Goal: Task Accomplishment & Management: Use online tool/utility

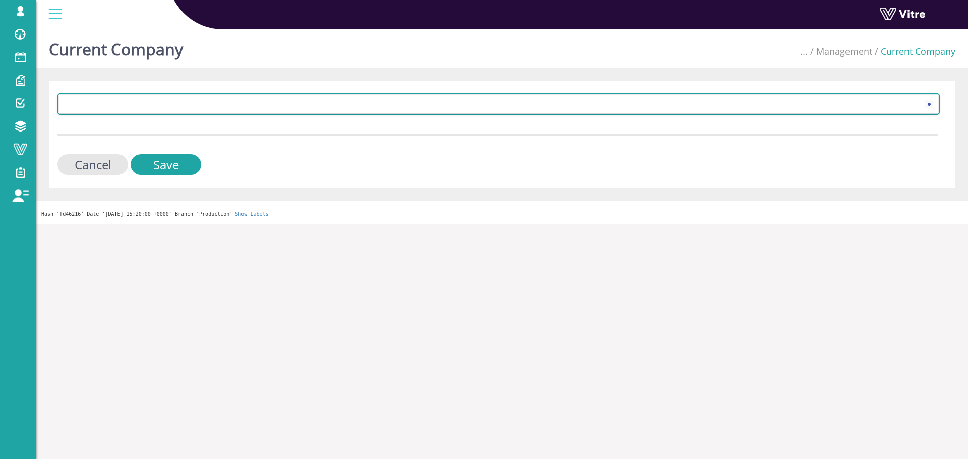
click at [207, 104] on span at bounding box center [489, 104] width 861 height 18
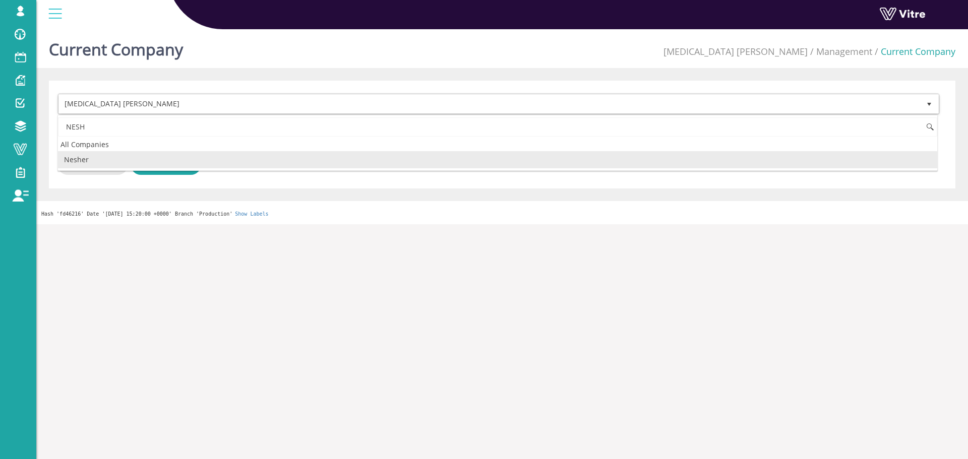
click at [128, 166] on li "Nesher" at bounding box center [497, 159] width 879 height 17
type input "NESH"
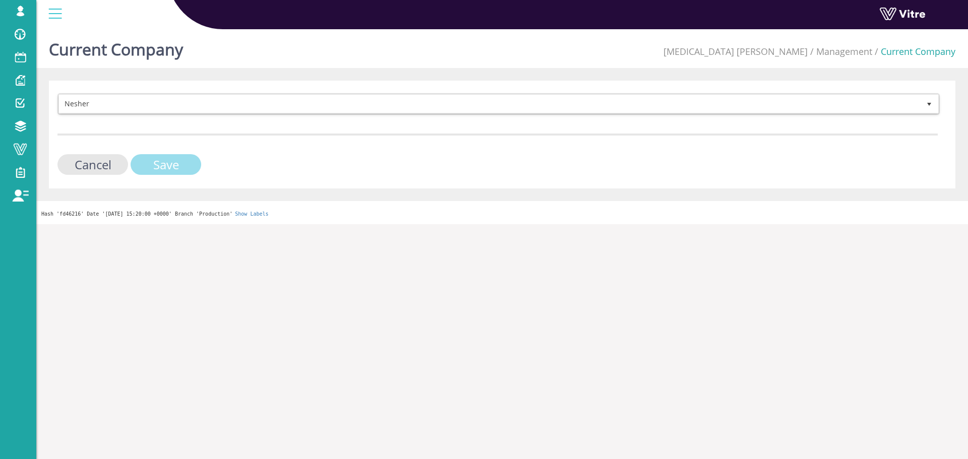
click at [174, 161] on input "Save" at bounding box center [166, 164] width 71 height 21
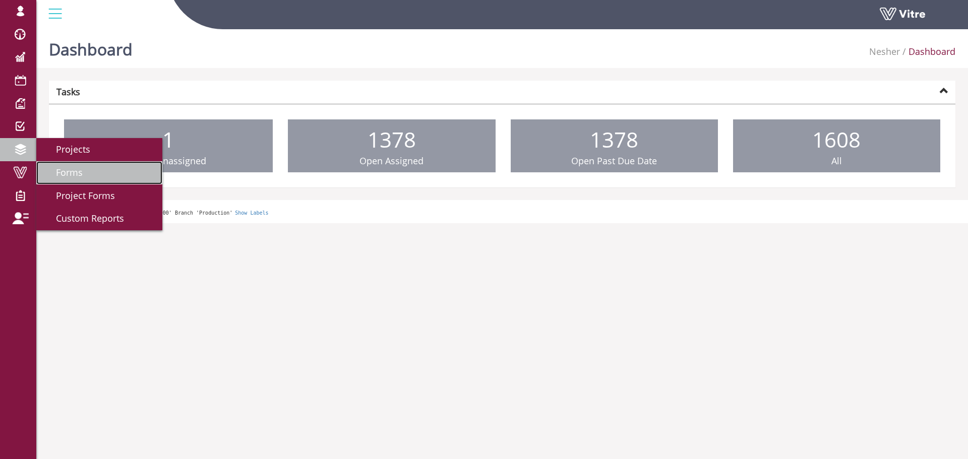
click at [90, 168] on link "Forms" at bounding box center [99, 172] width 126 height 23
click at [68, 171] on span "Forms" at bounding box center [63, 172] width 39 height 12
click at [64, 167] on span "Forms" at bounding box center [63, 172] width 39 height 12
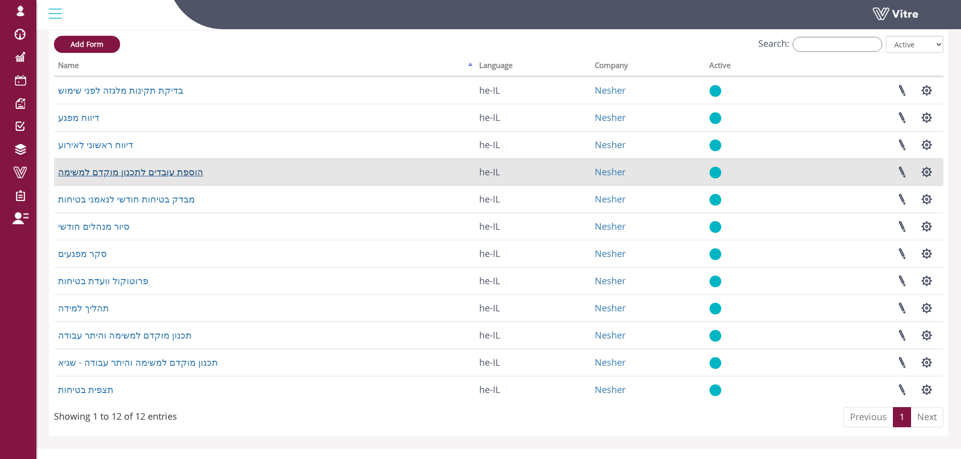
scroll to position [50, 0]
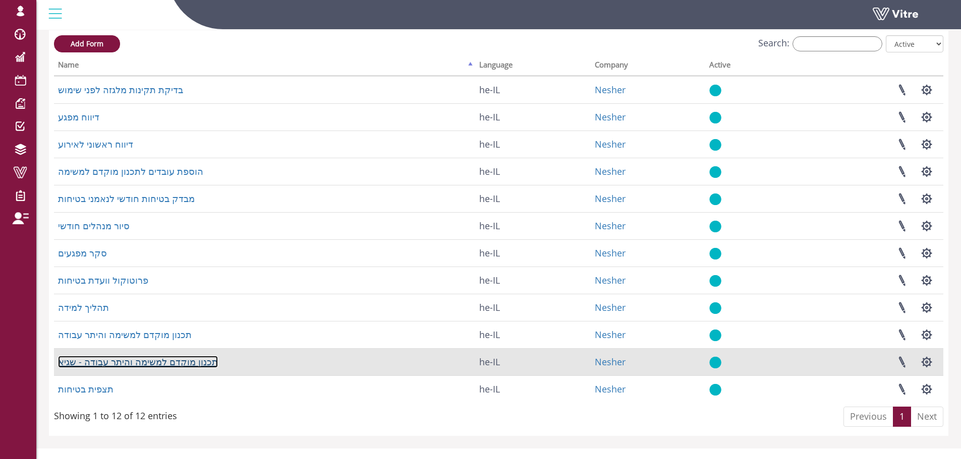
click at [153, 359] on link "תכנון מוקדם למשימה והיתר עבודה - שגיא" at bounding box center [138, 362] width 160 height 12
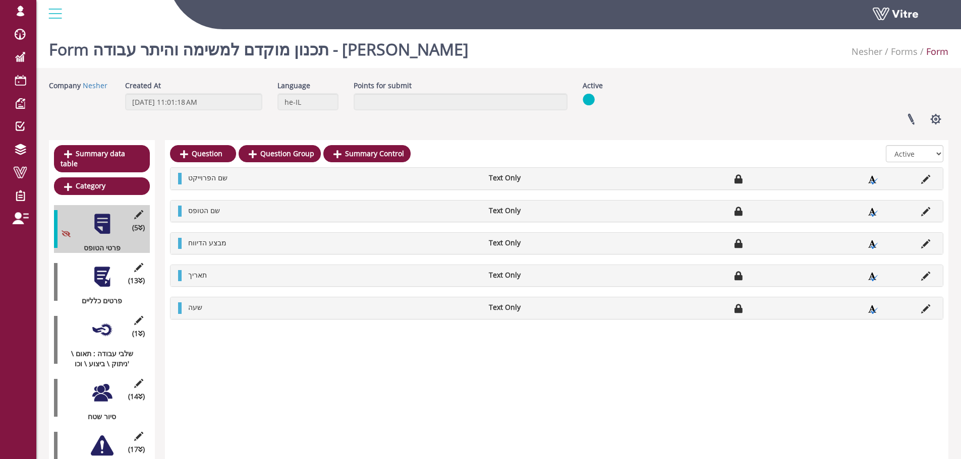
click at [104, 269] on div at bounding box center [102, 277] width 23 height 23
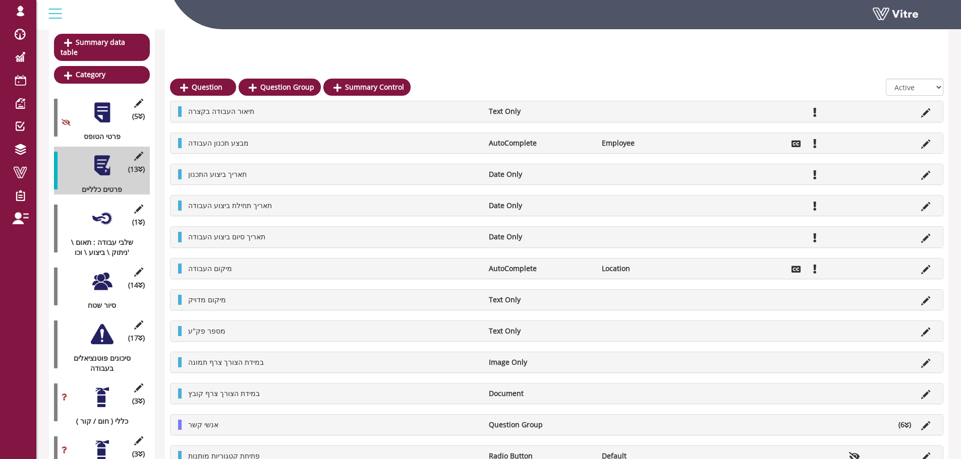
scroll to position [151, 0]
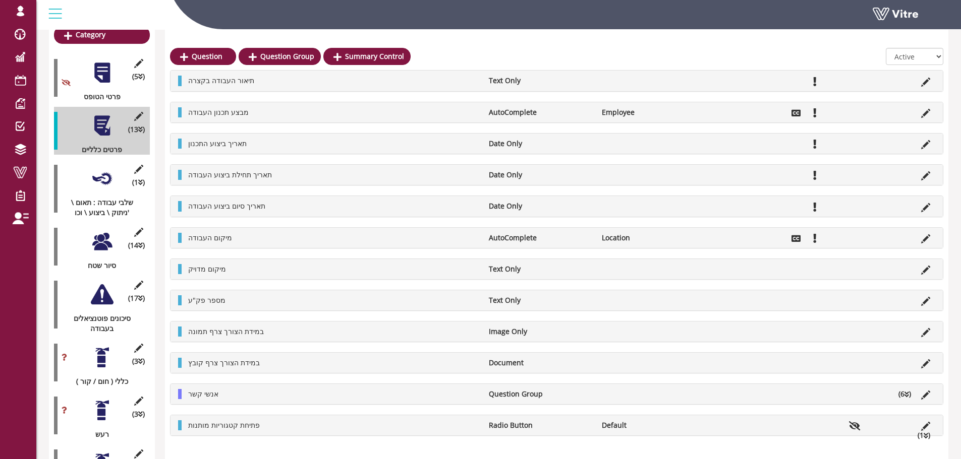
click at [113, 173] on div at bounding box center [102, 178] width 23 height 23
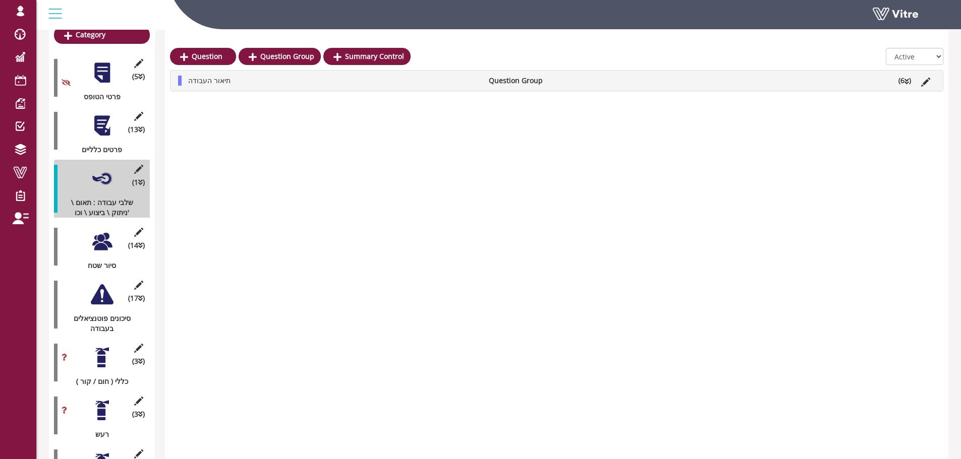
drag, startPoint x: 895, startPoint y: 80, endPoint x: 905, endPoint y: 82, distance: 10.4
click at [900, 82] on li "(6 )" at bounding box center [904, 81] width 23 height 10
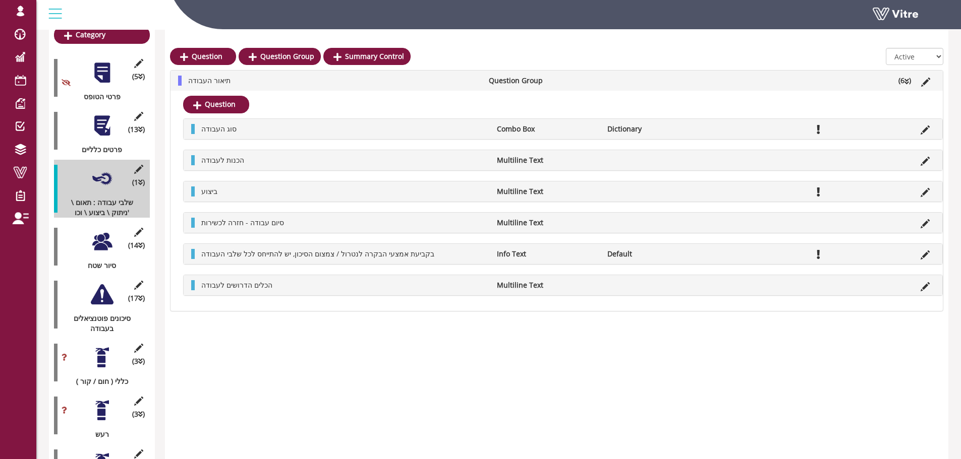
click at [107, 235] on div at bounding box center [102, 241] width 23 height 23
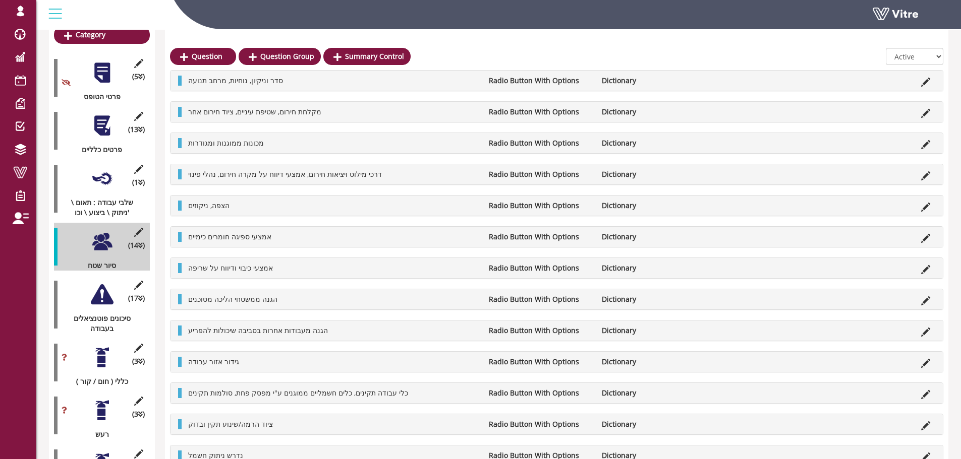
click at [104, 283] on div at bounding box center [102, 294] width 23 height 23
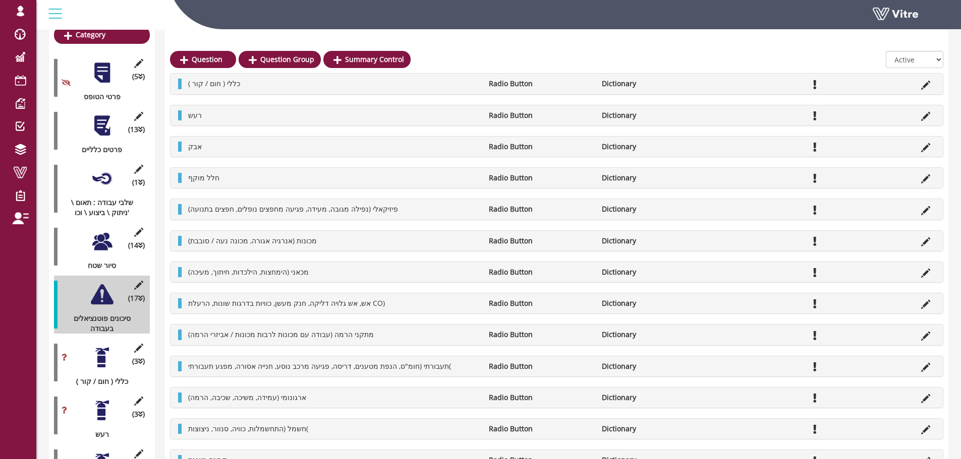
scroll to position [202, 0]
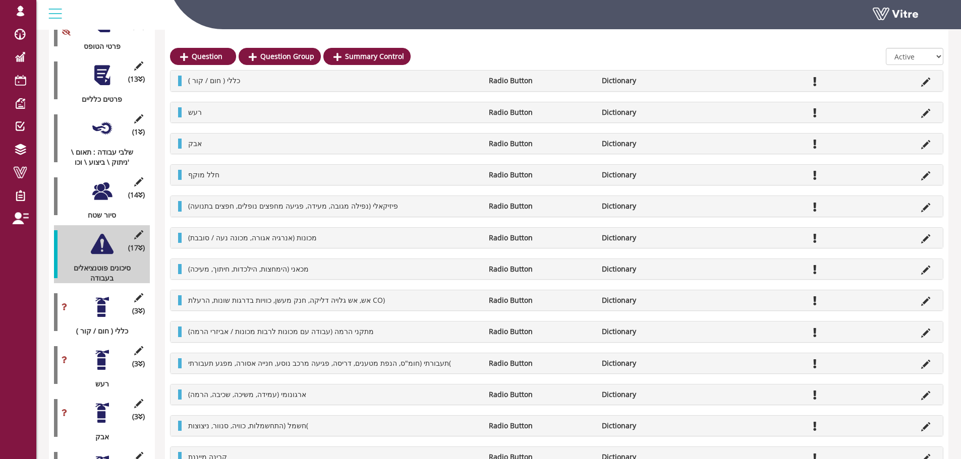
click at [99, 296] on div at bounding box center [102, 307] width 23 height 23
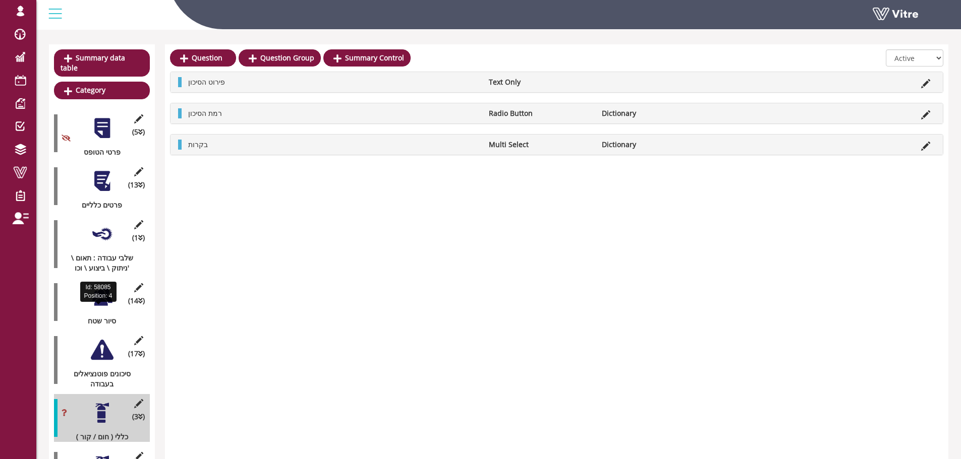
scroll to position [50, 0]
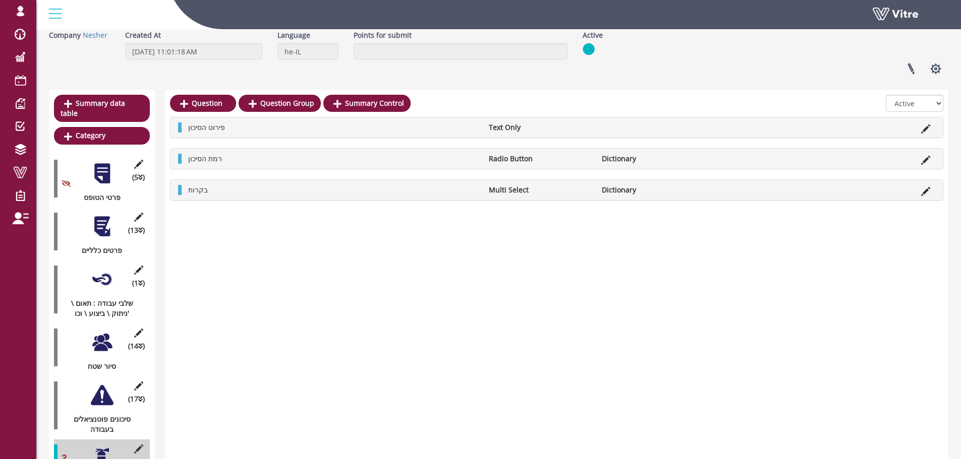
click at [102, 220] on div at bounding box center [102, 226] width 23 height 23
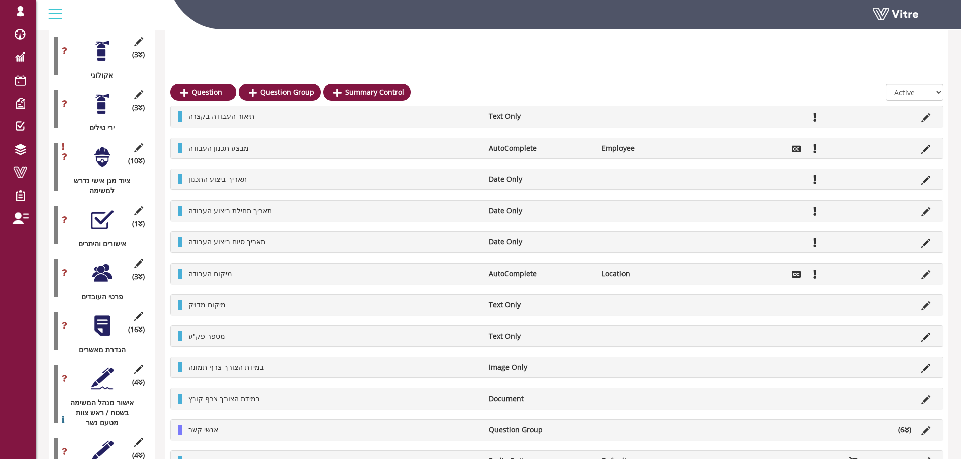
scroll to position [1261, 0]
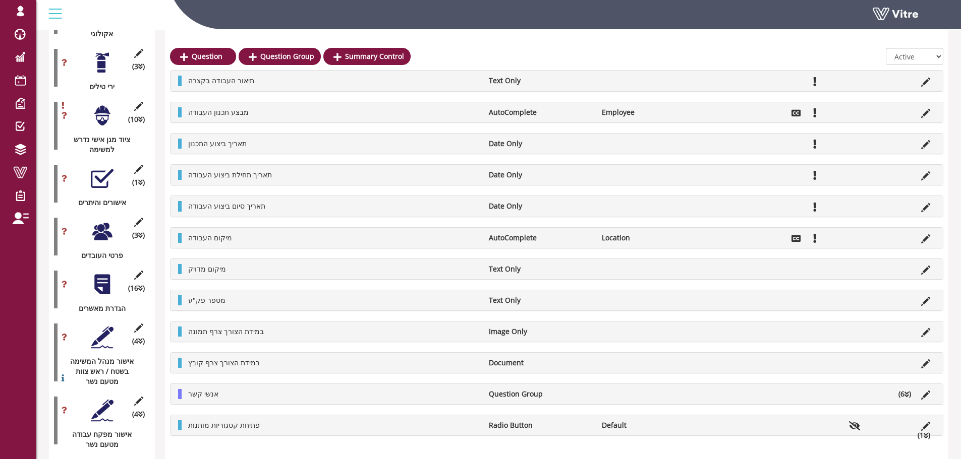
click at [102, 220] on div at bounding box center [102, 231] width 23 height 23
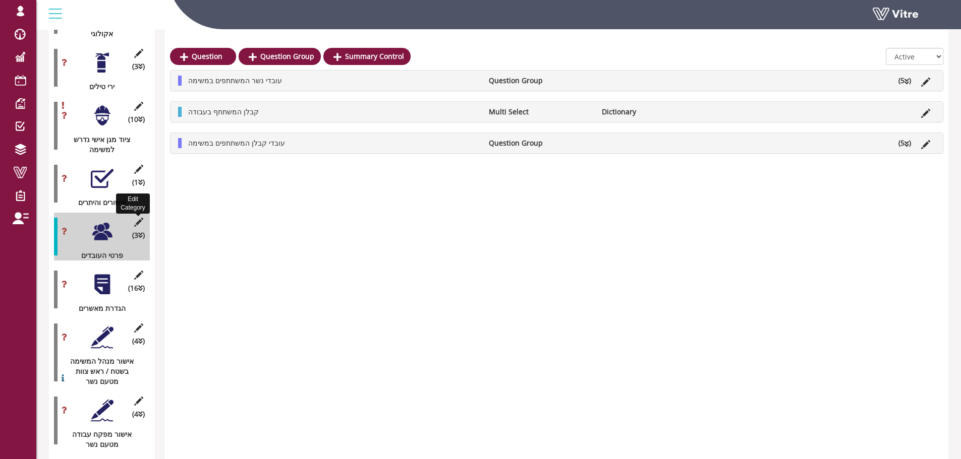
click at [139, 218] on icon at bounding box center [138, 222] width 13 height 9
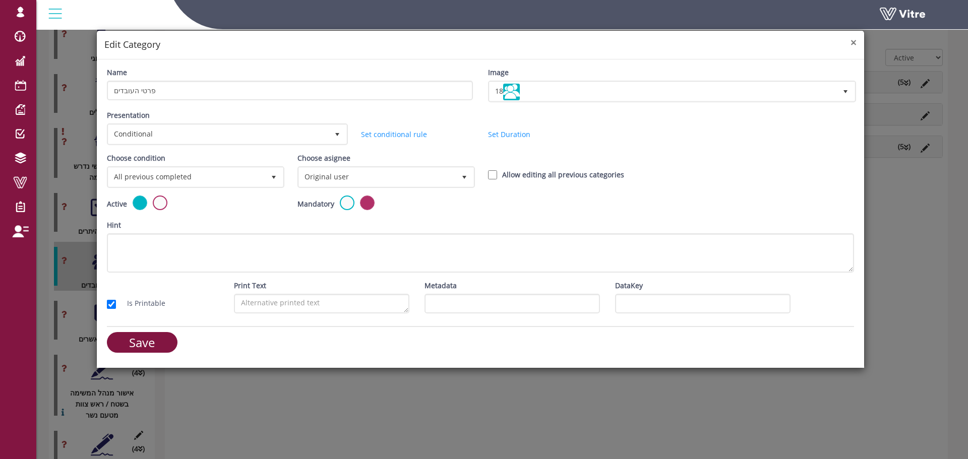
click at [854, 43] on span "×" at bounding box center [854, 42] width 6 height 14
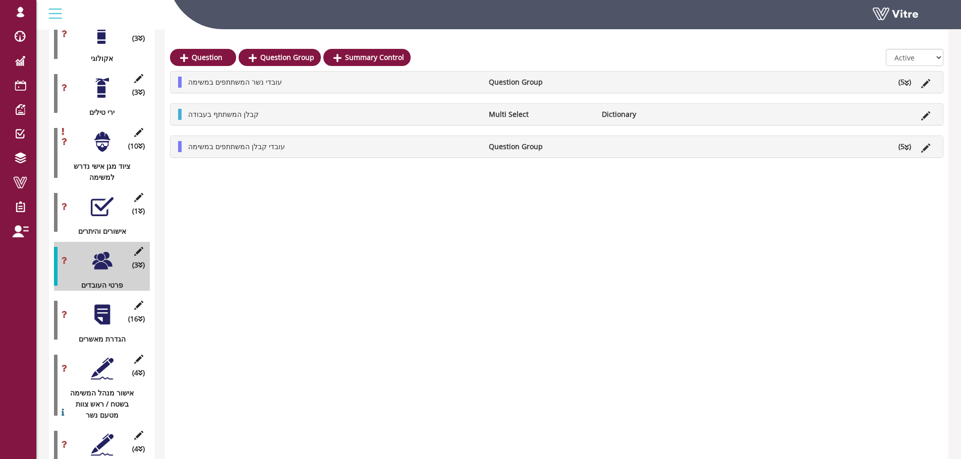
click at [900, 148] on li "(5 )" at bounding box center [904, 146] width 23 height 11
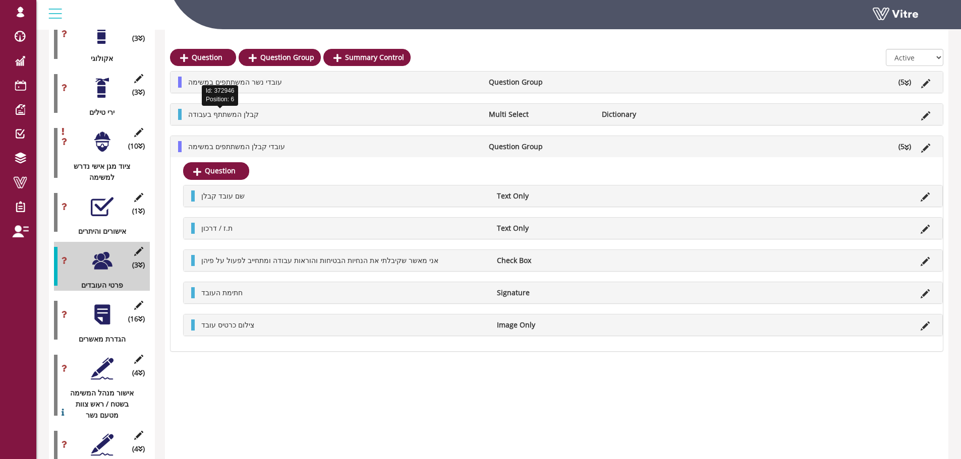
click at [234, 113] on span "קבלן המשתתף בעבודה" at bounding box center [223, 114] width 71 height 10
click at [926, 117] on icon at bounding box center [925, 115] width 9 height 9
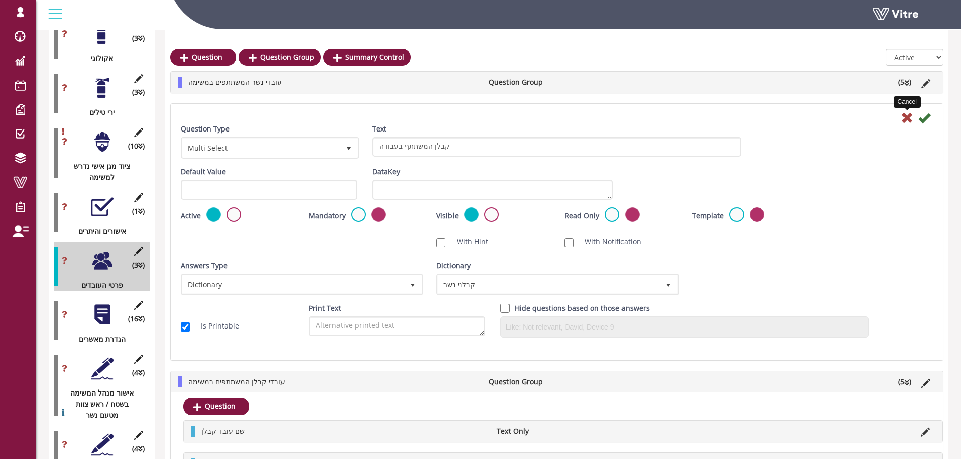
click at [907, 116] on icon at bounding box center [907, 118] width 12 height 12
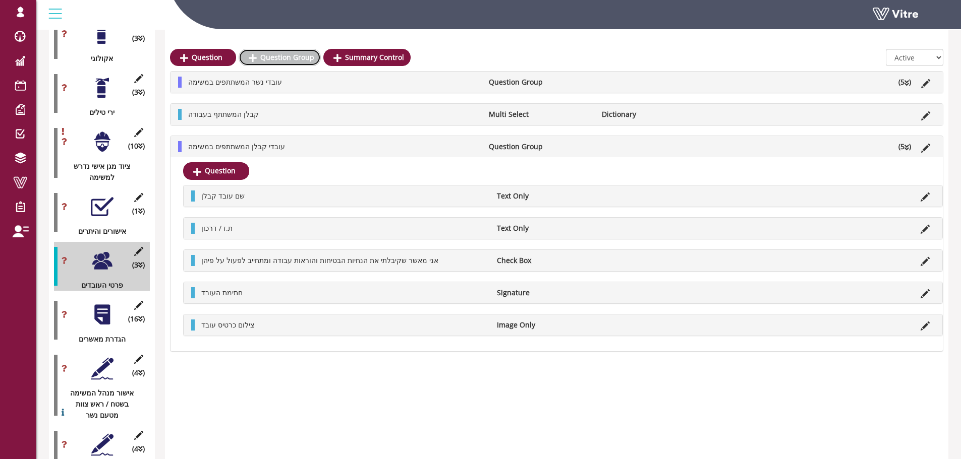
click at [269, 60] on link "Question Group" at bounding box center [280, 57] width 82 height 17
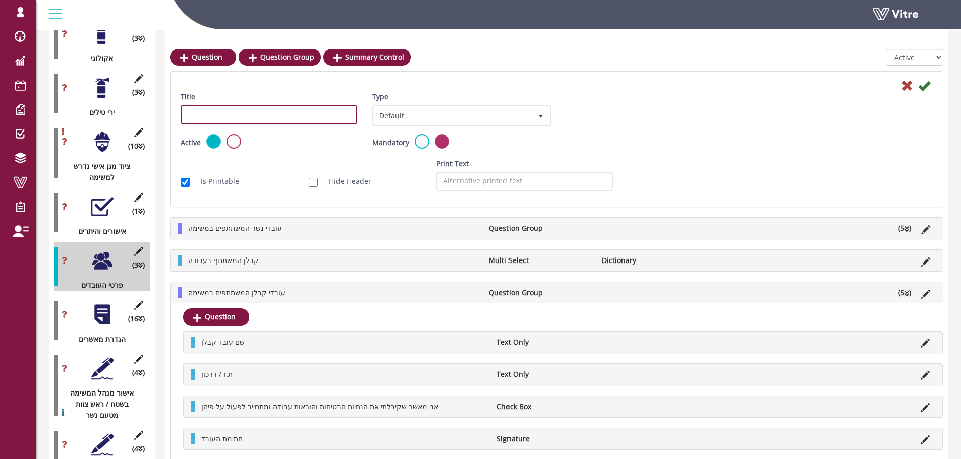
click at [280, 120] on input "Title" at bounding box center [269, 115] width 176 height 20
drag, startPoint x: 272, startPoint y: 262, endPoint x: 186, endPoint y: 260, distance: 86.3
click at [186, 260] on li "קבלן המשתתף בעבודה" at bounding box center [333, 260] width 301 height 11
copy span "קבלן המשתתף בעבודה"
click at [246, 112] on input "ecki" at bounding box center [269, 115] width 176 height 20
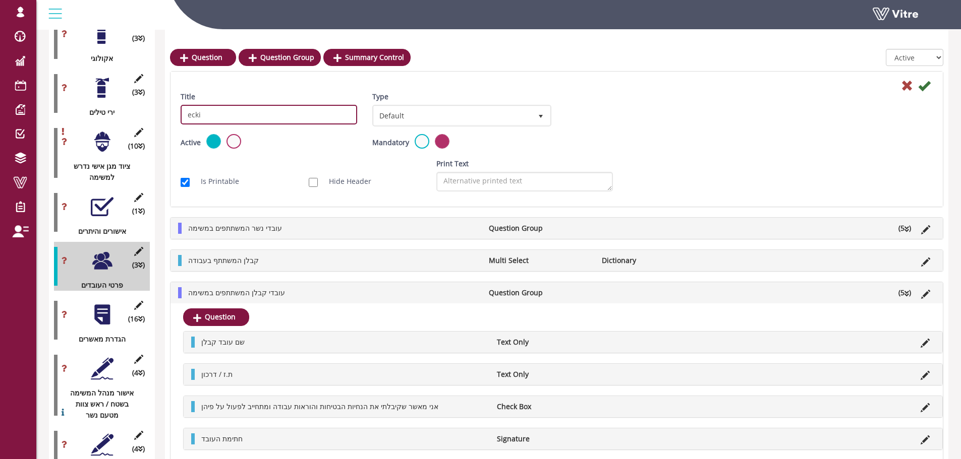
click at [246, 112] on input "ecki" at bounding box center [269, 115] width 176 height 20
paste input "קבלן המשתתף בעבודה"
type input "קבלן המשתתף בעבודה"
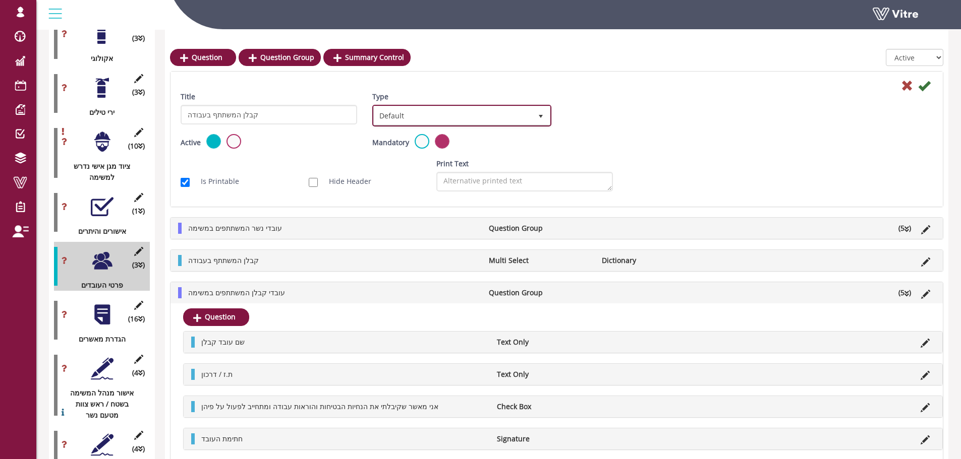
click at [436, 111] on span "Default" at bounding box center [452, 115] width 157 height 18
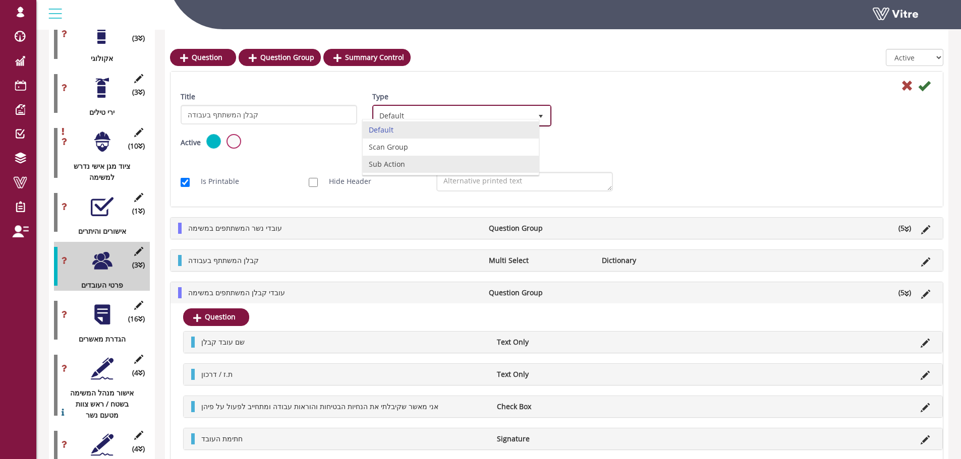
click at [435, 168] on li "Sub Action" at bounding box center [450, 164] width 175 height 17
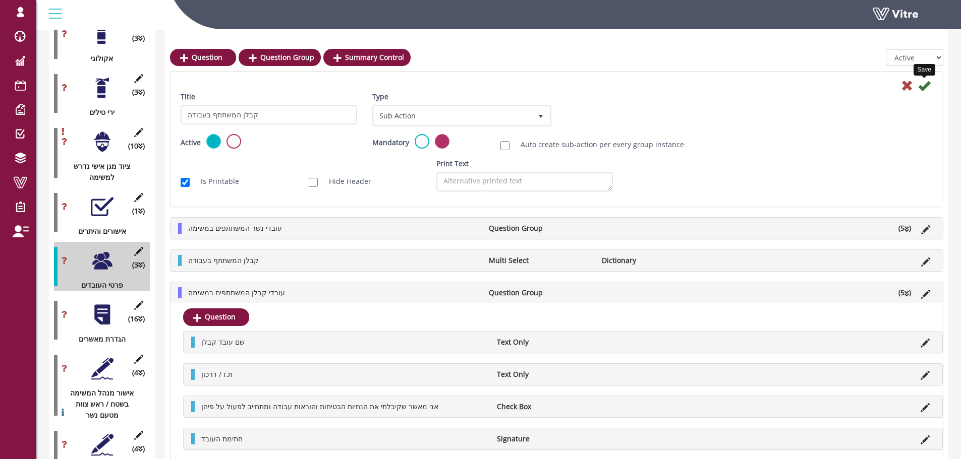
click at [922, 85] on icon at bounding box center [924, 86] width 12 height 12
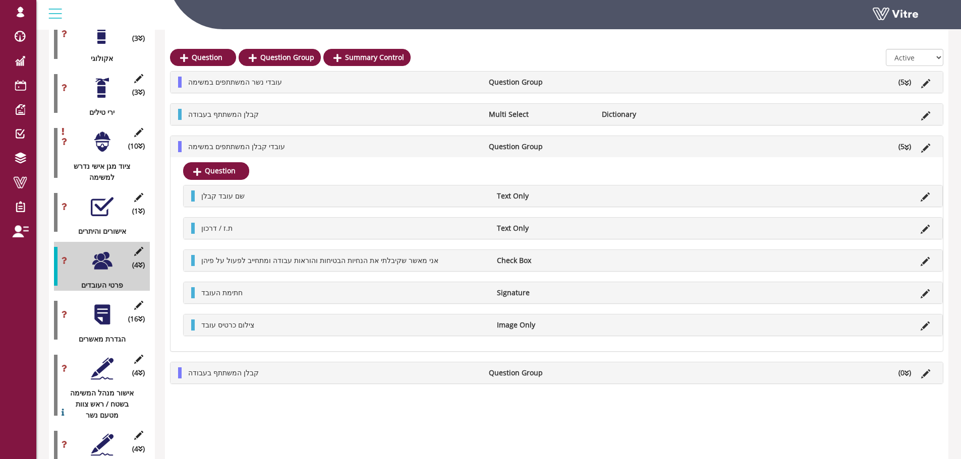
click at [906, 374] on icon at bounding box center [906, 373] width 5 height 7
click at [221, 399] on link "Question" at bounding box center [216, 397] width 66 height 17
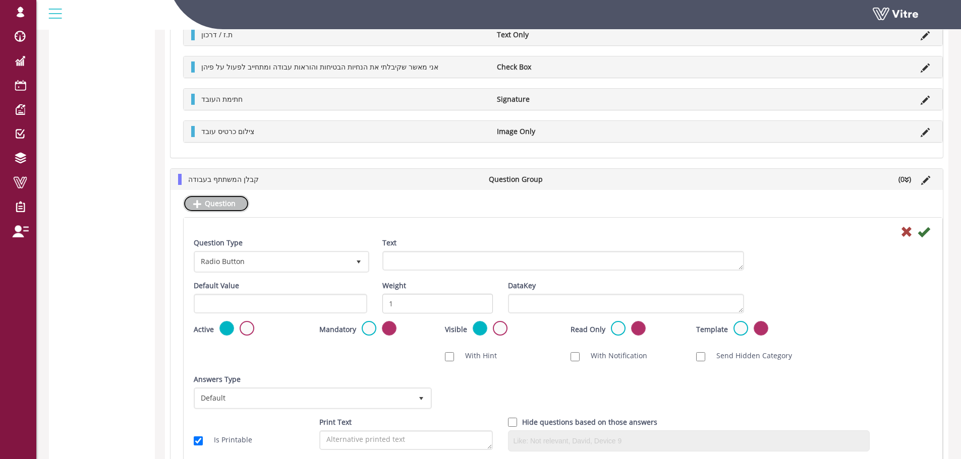
scroll to position [2191, 0]
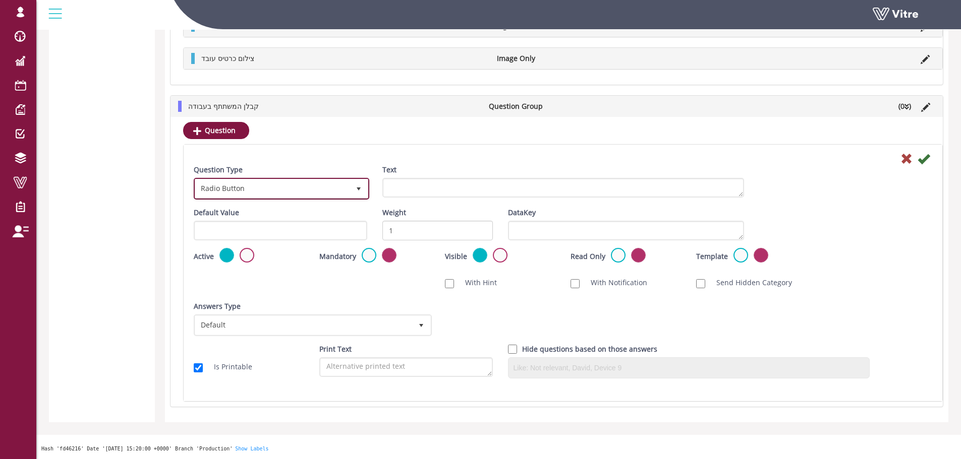
click at [321, 191] on span "Radio Button" at bounding box center [272, 189] width 154 height 18
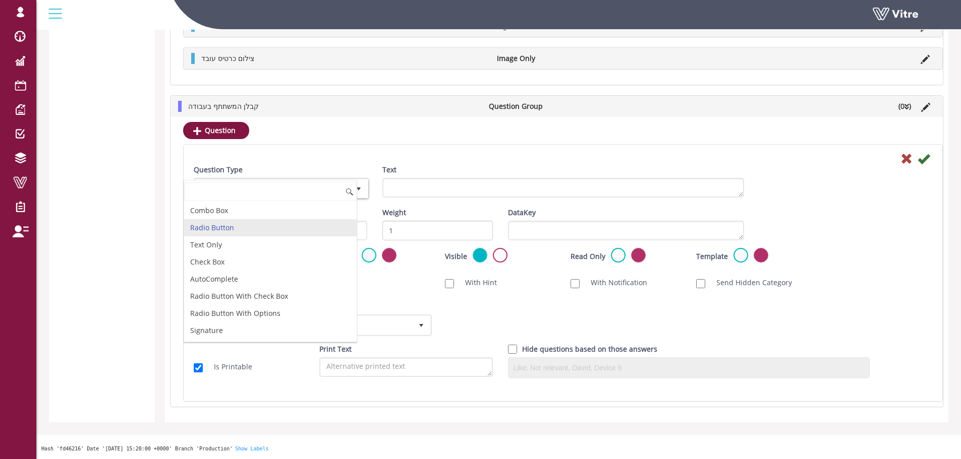
click at [492, 134] on div "Question Question Type Radio Button 3 Text Default Value Weight 1 DataKey Activ…" at bounding box center [556, 262] width 772 height 290
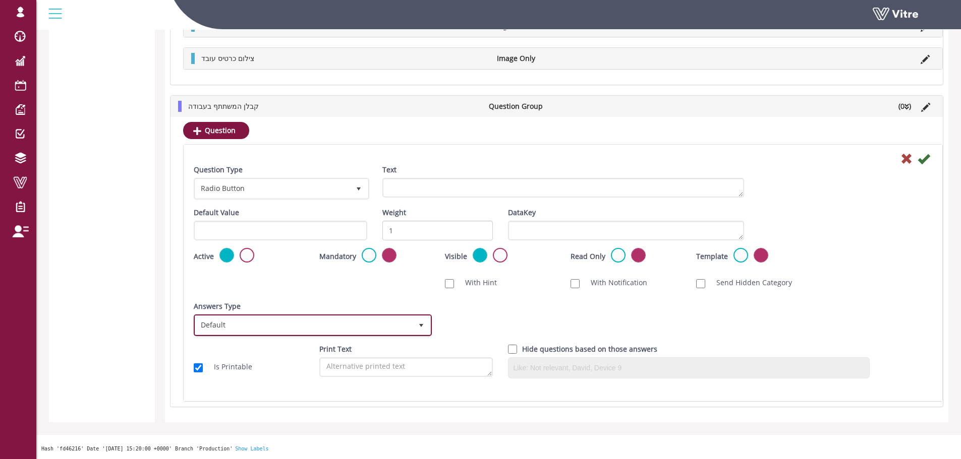
click at [285, 331] on span "Default" at bounding box center [303, 325] width 217 height 18
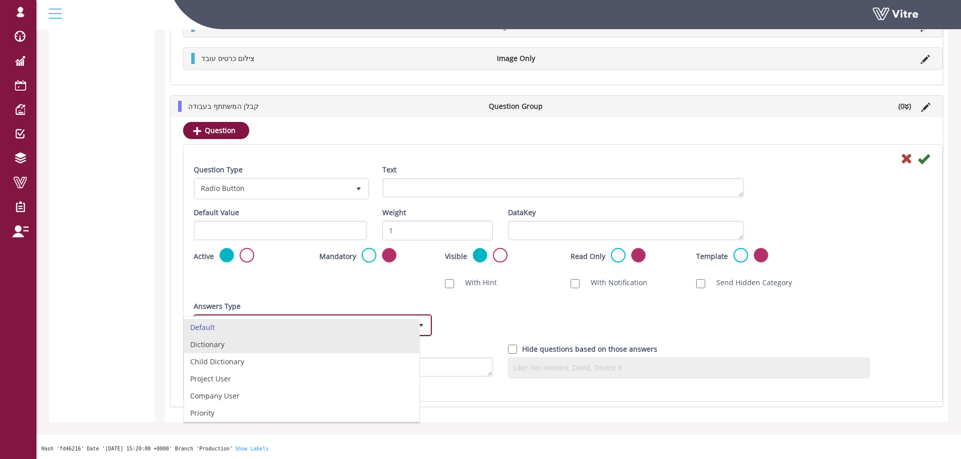
click at [252, 348] on li "Dictionary" at bounding box center [301, 344] width 235 height 17
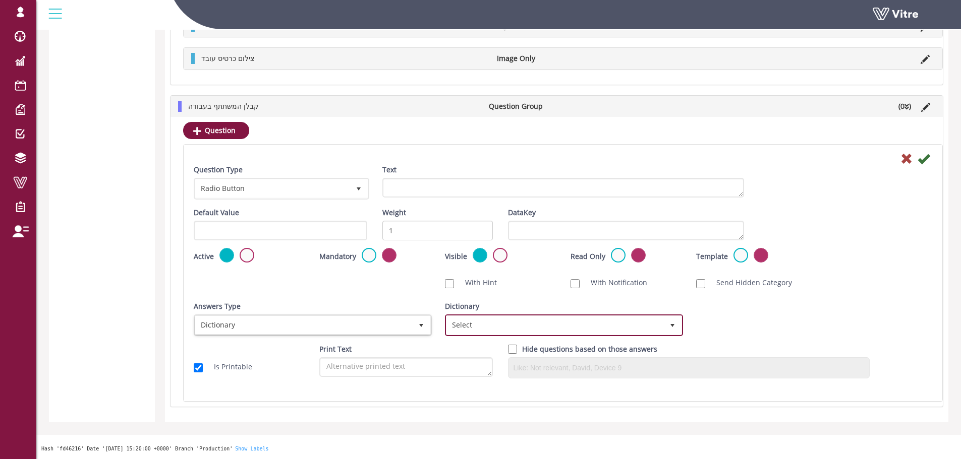
click at [472, 332] on span "Select" at bounding box center [554, 325] width 217 height 18
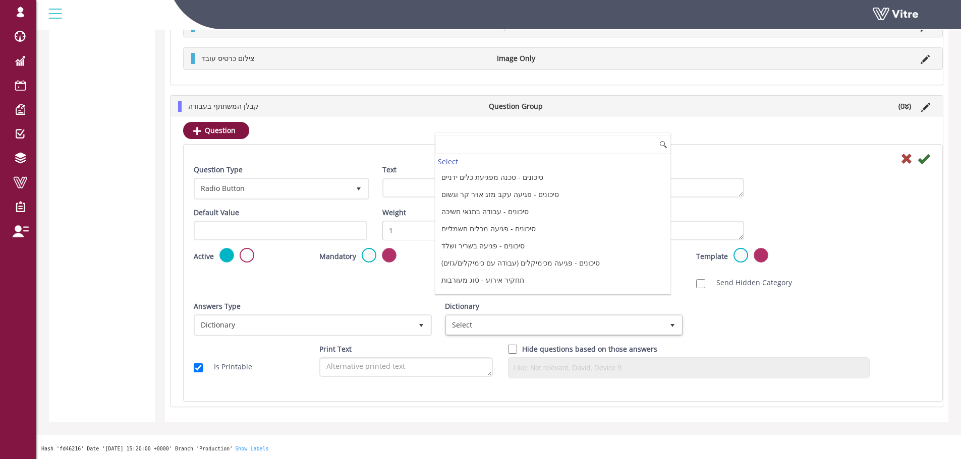
type input "e"
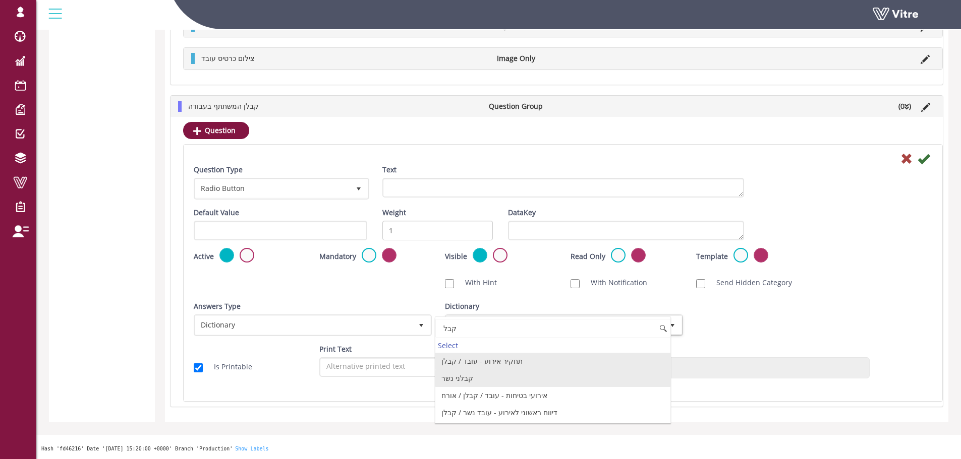
click at [473, 378] on li "קבלני נשר" at bounding box center [552, 378] width 235 height 17
type input "קבל"
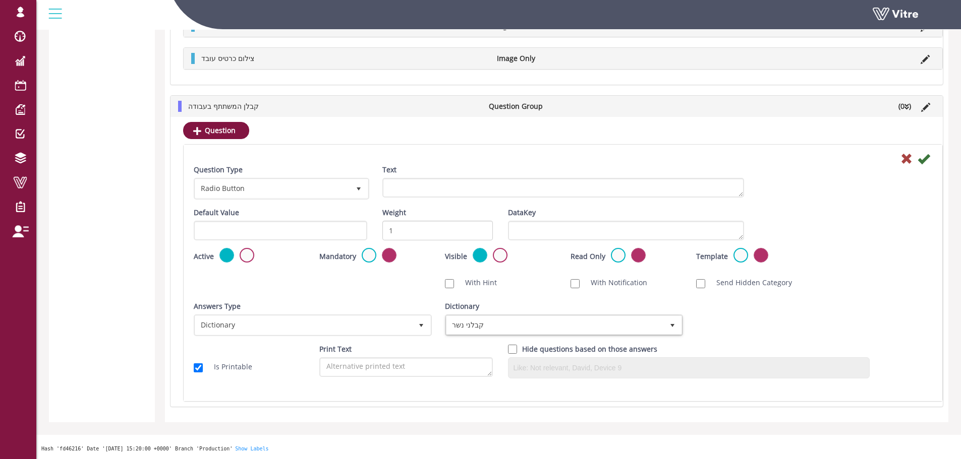
click at [925, 161] on icon at bounding box center [923, 159] width 12 height 12
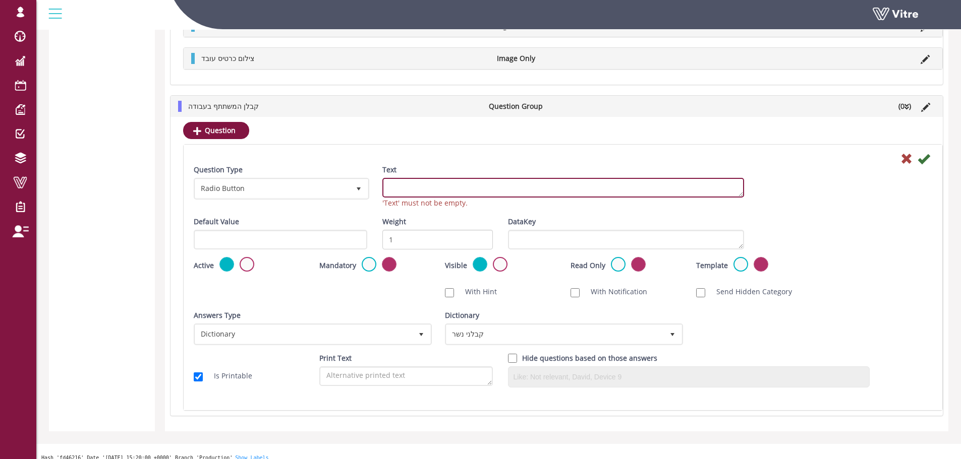
click at [476, 185] on textarea "Text" at bounding box center [563, 188] width 362 height 20
paste textarea "קבלן המשתתף בעבודה"
click at [458, 188] on textarea "קבלן המשתתף בעבודה" at bounding box center [563, 188] width 362 height 20
type textarea "קבלן המשתתף בעבודה"
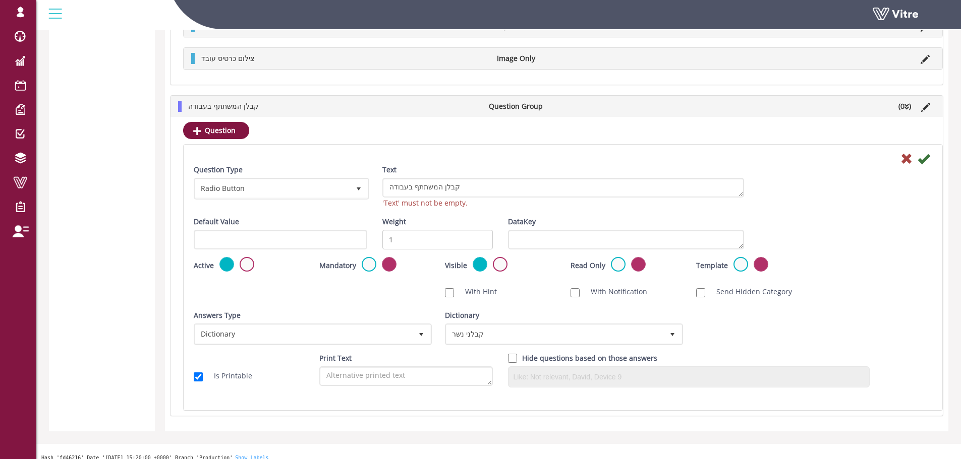
click at [924, 158] on icon at bounding box center [923, 159] width 12 height 12
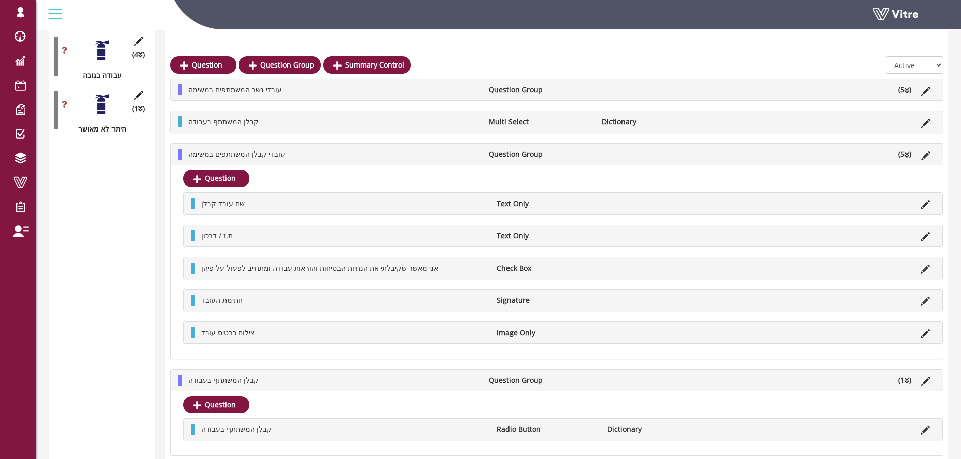
scroll to position [1810, 0]
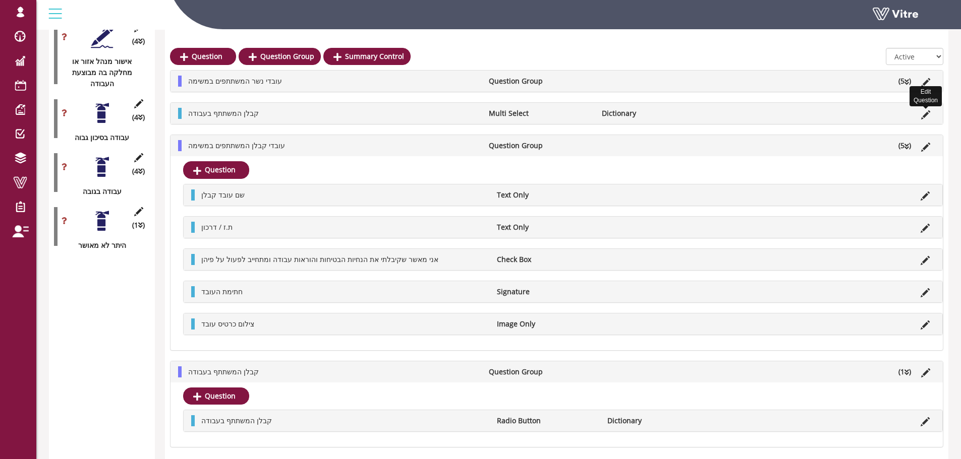
click at [919, 116] on li "Edit Question" at bounding box center [925, 113] width 19 height 11
click at [923, 116] on icon at bounding box center [925, 114] width 9 height 9
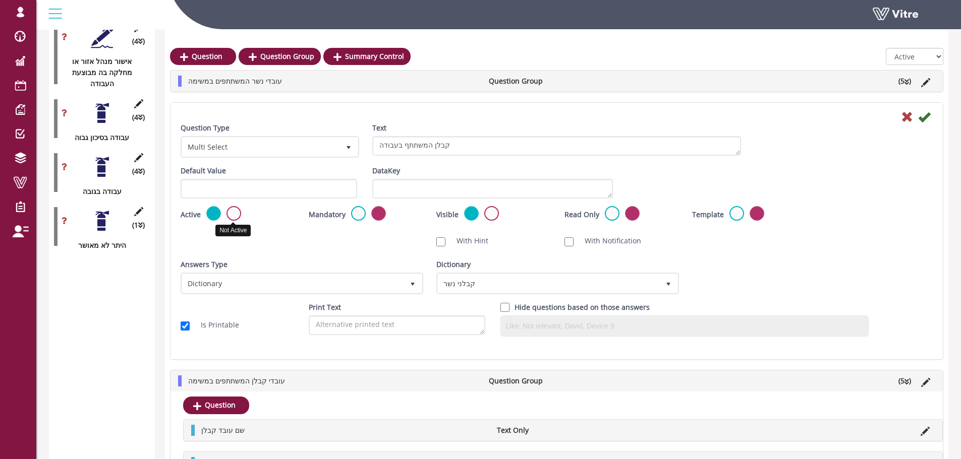
click at [230, 213] on label at bounding box center [233, 213] width 15 height 15
click at [0, 0] on input "radio" at bounding box center [0, 0] width 0 height 0
click at [926, 116] on icon at bounding box center [924, 117] width 12 height 12
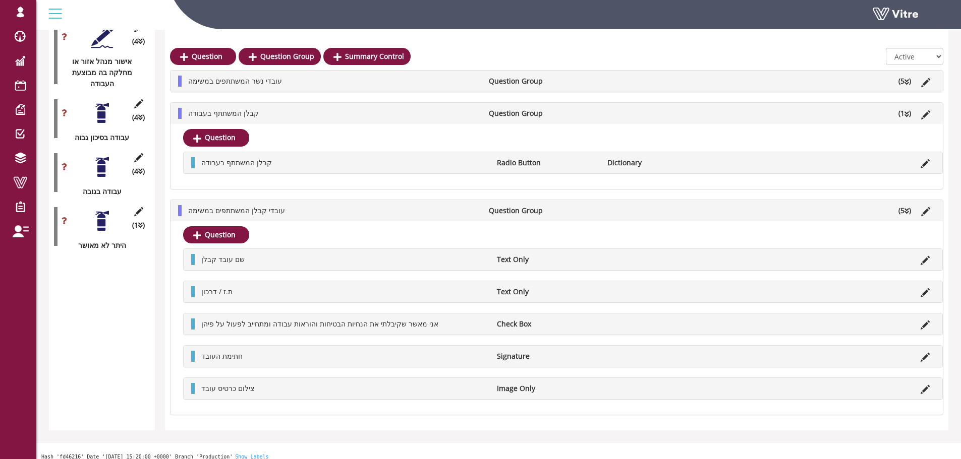
click at [181, 209] on div at bounding box center [180, 210] width 4 height 11
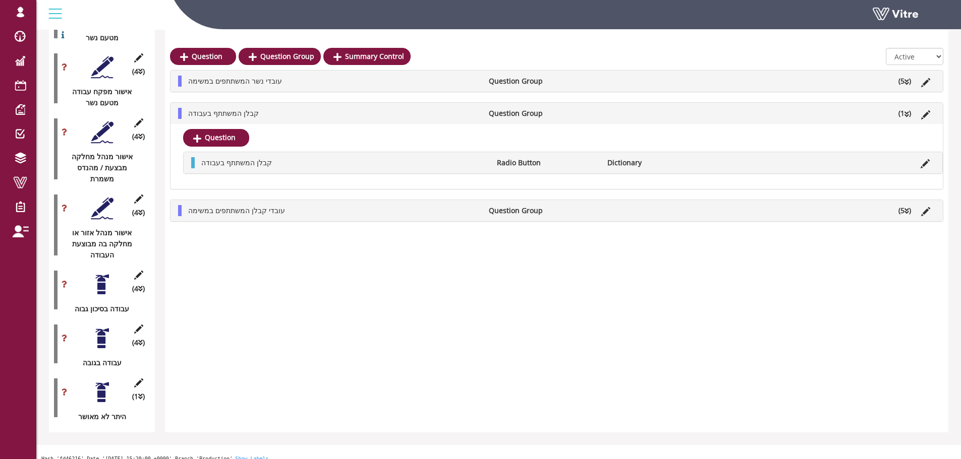
click at [178, 112] on div at bounding box center [180, 113] width 4 height 11
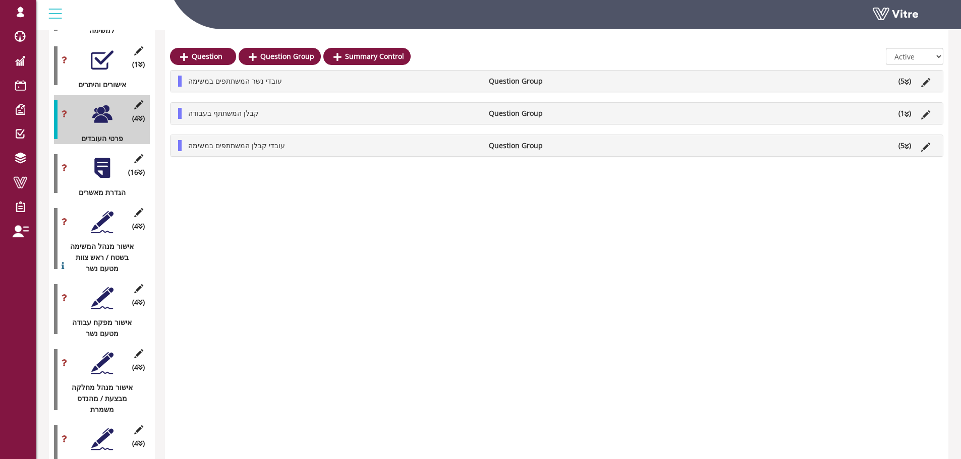
scroll to position [1386, 0]
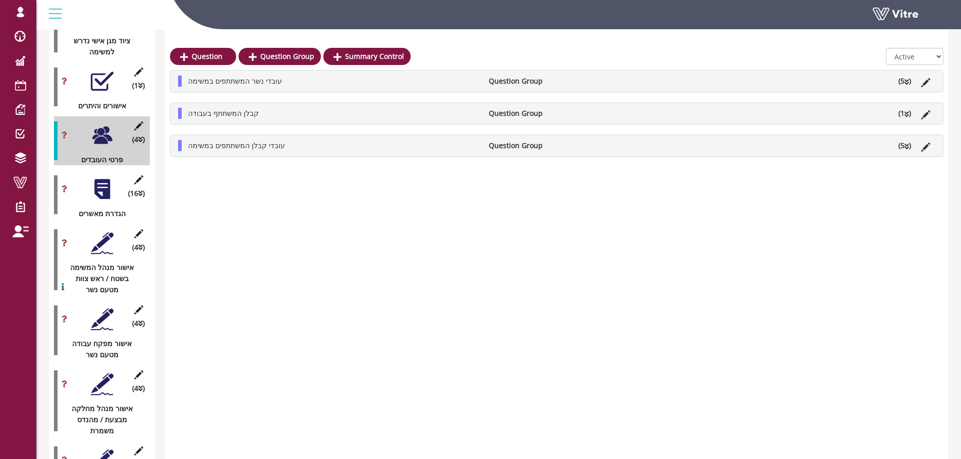
click at [101, 179] on div at bounding box center [102, 189] width 23 height 23
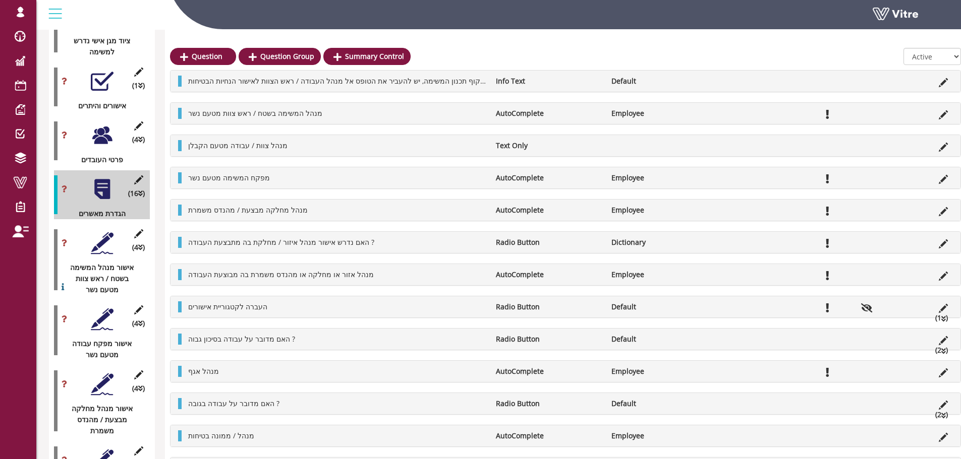
click at [97, 131] on div at bounding box center [102, 135] width 23 height 23
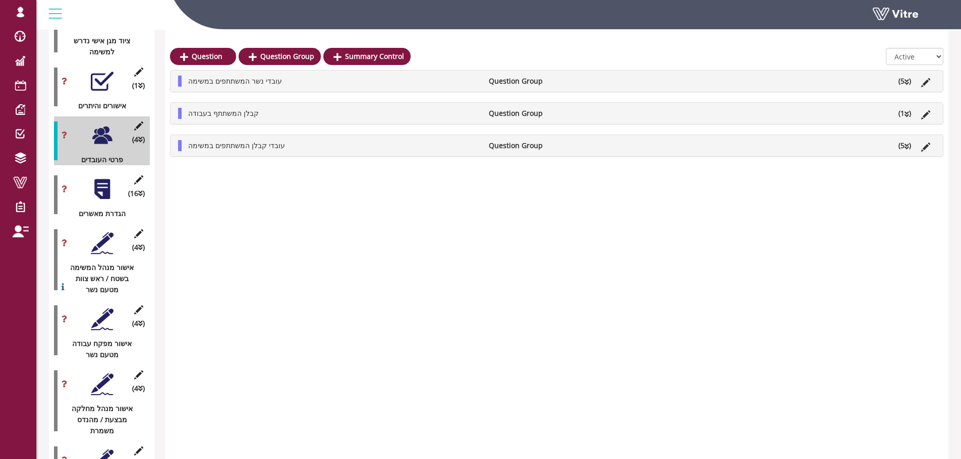
click at [902, 81] on li "(5 )" at bounding box center [904, 81] width 23 height 11
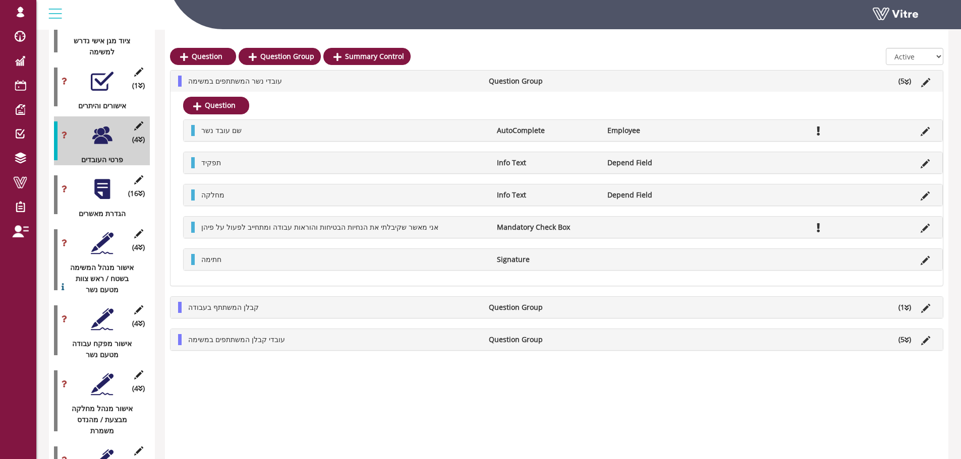
click at [898, 86] on li "(5 )" at bounding box center [904, 81] width 23 height 11
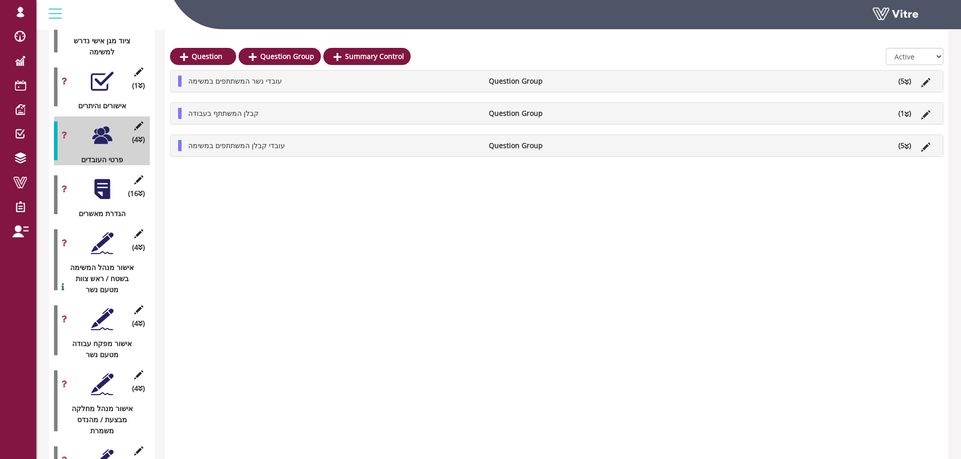
click at [104, 179] on div at bounding box center [102, 189] width 23 height 23
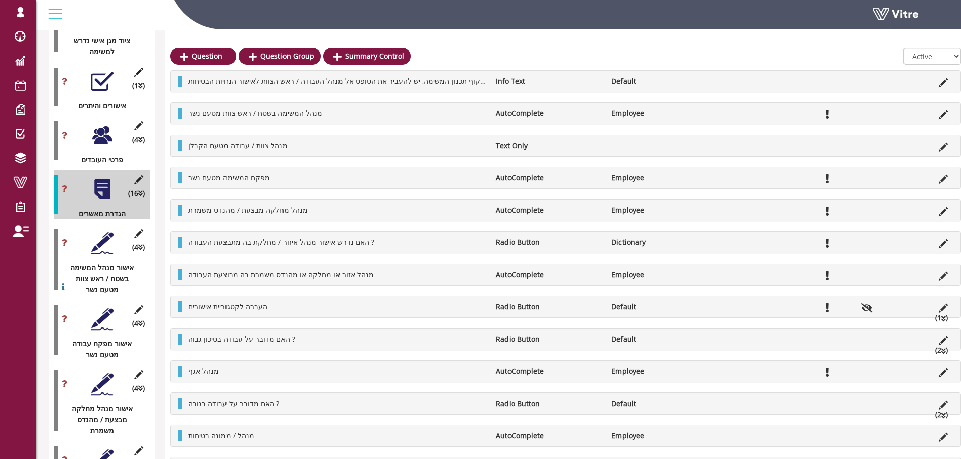
click at [99, 236] on div at bounding box center [102, 243] width 23 height 23
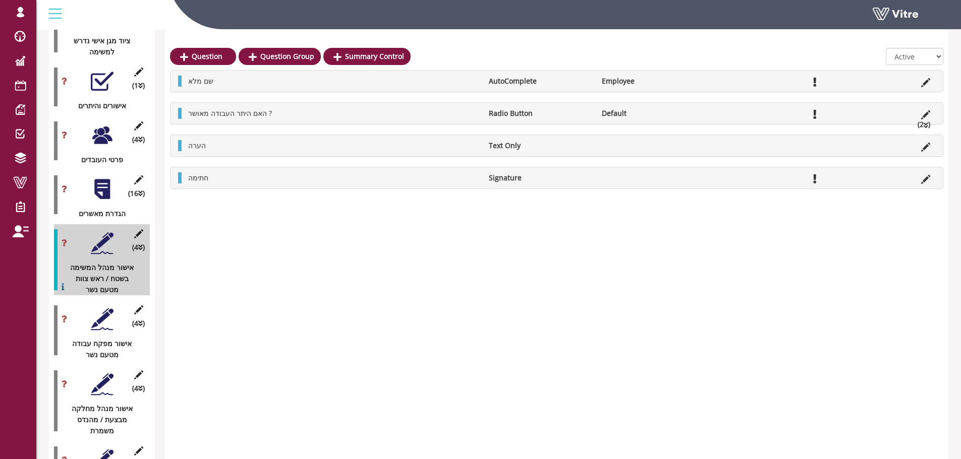
click at [100, 178] on div at bounding box center [102, 189] width 23 height 23
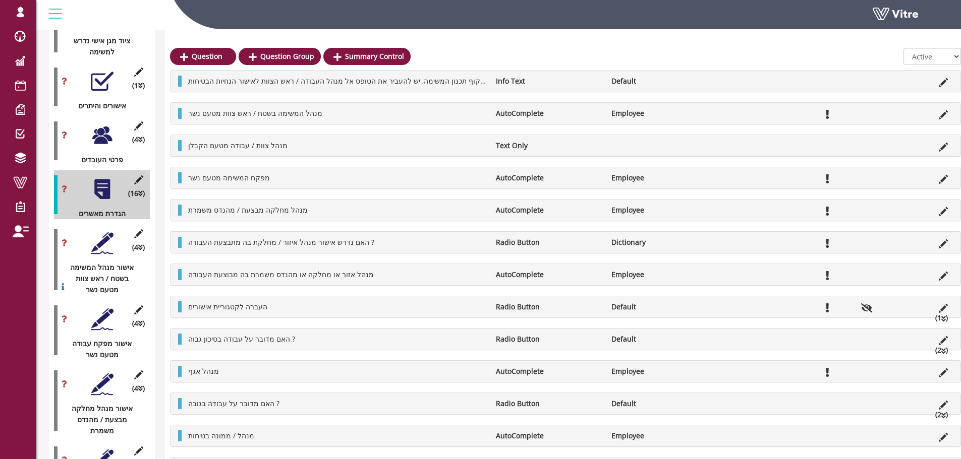
click at [101, 124] on div at bounding box center [102, 135] width 23 height 23
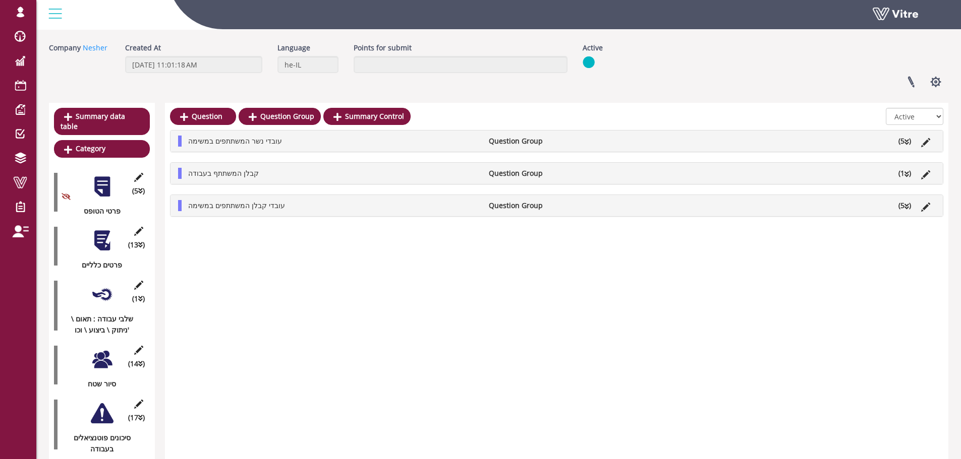
scroll to position [0, 0]
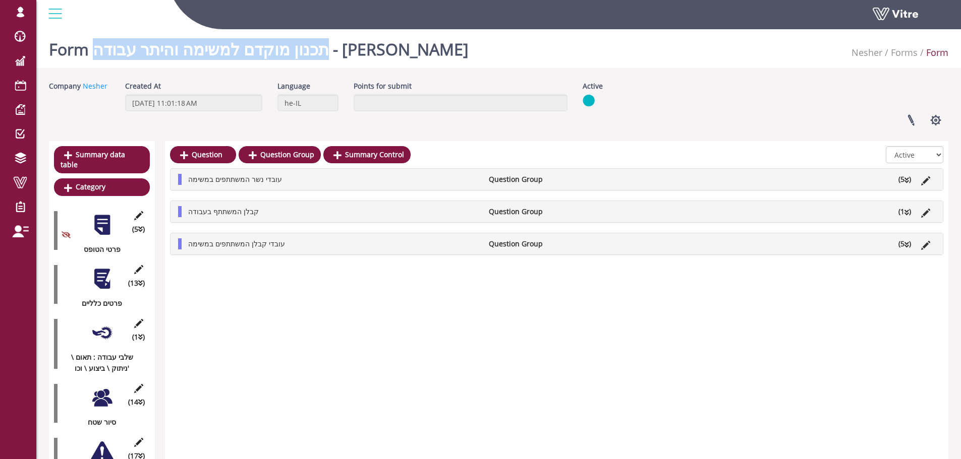
drag, startPoint x: 383, startPoint y: 49, endPoint x: 141, endPoint y: 47, distance: 241.6
click at [141, 47] on div "Form תכנון מוקדם למשימה והיתר עבודה - שגיא Nesher Forms Form" at bounding box center [498, 46] width 924 height 43
copy h1 "תכנון מוקדם למשימה והיתר עבודה"
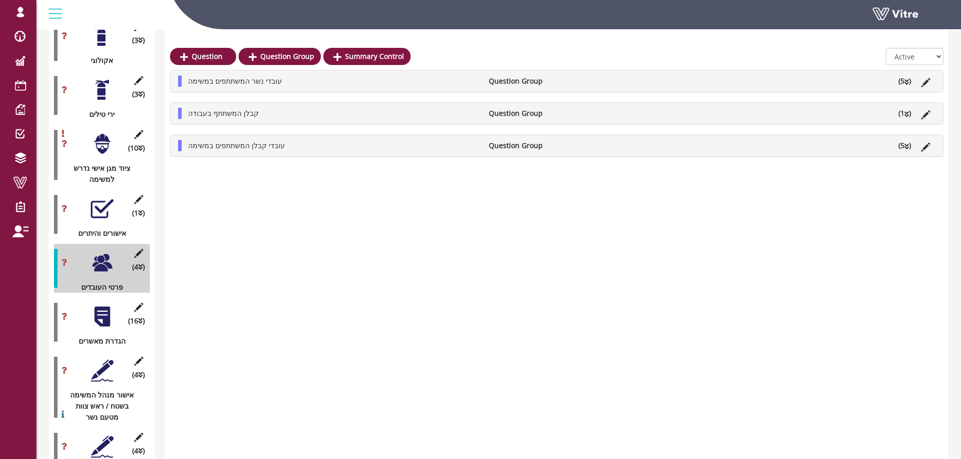
scroll to position [1261, 0]
click at [97, 304] on div at bounding box center [102, 315] width 23 height 23
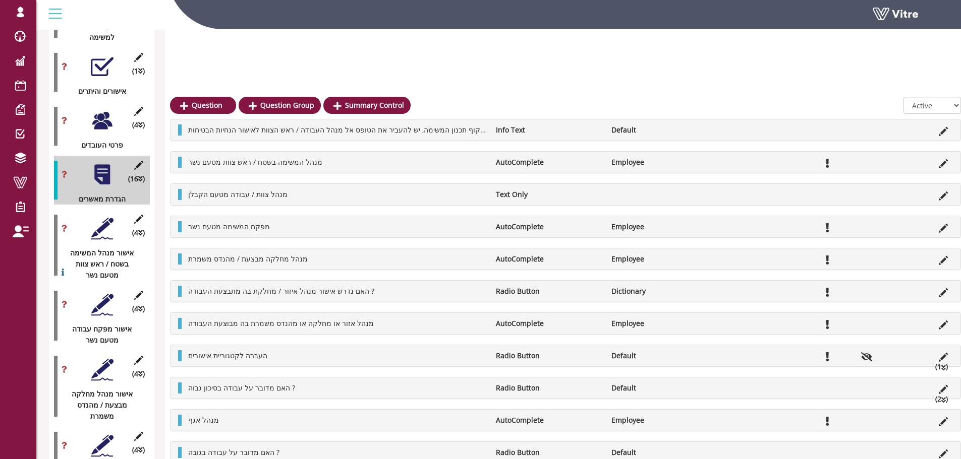
scroll to position [1299, 0]
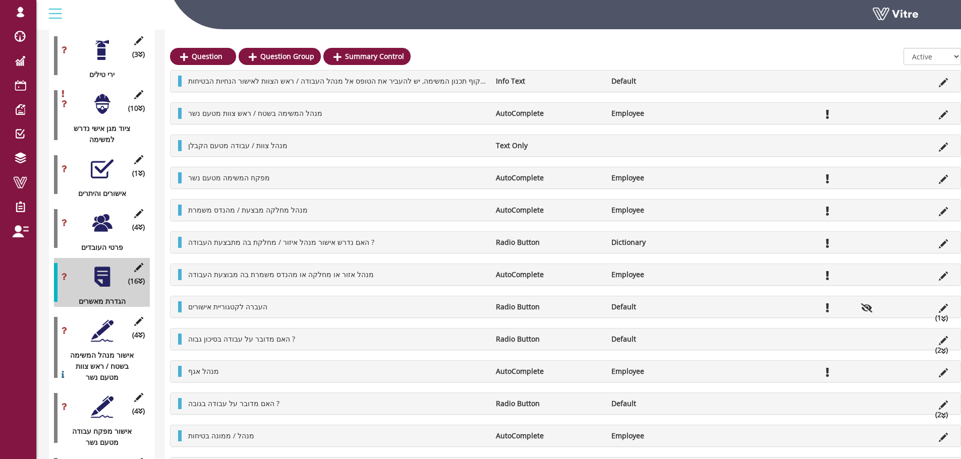
click at [99, 219] on div at bounding box center [102, 223] width 23 height 23
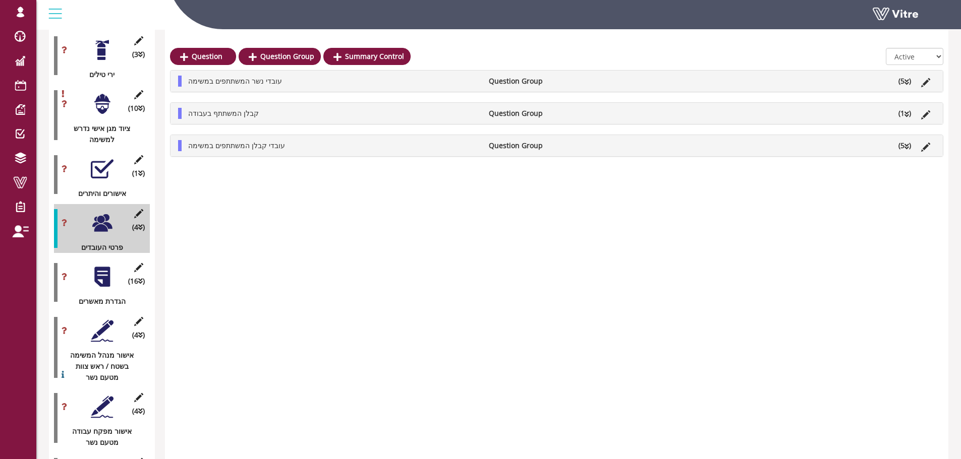
click at [97, 164] on div at bounding box center [102, 169] width 23 height 23
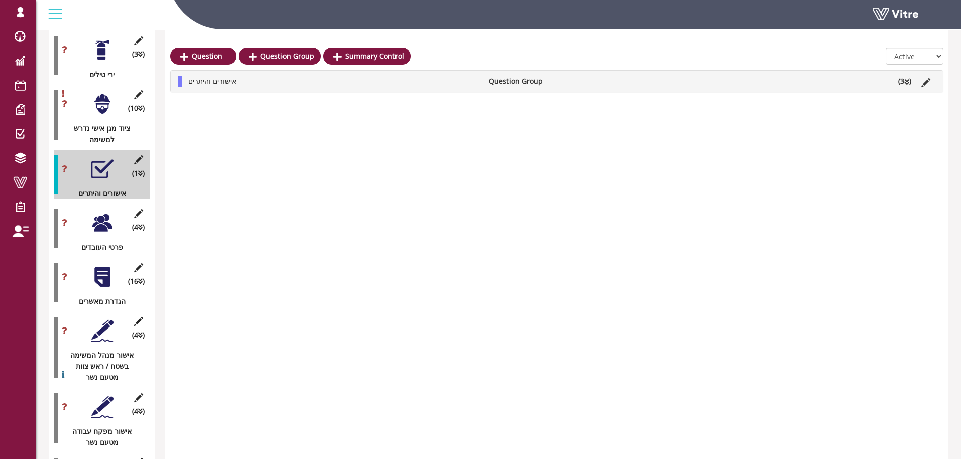
click at [909, 83] on li "(3 )" at bounding box center [904, 81] width 23 height 11
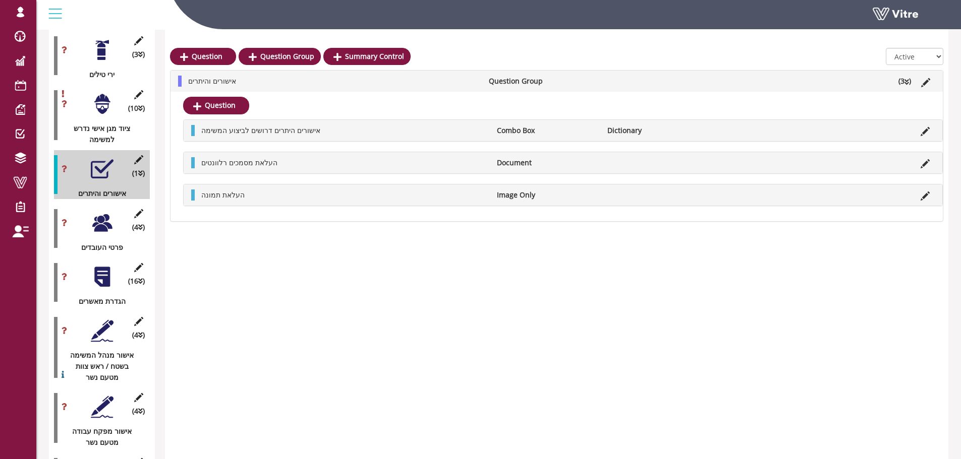
click at [105, 212] on div at bounding box center [102, 223] width 23 height 23
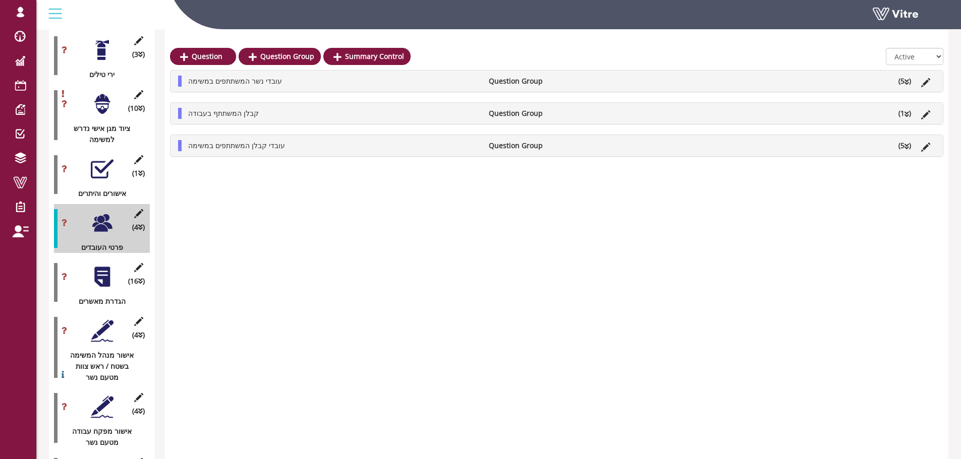
click at [904, 114] on icon at bounding box center [906, 114] width 5 height 7
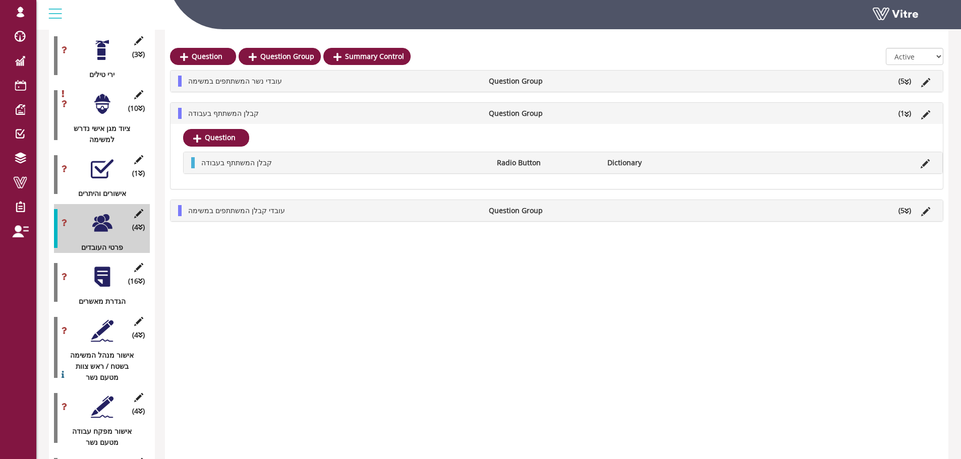
click at [904, 114] on icon at bounding box center [906, 114] width 5 height 7
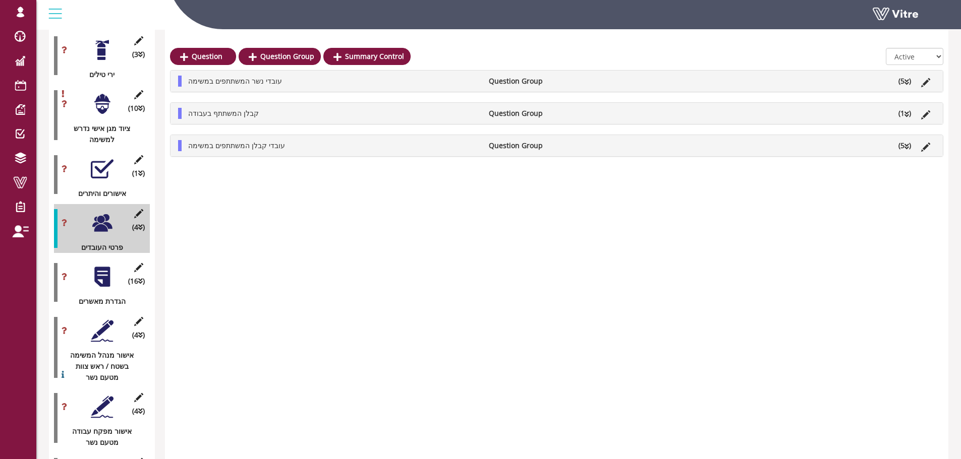
click at [100, 267] on div at bounding box center [102, 277] width 23 height 23
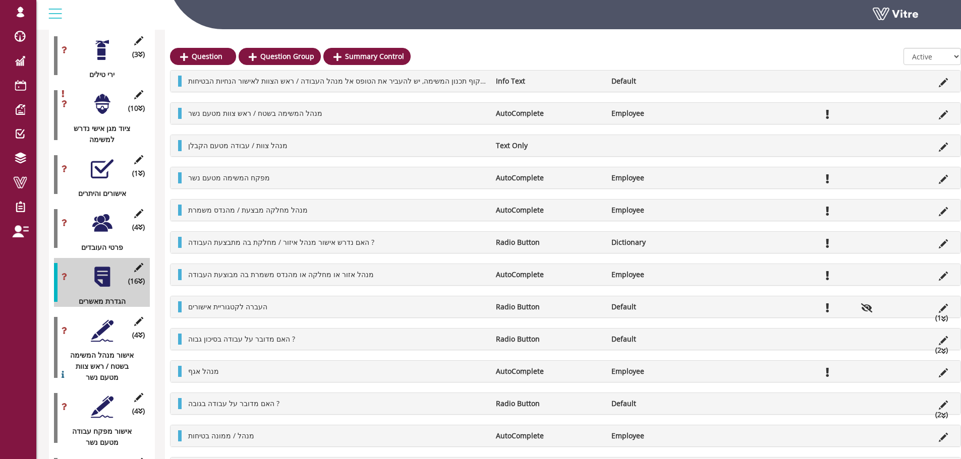
click at [102, 212] on div at bounding box center [102, 223] width 23 height 23
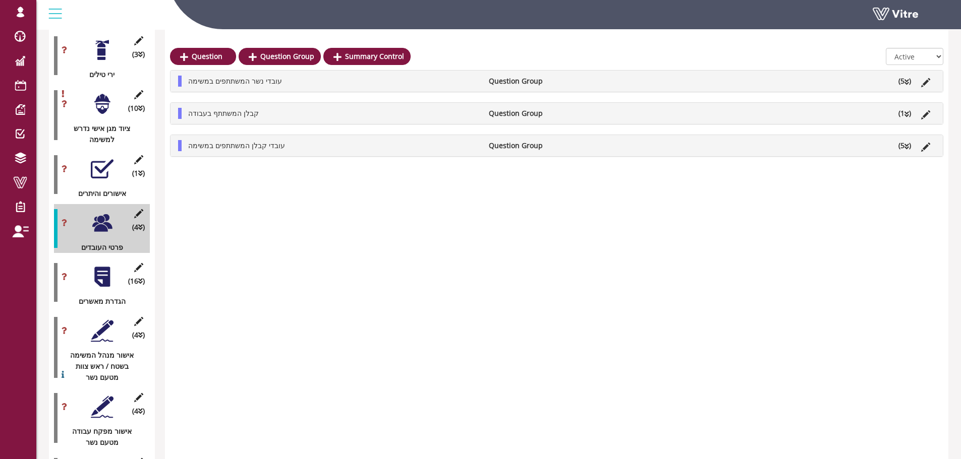
click at [107, 266] on div at bounding box center [102, 277] width 23 height 23
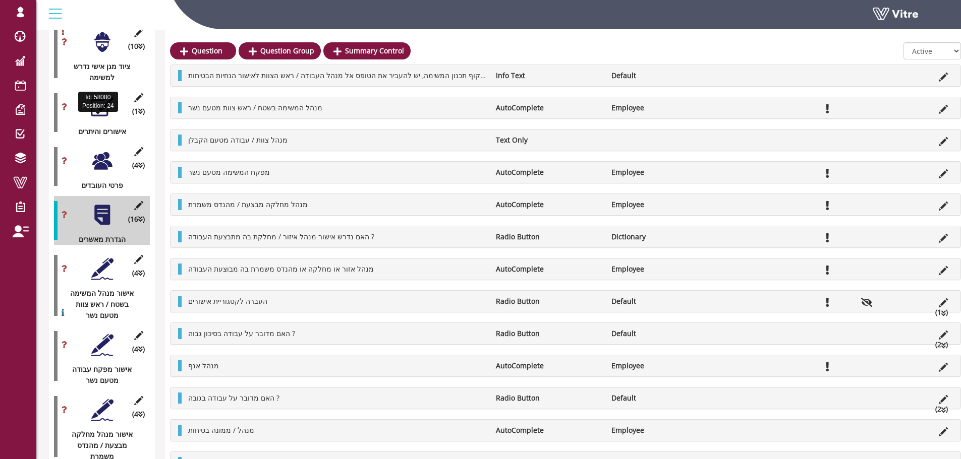
scroll to position [1349, 0]
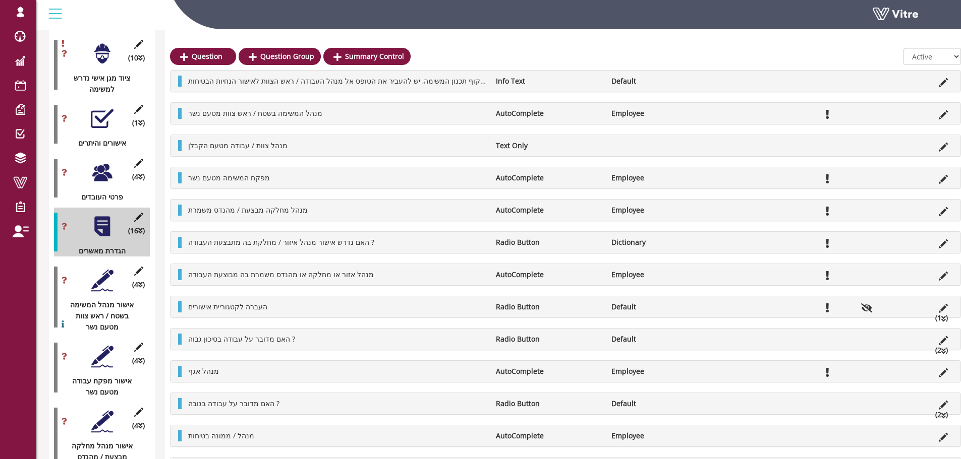
click at [104, 164] on div at bounding box center [102, 172] width 23 height 23
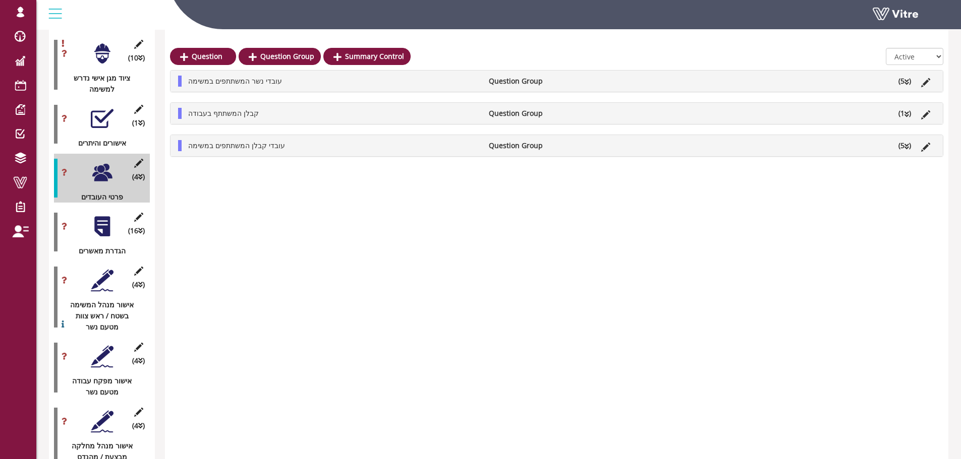
click at [104, 164] on div at bounding box center [102, 172] width 23 height 23
click at [96, 219] on div at bounding box center [102, 226] width 23 height 23
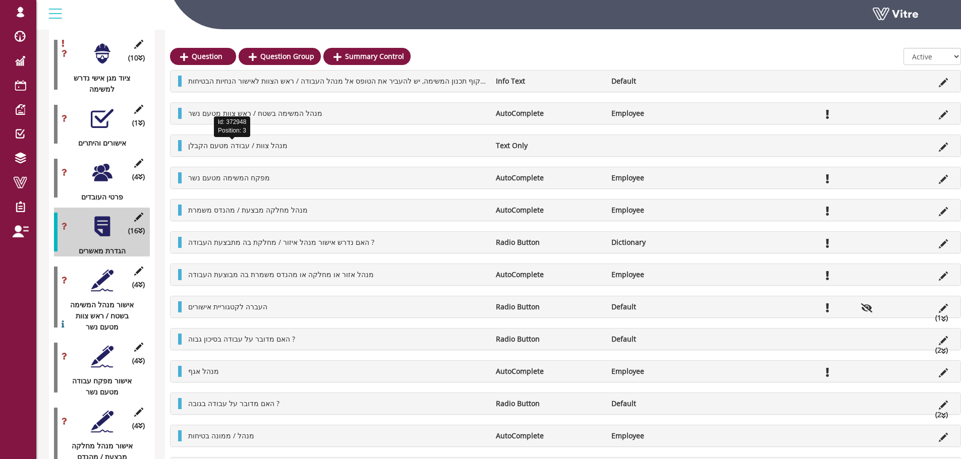
click at [261, 144] on span "מנהל צוות / עבודה מטעם הקבלן" at bounding box center [237, 146] width 99 height 10
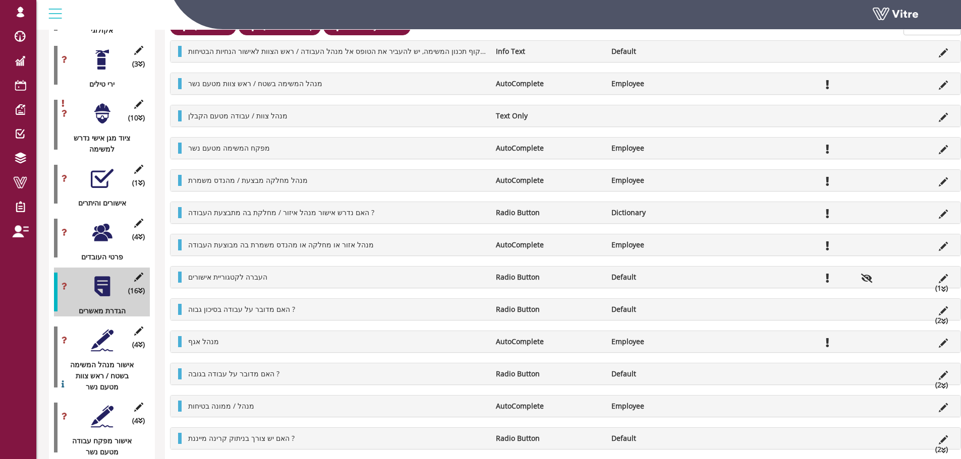
scroll to position [1299, 0]
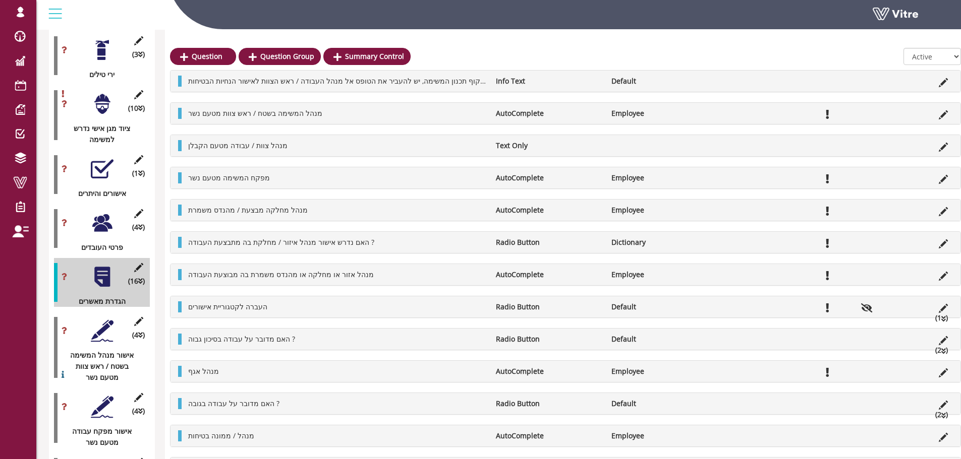
click at [98, 165] on div at bounding box center [102, 169] width 23 height 23
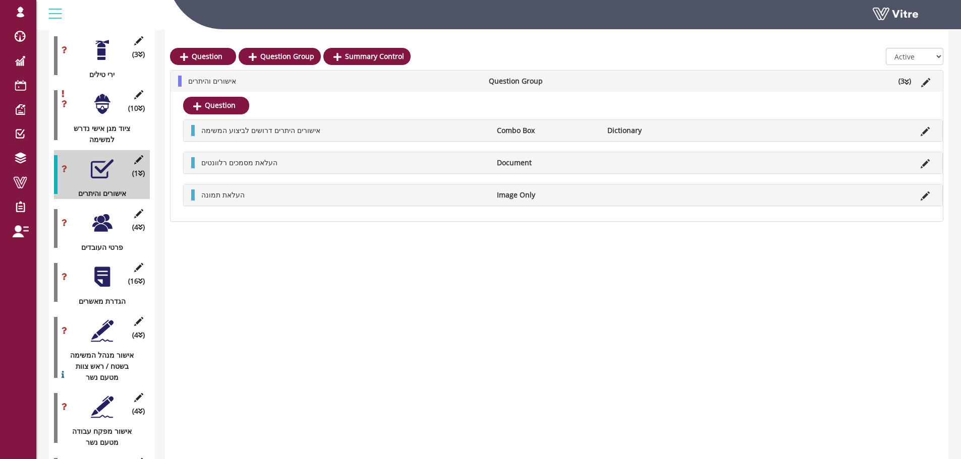
click at [107, 212] on div at bounding box center [102, 223] width 23 height 23
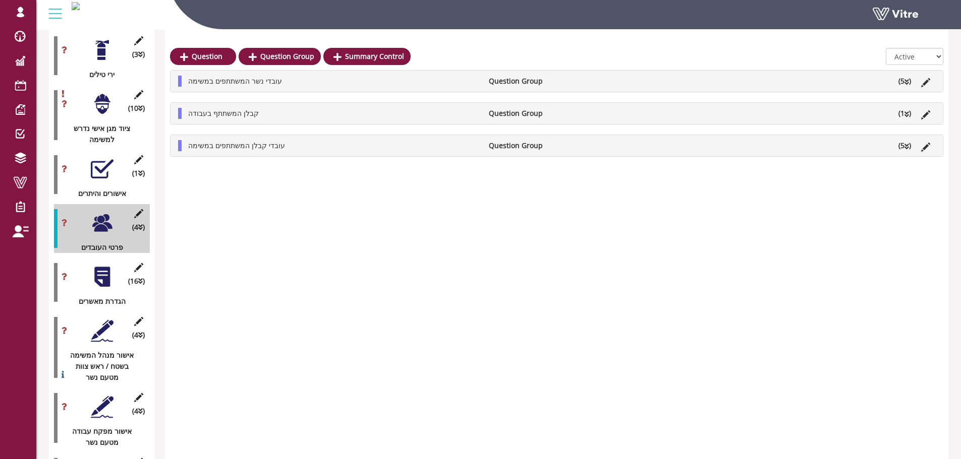
click at [906, 113] on icon at bounding box center [906, 114] width 5 height 7
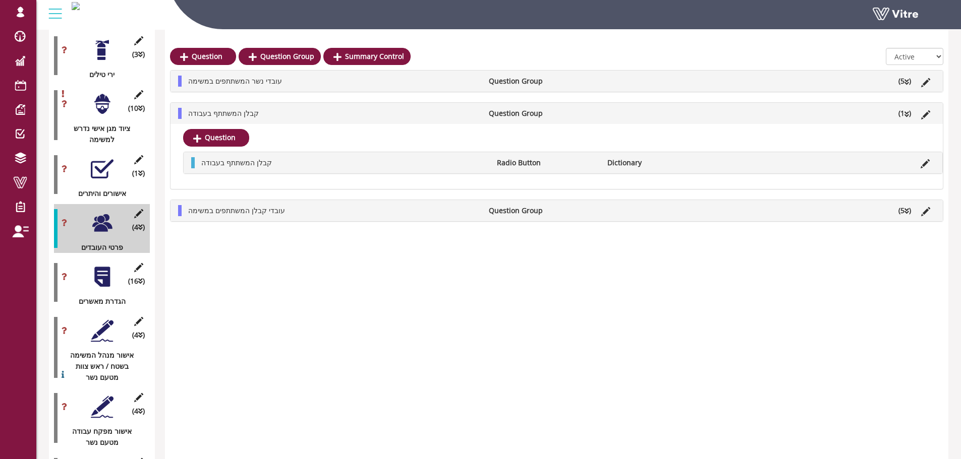
click at [906, 113] on icon at bounding box center [906, 114] width 5 height 7
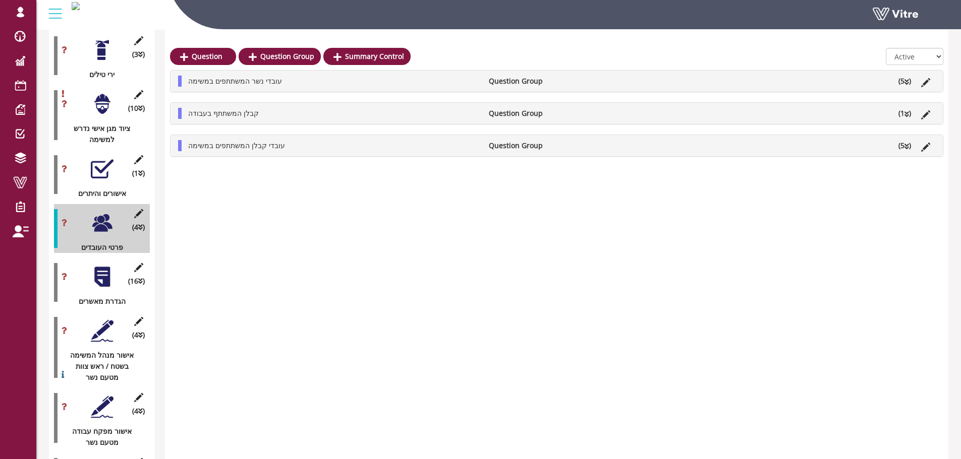
click at [103, 266] on div at bounding box center [102, 277] width 23 height 23
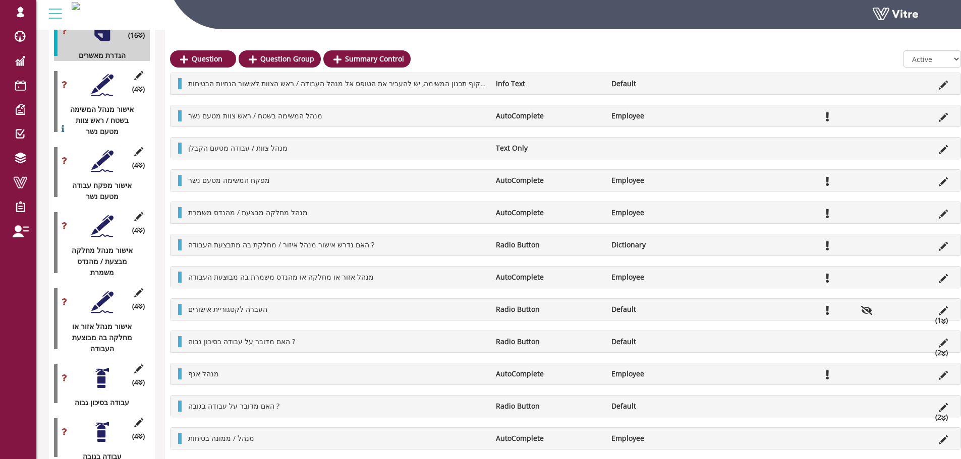
scroll to position [1552, 0]
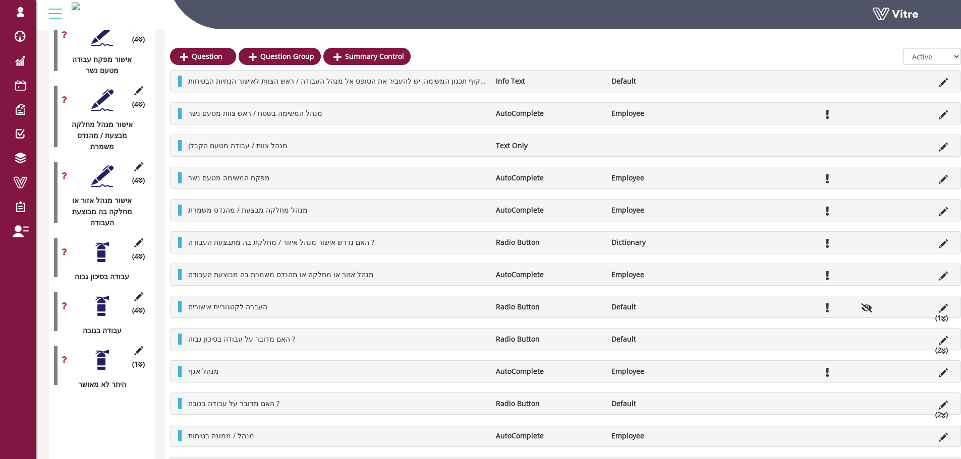
click at [107, 349] on div at bounding box center [102, 360] width 23 height 23
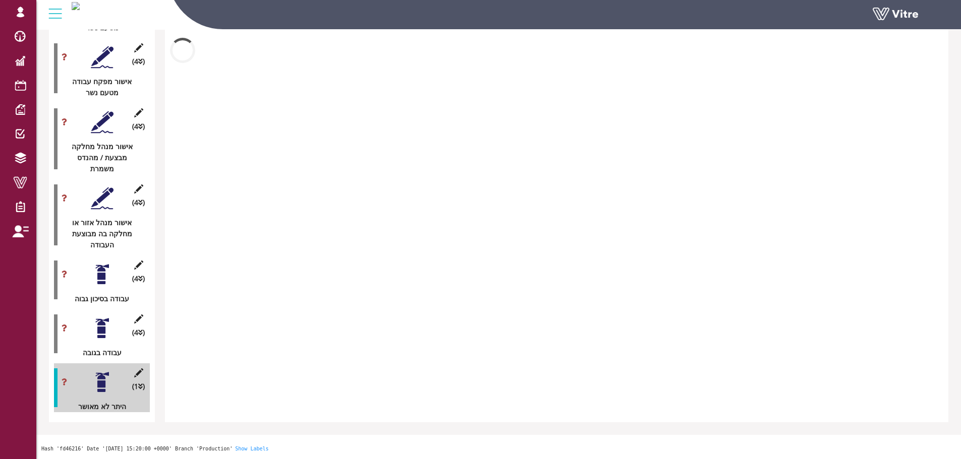
scroll to position [1638, 0]
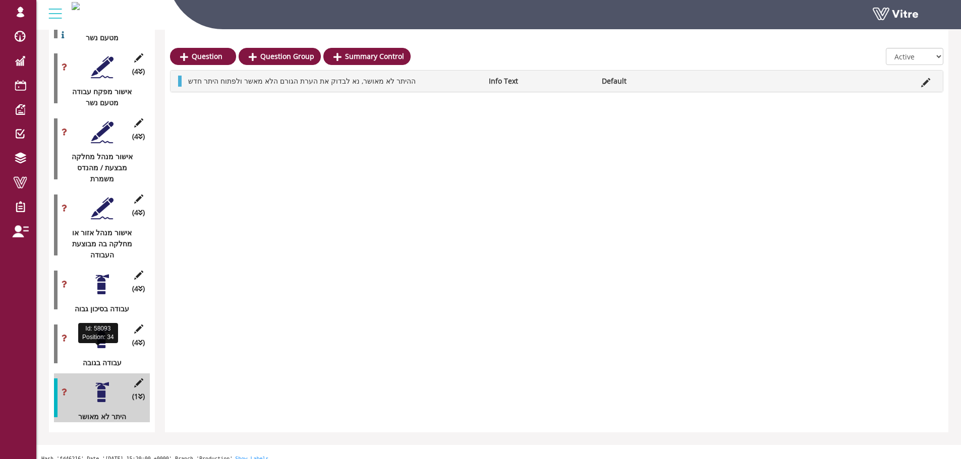
click at [104, 358] on div "עבודה בגובה" at bounding box center [98, 363] width 88 height 11
click at [111, 327] on div at bounding box center [102, 338] width 23 height 23
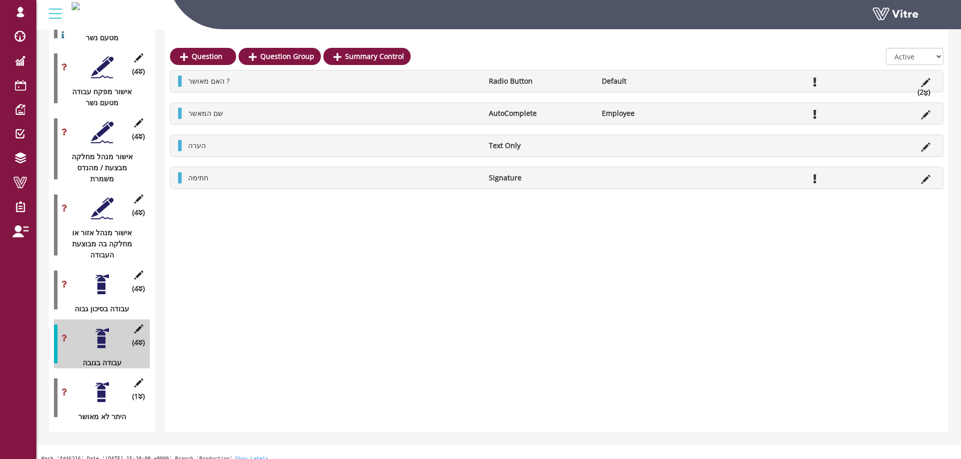
click at [102, 277] on div at bounding box center [102, 284] width 23 height 23
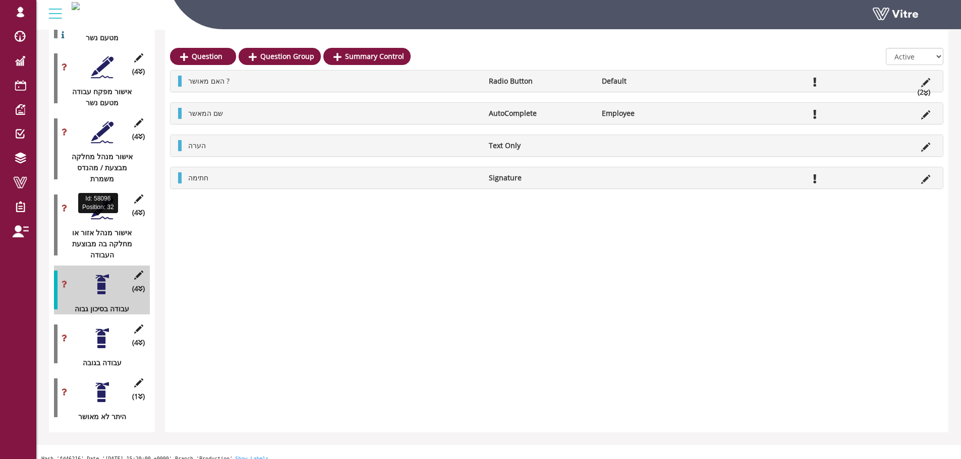
click at [103, 237] on div "אישור מנהל אזור או מחלקה בה מבוצעת העבודה" at bounding box center [98, 243] width 88 height 33
click at [109, 197] on div at bounding box center [102, 208] width 23 height 23
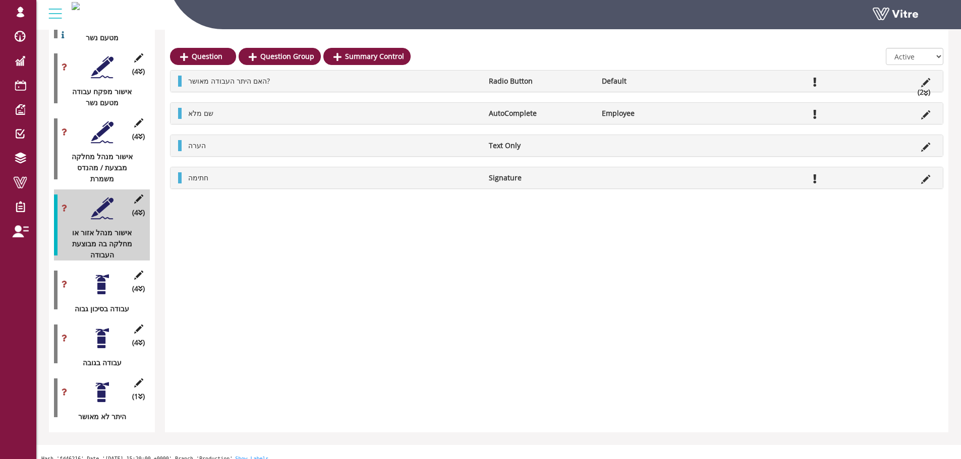
click at [112, 121] on div at bounding box center [102, 132] width 23 height 23
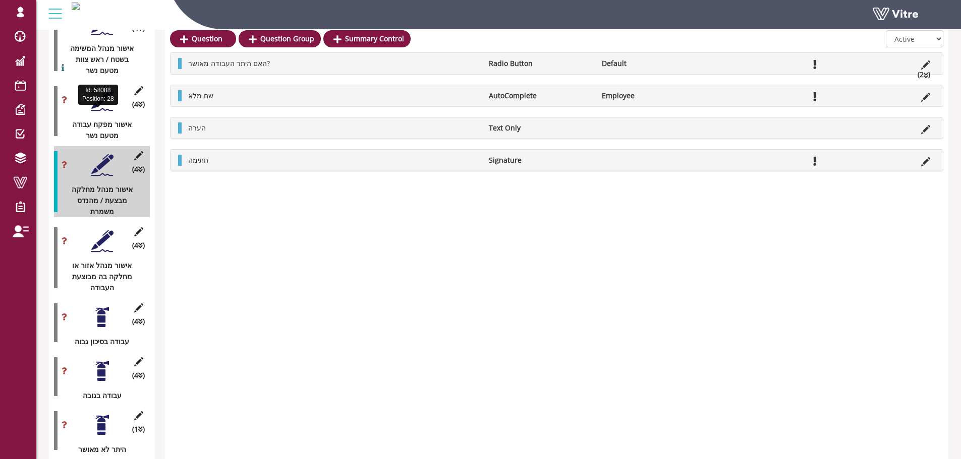
scroll to position [1588, 0]
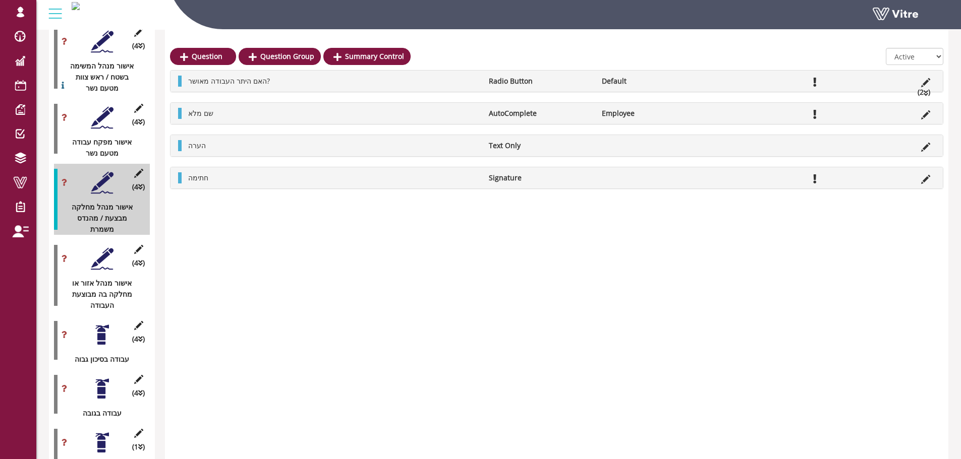
click at [99, 106] on div at bounding box center [102, 117] width 23 height 23
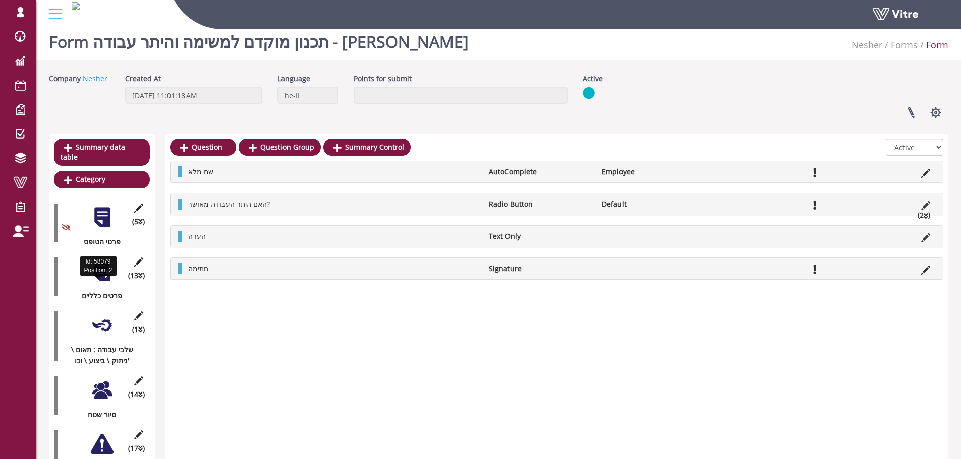
scroll to position [0, 0]
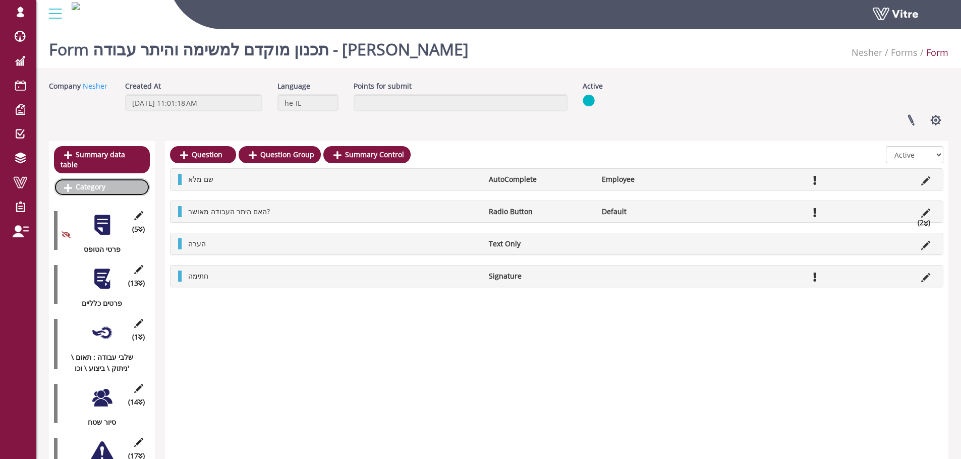
click at [98, 181] on link "Category" at bounding box center [102, 187] width 96 height 17
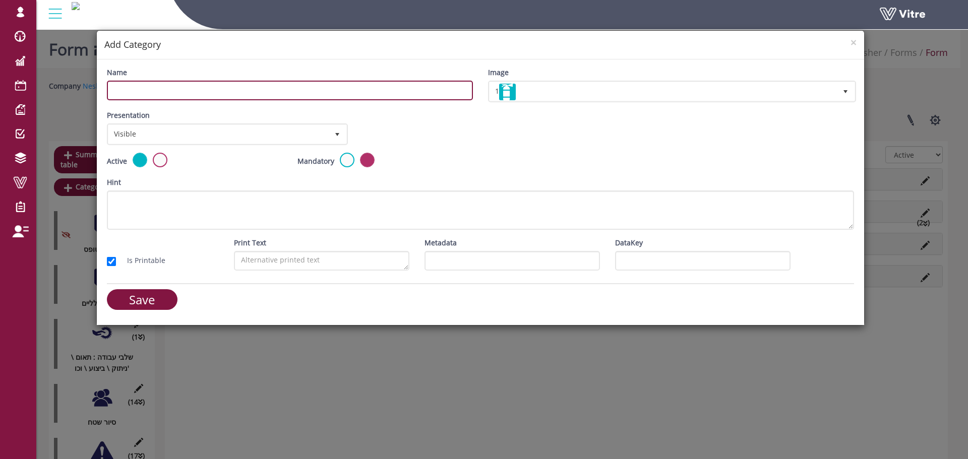
click at [261, 95] on input "Name" at bounding box center [290, 91] width 366 height 20
type input "הארכת עבודה והיתר"
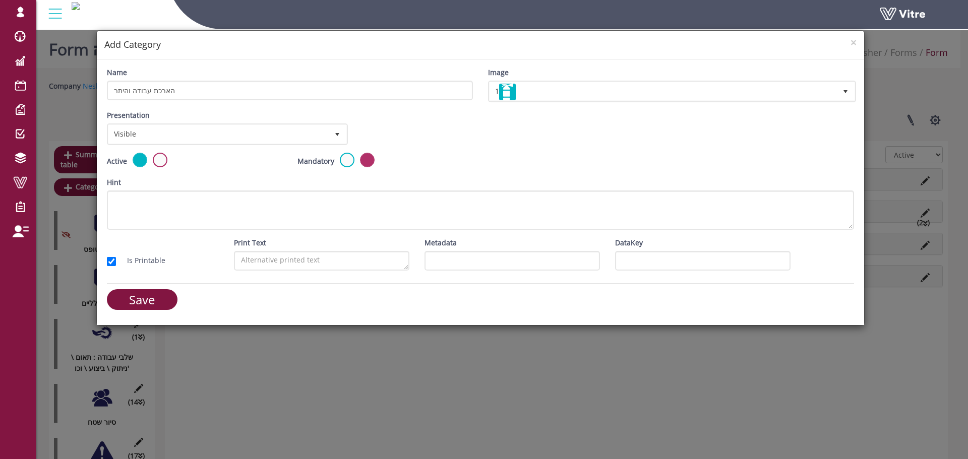
click at [619, 102] on div "Image 1 1" at bounding box center [671, 88] width 381 height 43
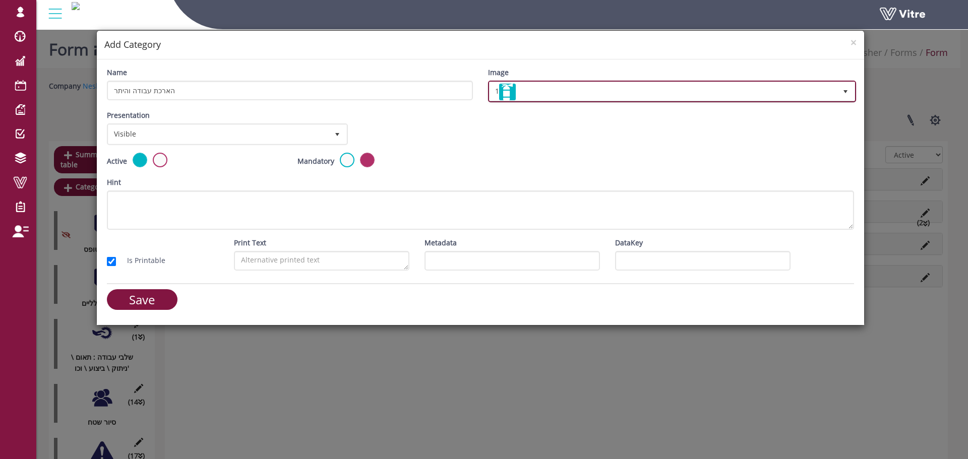
click at [618, 95] on span "1" at bounding box center [663, 91] width 347 height 18
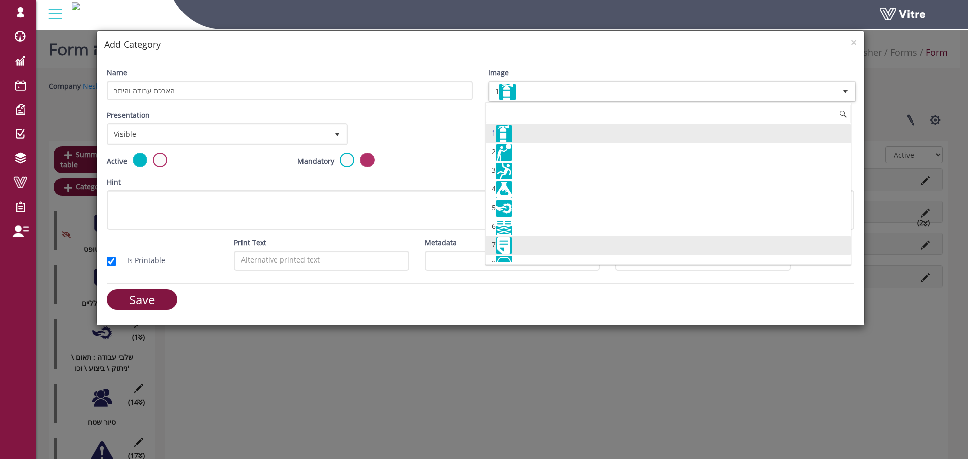
click at [519, 247] on li "7" at bounding box center [668, 246] width 365 height 19
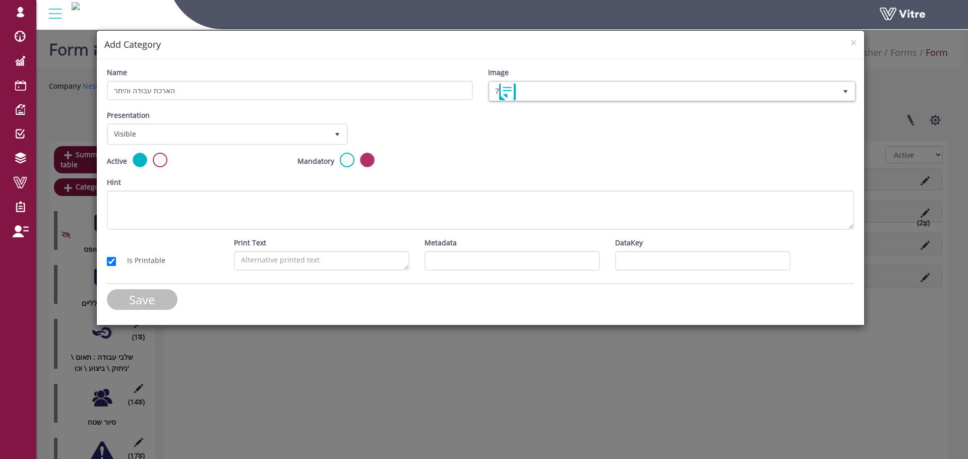
click at [151, 296] on input "Save" at bounding box center [142, 299] width 71 height 21
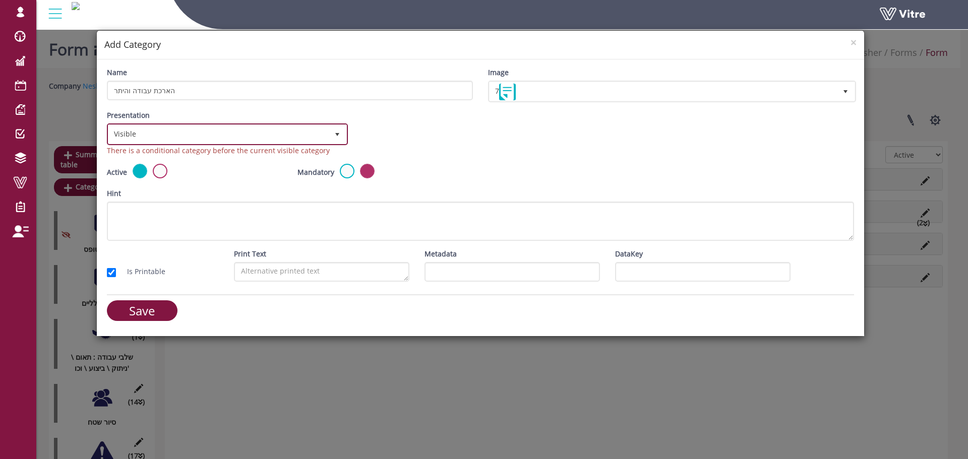
click at [271, 143] on span "Visible" at bounding box center [227, 134] width 239 height 19
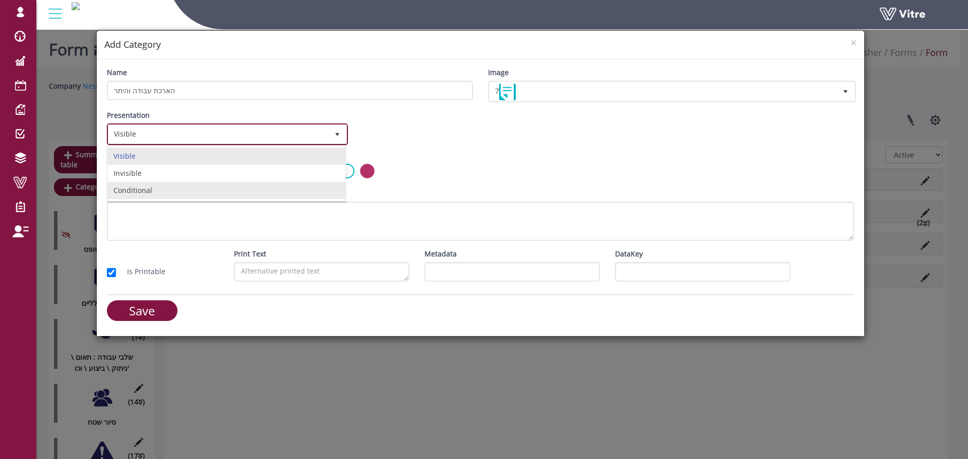
click at [159, 191] on li "Conditional" at bounding box center [226, 190] width 238 height 17
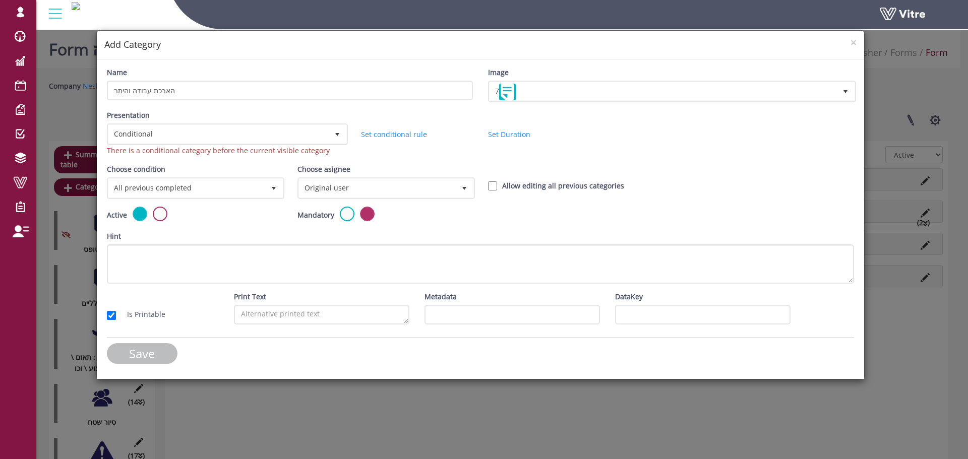
click at [160, 348] on input "Save" at bounding box center [142, 353] width 71 height 21
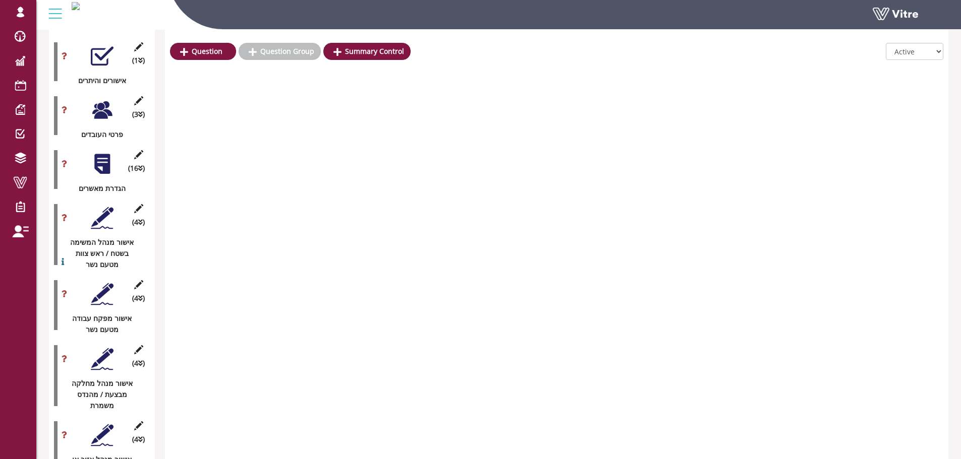
scroll to position [1412, 0]
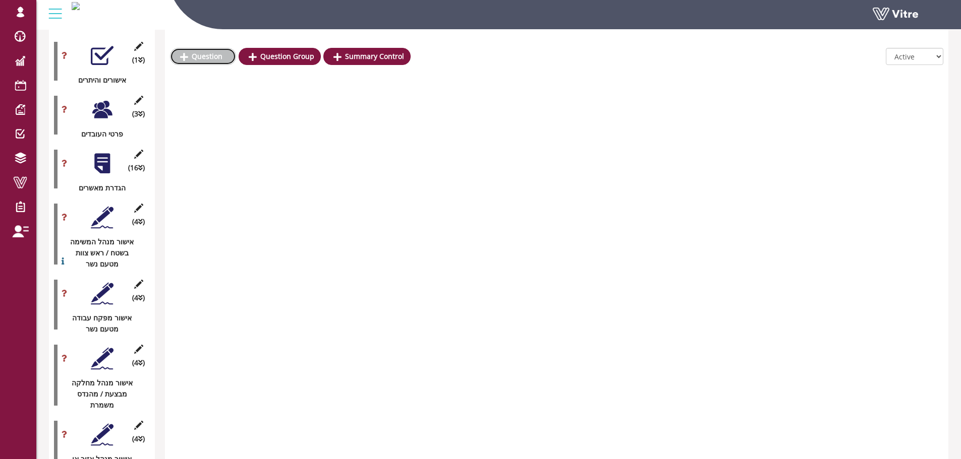
click at [219, 53] on link "Question" at bounding box center [203, 56] width 66 height 17
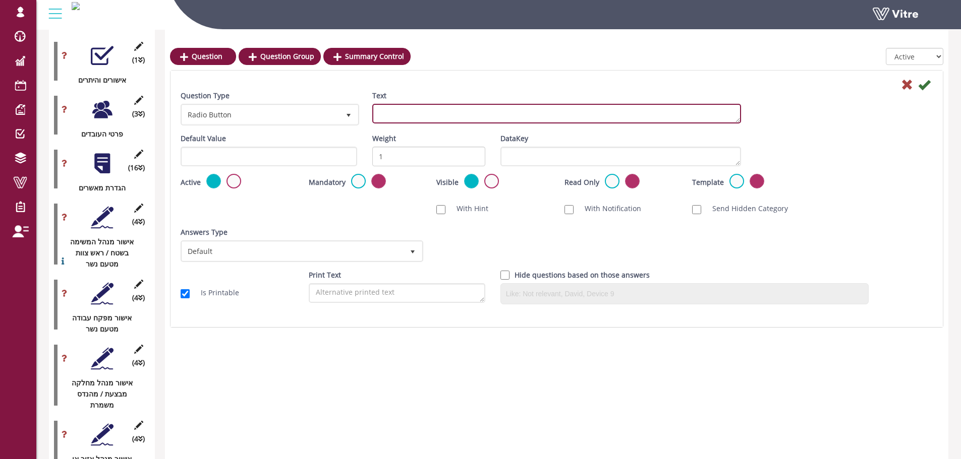
click at [404, 110] on textarea "Text" at bounding box center [556, 114] width 369 height 20
type textarea "האם העבודה הסתיימה?"
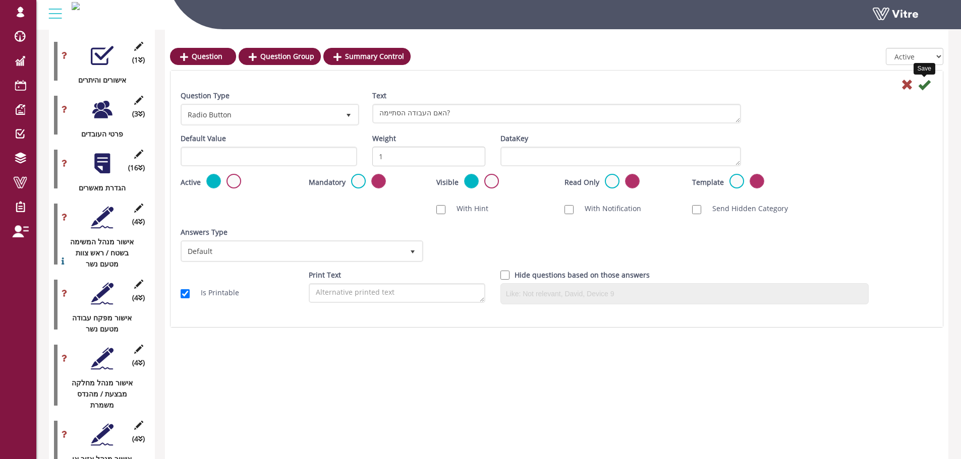
click at [924, 84] on icon at bounding box center [924, 85] width 12 height 12
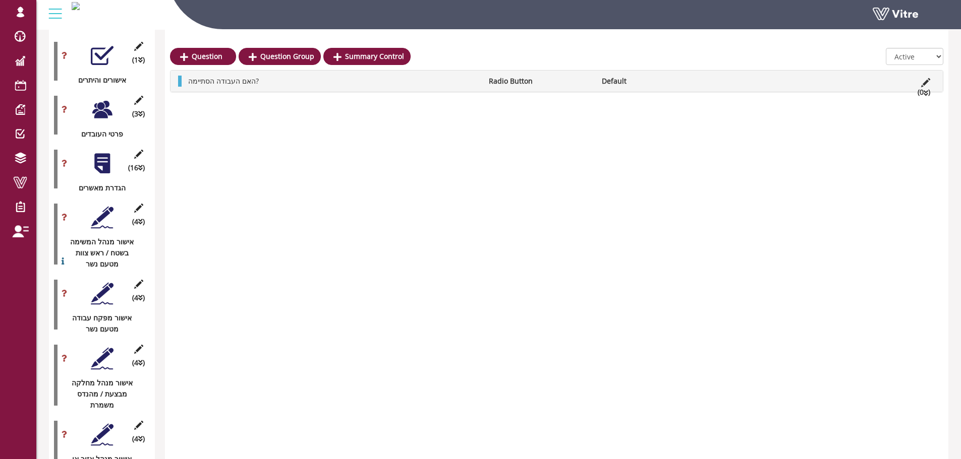
click at [922, 94] on li "(0 )" at bounding box center [923, 92] width 23 height 11
click at [218, 101] on link "Answer" at bounding box center [216, 105] width 66 height 17
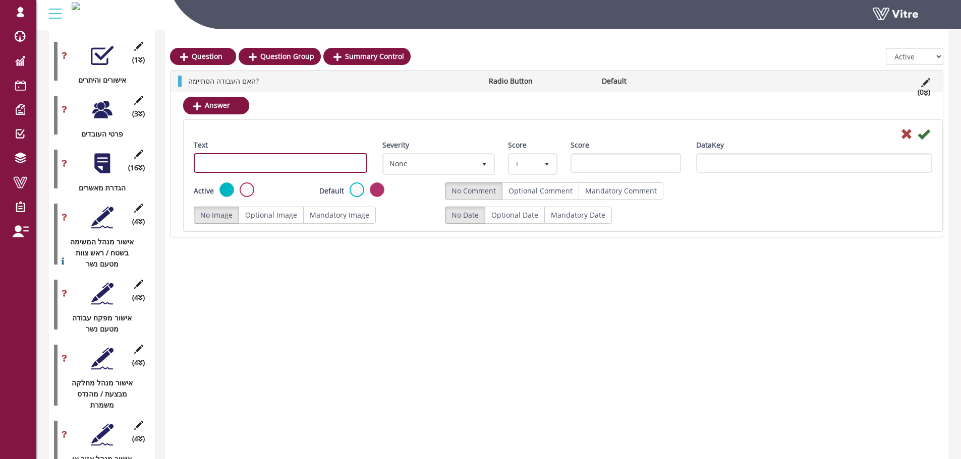
click at [351, 167] on input "Text" at bounding box center [280, 163] width 173 height 20
type input "כן"
click at [410, 193] on div "Default" at bounding box center [374, 191] width 110 height 17
click at [922, 132] on icon at bounding box center [923, 134] width 12 height 12
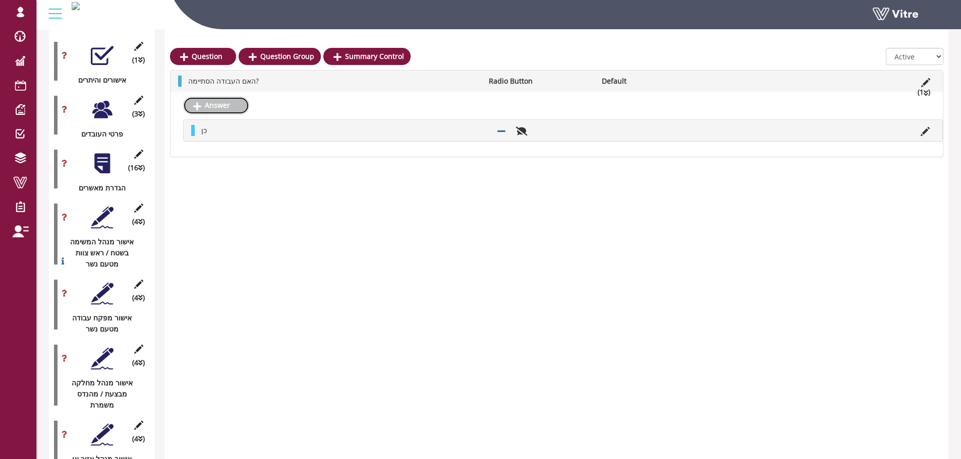
click at [229, 105] on link "Answer" at bounding box center [216, 105] width 66 height 17
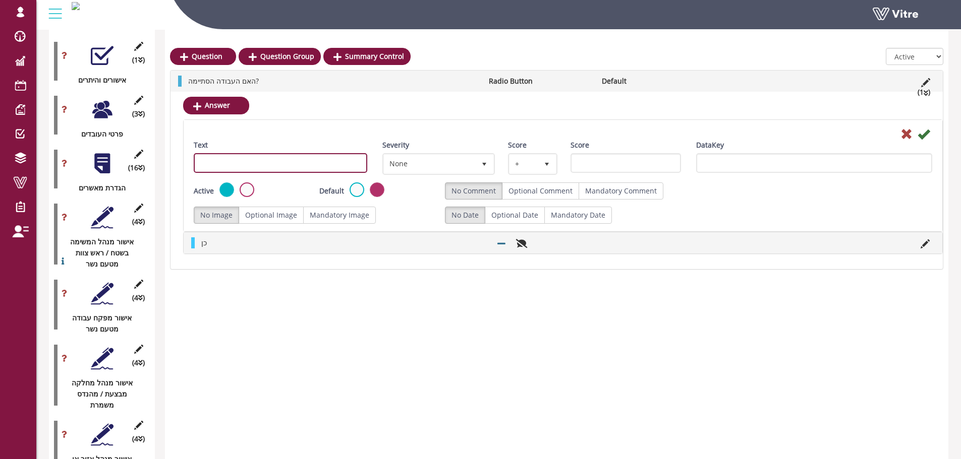
click at [285, 165] on input "Text" at bounding box center [280, 163] width 173 height 20
type input "לא"
drag, startPoint x: 382, startPoint y: 122, endPoint x: 390, endPoint y: 122, distance: 8.6
click at [390, 122] on div "Text לא Severity None 0 Score + 1 Score DataKey Active Default No Comment Optio…" at bounding box center [563, 175] width 758 height 111
click at [905, 132] on icon at bounding box center [906, 134] width 12 height 12
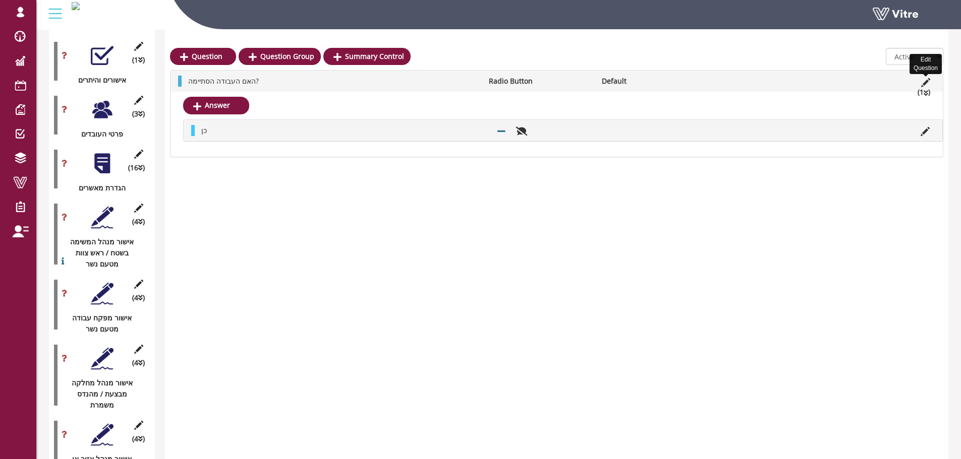
click at [924, 82] on icon at bounding box center [925, 82] width 9 height 9
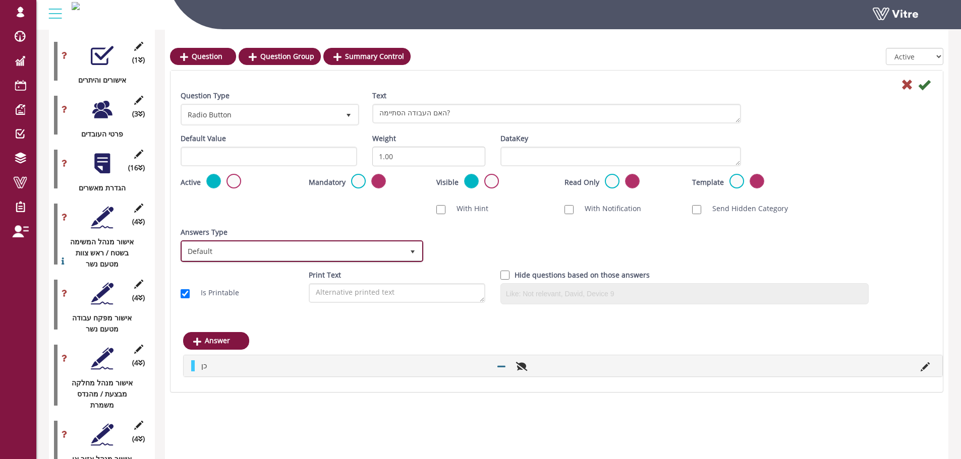
click at [362, 256] on span "Default" at bounding box center [292, 251] width 221 height 18
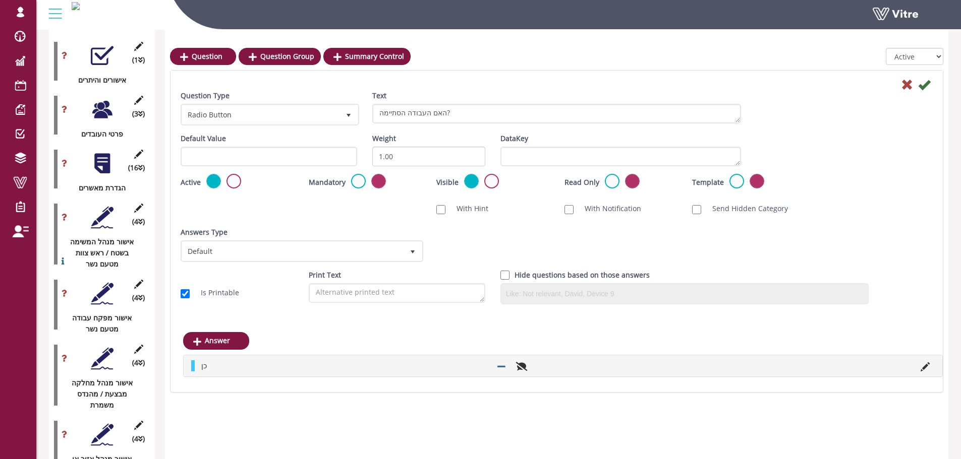
click at [288, 208] on div "Scan NFC Must scan With Hint With Notification Send Hidden Category No Image Op…" at bounding box center [556, 208] width 767 height 21
click at [227, 336] on link "Answer" at bounding box center [216, 340] width 66 height 17
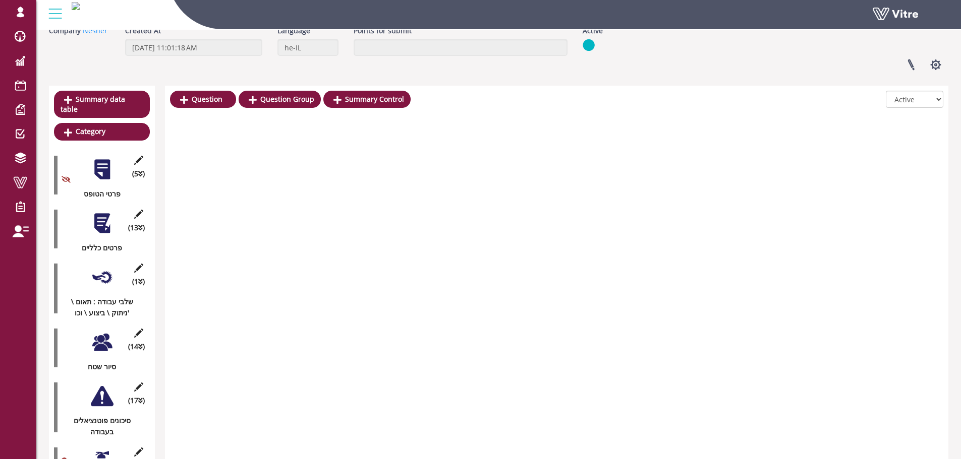
scroll to position [0, 0]
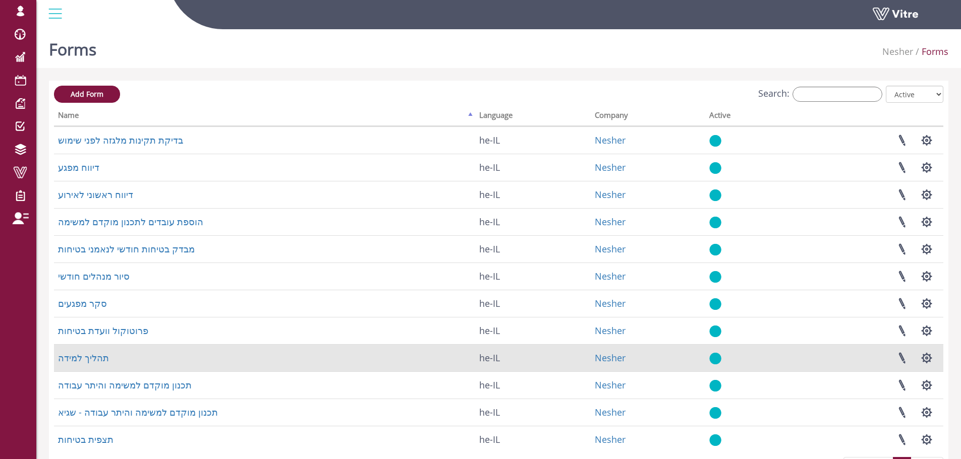
scroll to position [63, 0]
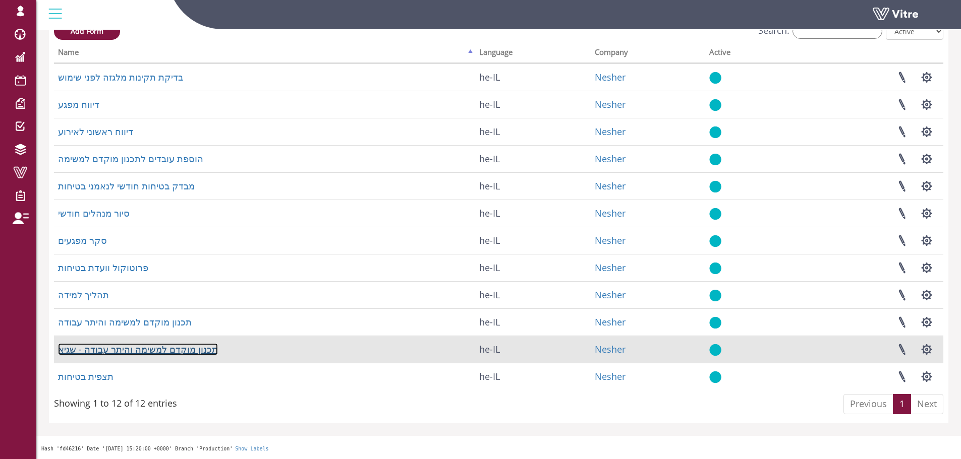
click at [116, 349] on link "תכנון מוקדם למשימה והיתר עבודה - שגיא" at bounding box center [138, 349] width 160 height 12
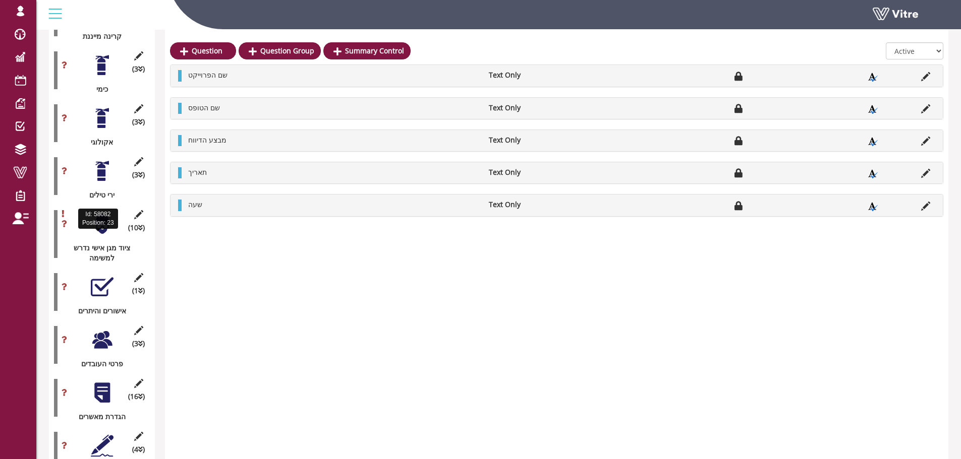
scroll to position [1160, 0]
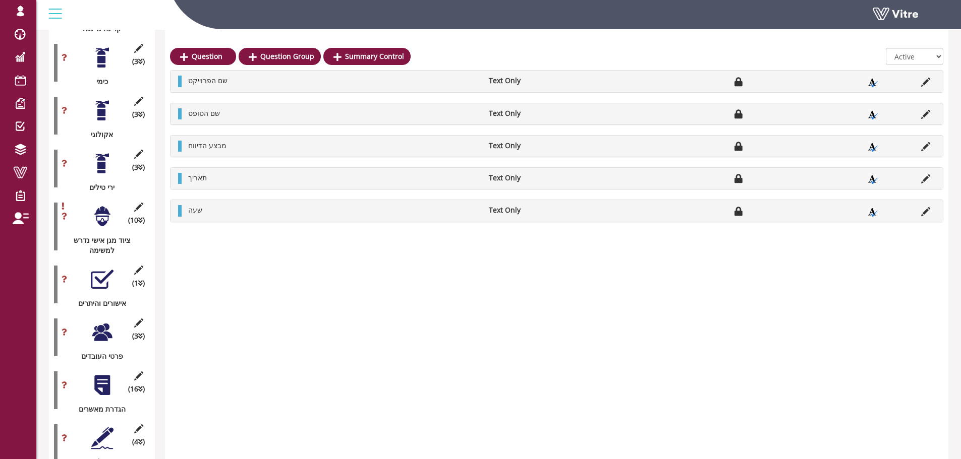
click at [103, 268] on div at bounding box center [102, 279] width 23 height 23
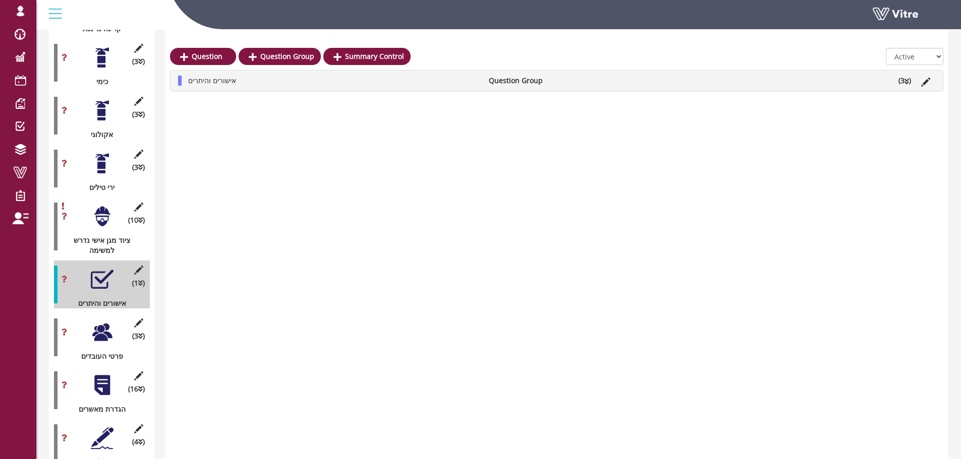
click at [100, 321] on div at bounding box center [102, 332] width 23 height 23
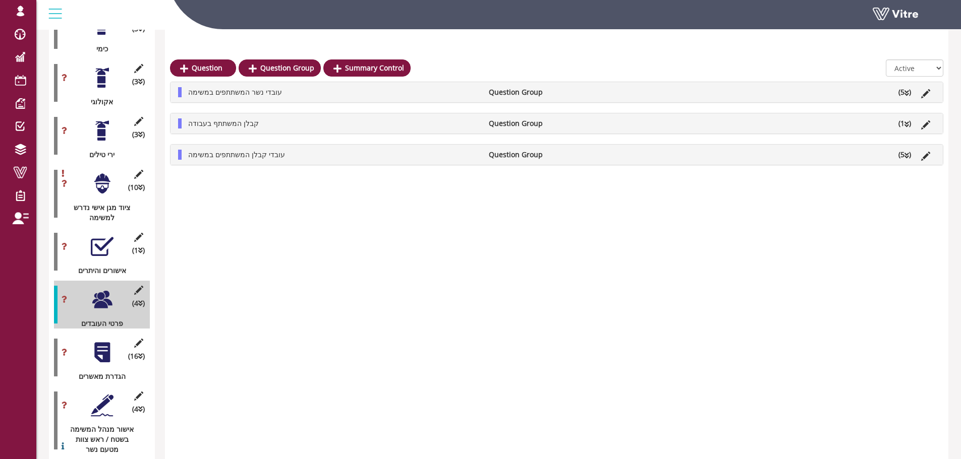
scroll to position [1210, 0]
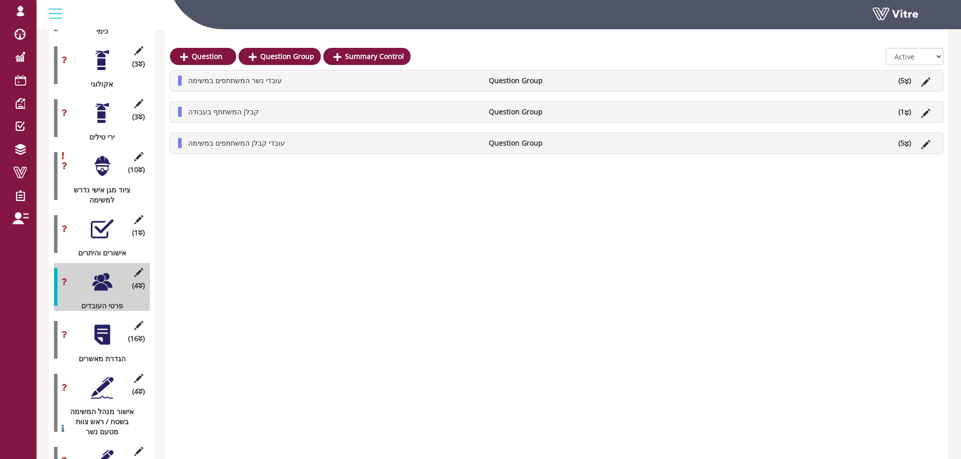
click at [105, 324] on div at bounding box center [102, 335] width 23 height 23
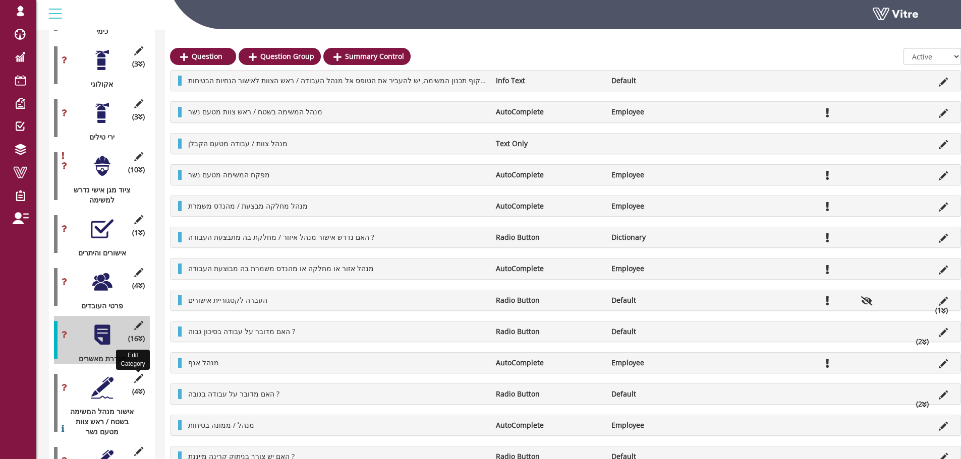
click at [138, 374] on icon at bounding box center [138, 378] width 13 height 9
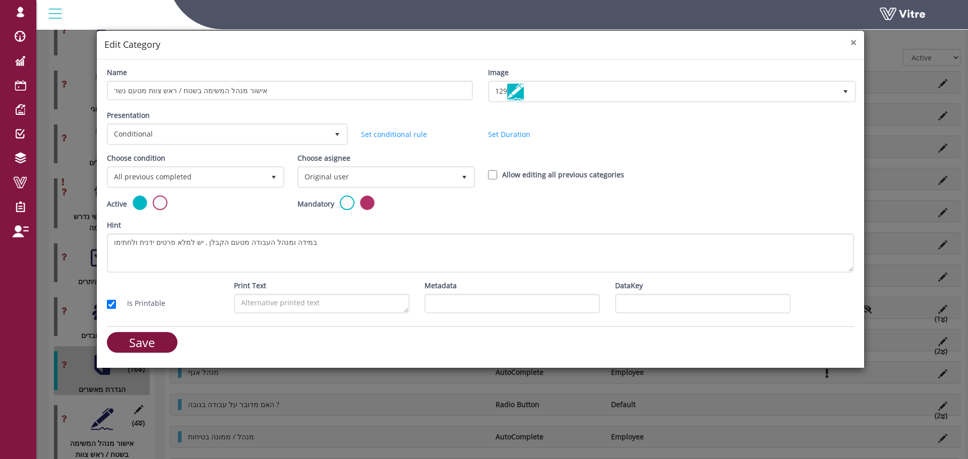
click at [852, 40] on span "×" at bounding box center [854, 42] width 6 height 14
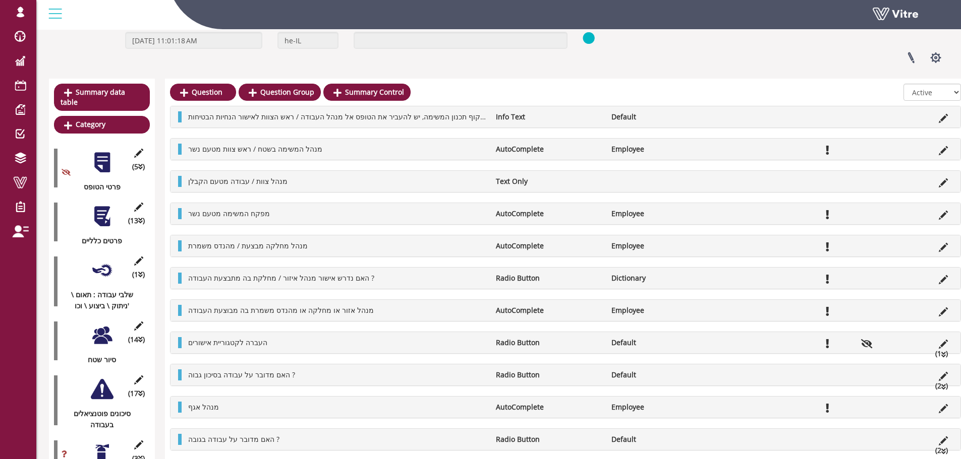
scroll to position [0, 0]
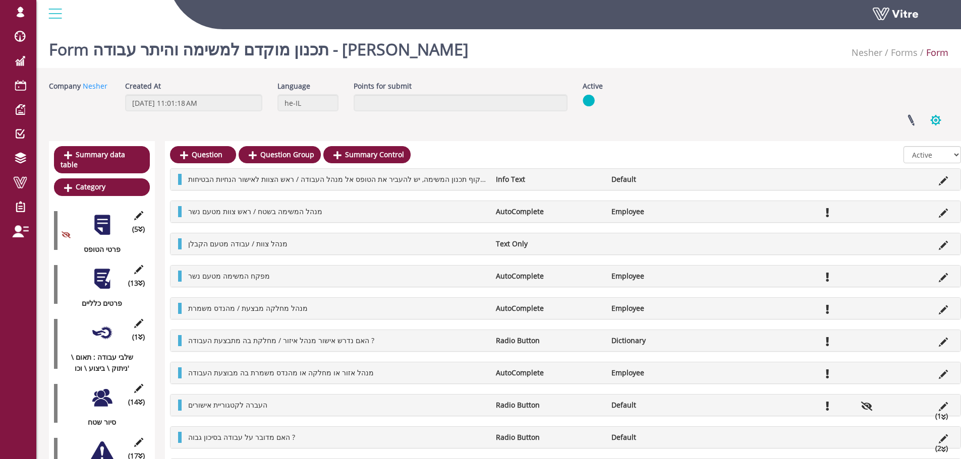
click at [939, 119] on button "button" at bounding box center [935, 120] width 25 height 27
click at [908, 183] on link "Clone Form" at bounding box center [902, 183] width 92 height 13
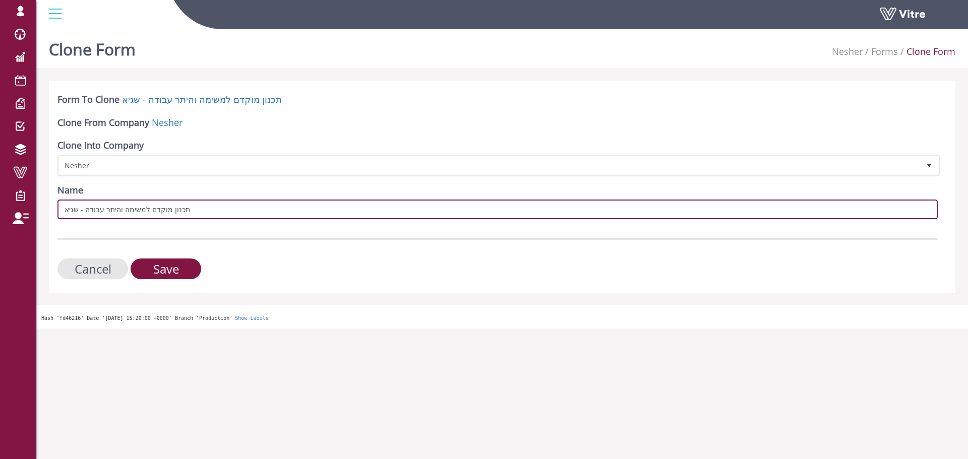
click at [63, 210] on input "תכנון מוקדם למשימה והיתר עבודה - שגיא" at bounding box center [497, 210] width 880 height 20
type input "NEW - תכנון מוקדם למשימה והיתר עבודה - שגיא"
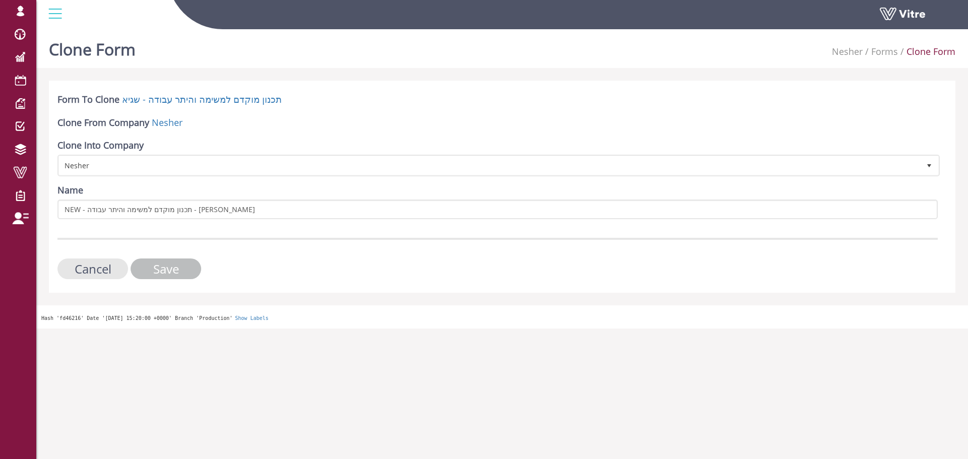
click at [158, 265] on input "Save" at bounding box center [166, 269] width 71 height 21
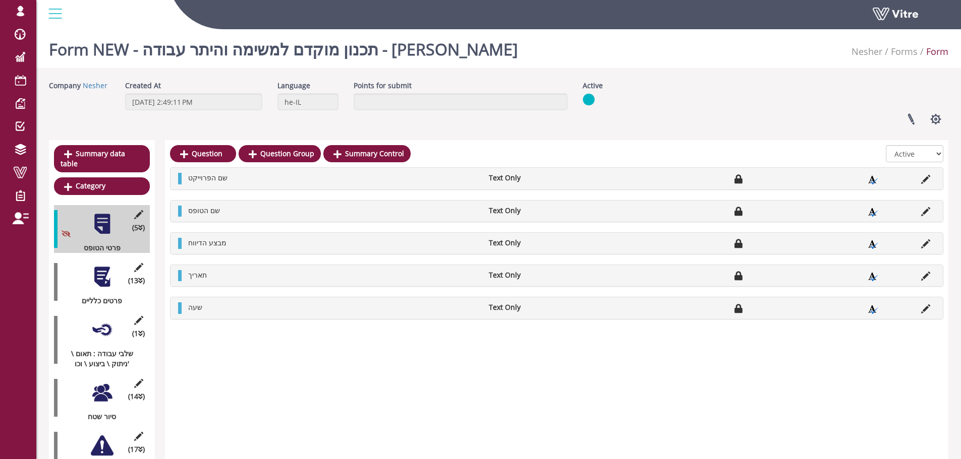
drag, startPoint x: 764, startPoint y: 326, endPoint x: 848, endPoint y: 341, distance: 85.0
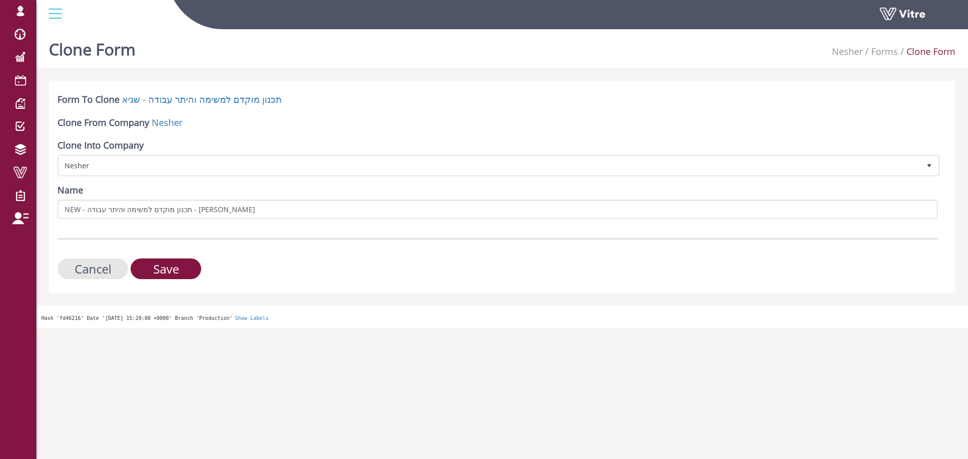
click at [226, 249] on form "Form To Clone תכנון מוקדם למשימה והיתר עבודה - [PERSON_NAME] Clone From Company…" at bounding box center [497, 186] width 880 height 186
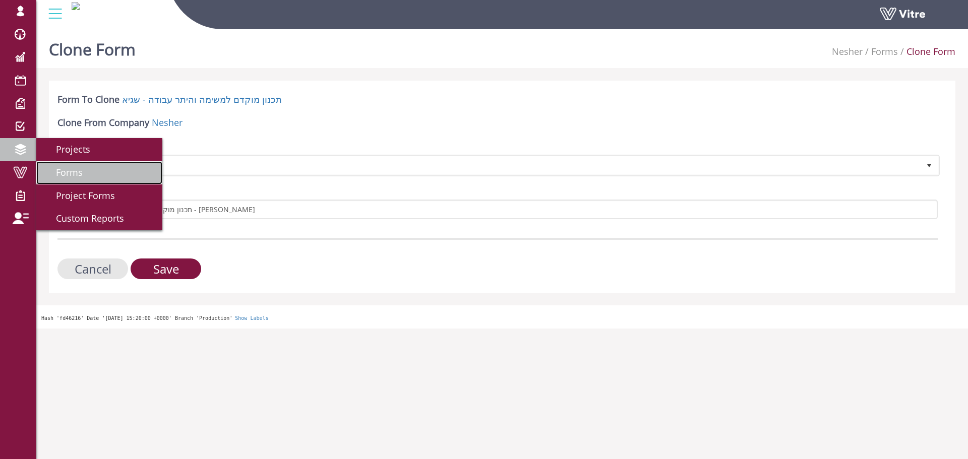
click at [65, 174] on span "Forms" at bounding box center [63, 172] width 39 height 12
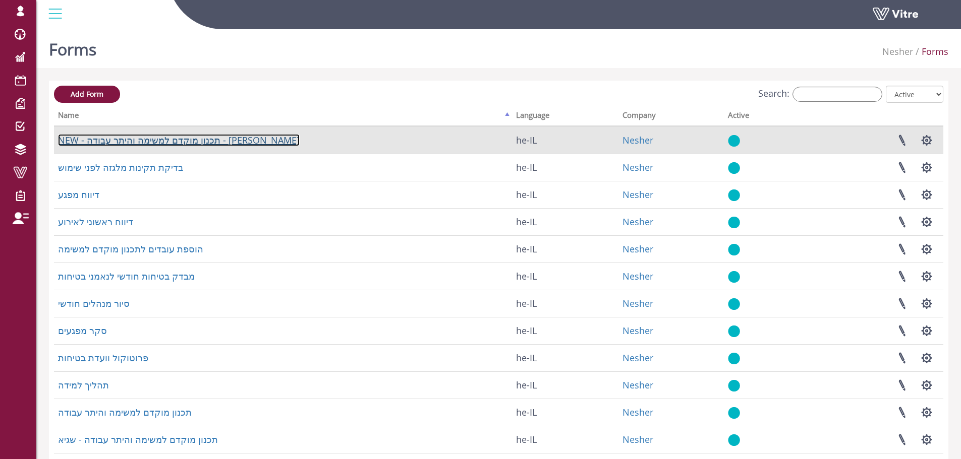
click at [150, 141] on link "NEW - תכנון מוקדם למשימה והיתר עבודה - [PERSON_NAME]" at bounding box center [179, 140] width 242 height 12
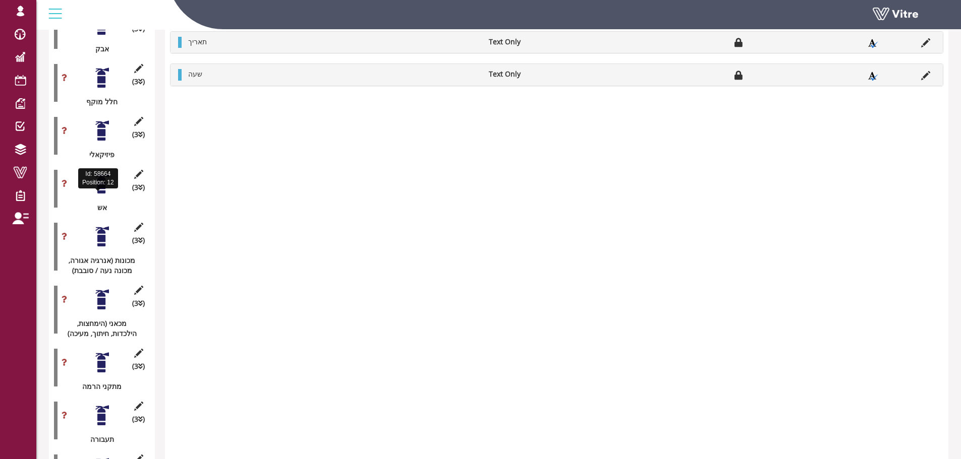
scroll to position [656, 0]
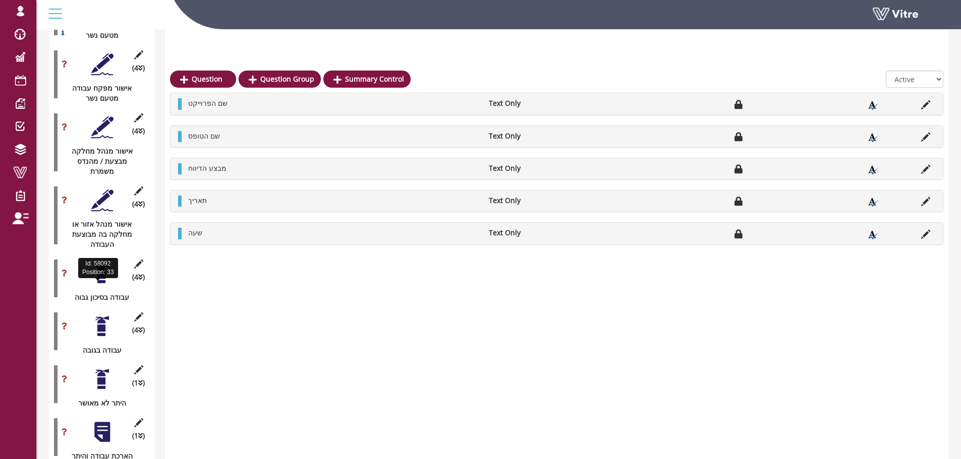
scroll to position [1644, 0]
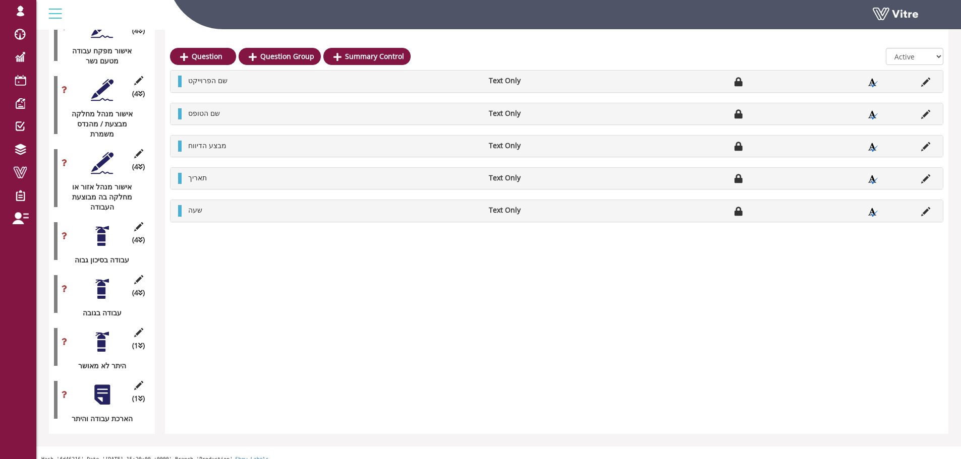
click at [108, 389] on div at bounding box center [102, 395] width 23 height 23
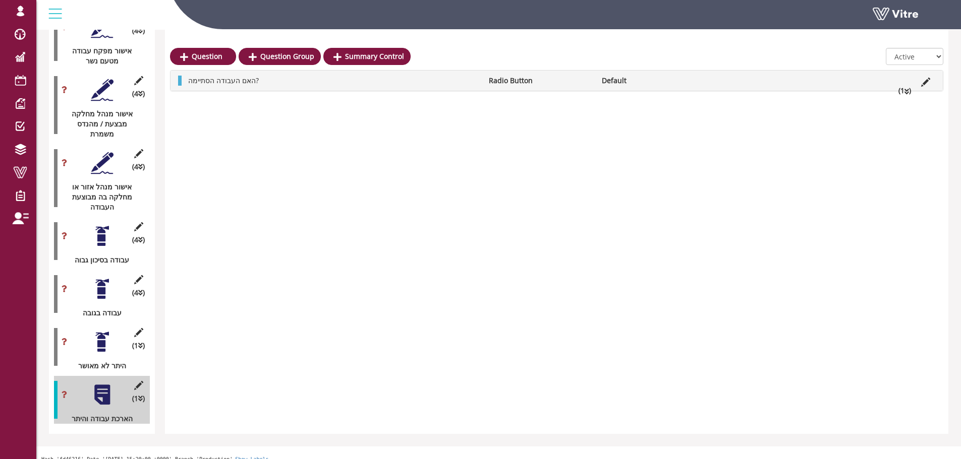
click at [903, 90] on li "(1 )" at bounding box center [904, 91] width 23 height 10
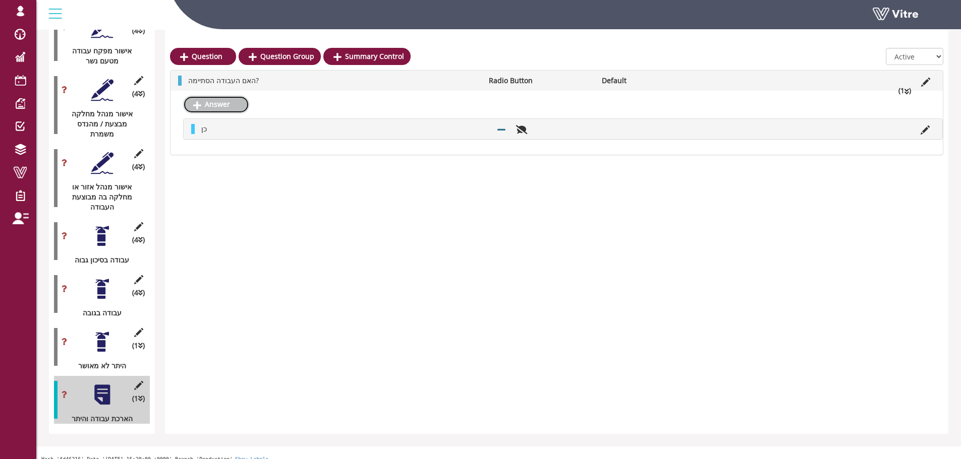
click at [229, 107] on link "Answer" at bounding box center [216, 104] width 66 height 17
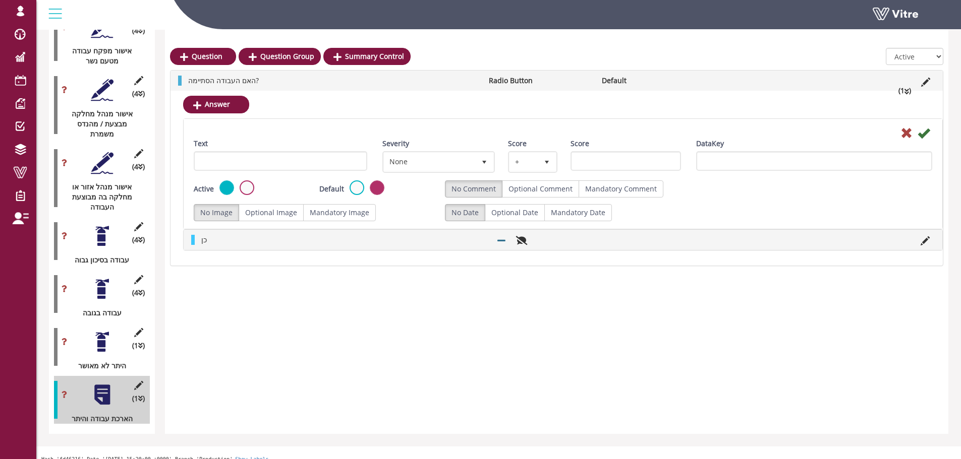
click at [344, 174] on div "Text" at bounding box center [280, 159] width 189 height 40
click at [346, 161] on input "Text" at bounding box center [280, 161] width 173 height 20
type input "לא"
click at [933, 131] on div at bounding box center [562, 133] width 753 height 12
click at [913, 130] on div at bounding box center [562, 133] width 753 height 12
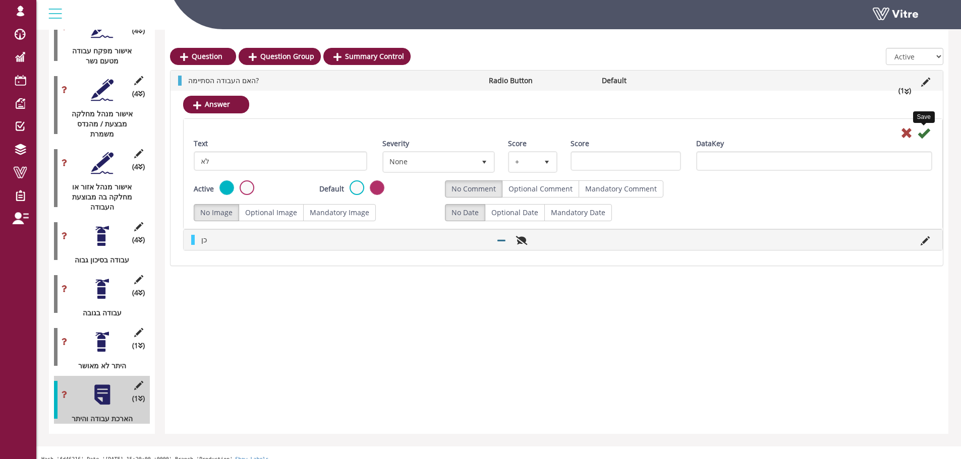
click at [921, 130] on icon at bounding box center [923, 133] width 12 height 12
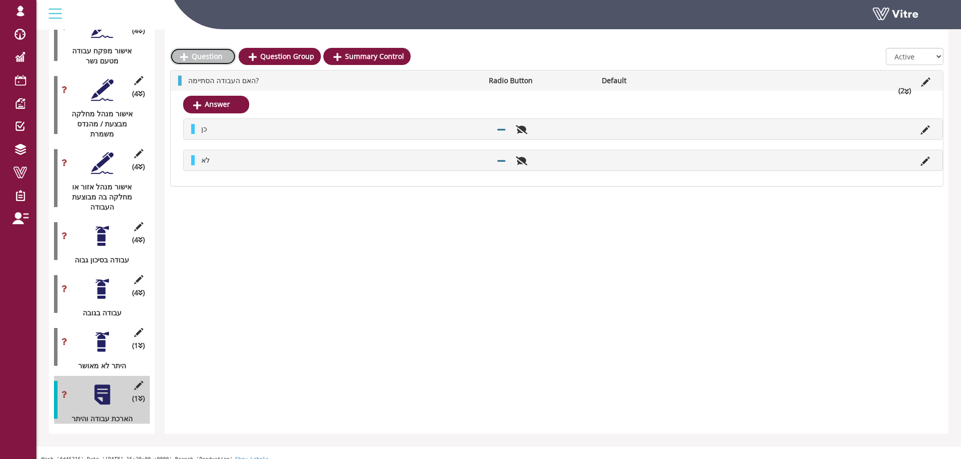
click at [200, 58] on link "Question" at bounding box center [203, 56] width 66 height 17
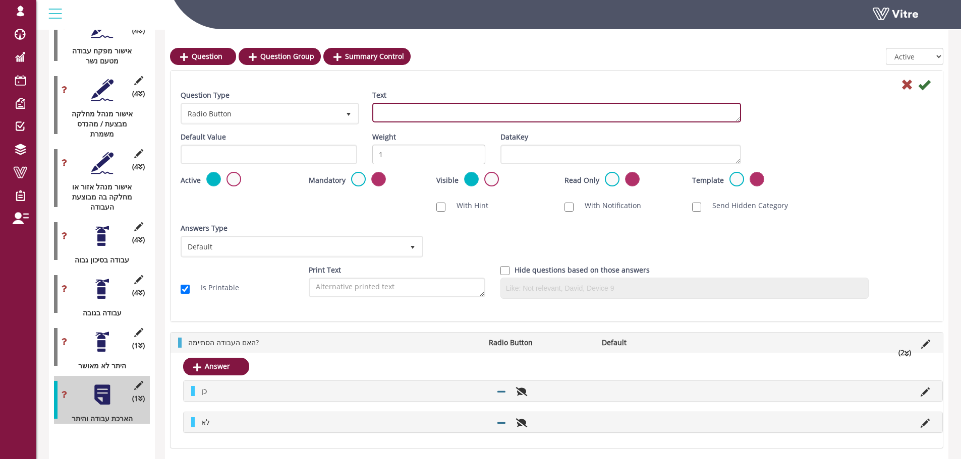
click at [427, 116] on textarea "Text" at bounding box center [556, 113] width 369 height 20
type textarea "עד מתי נדרשת הארכה?"
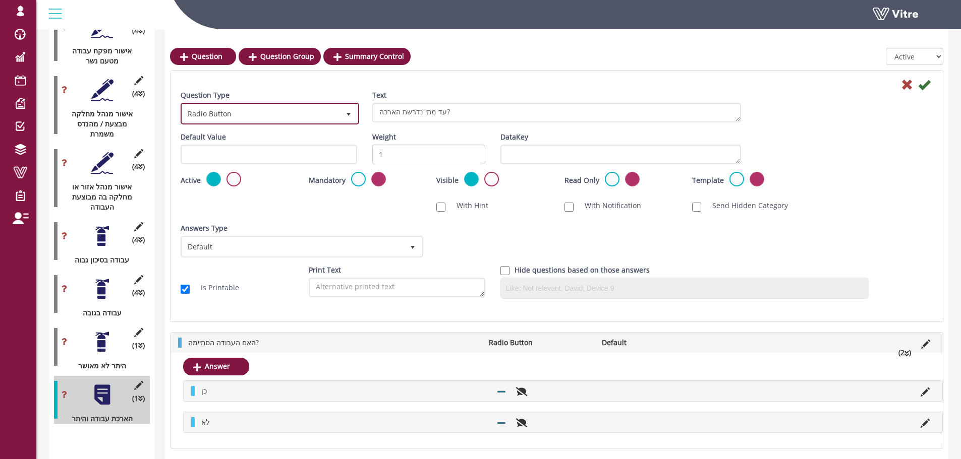
click at [257, 103] on span "Radio Button 3" at bounding box center [270, 114] width 179 height 22
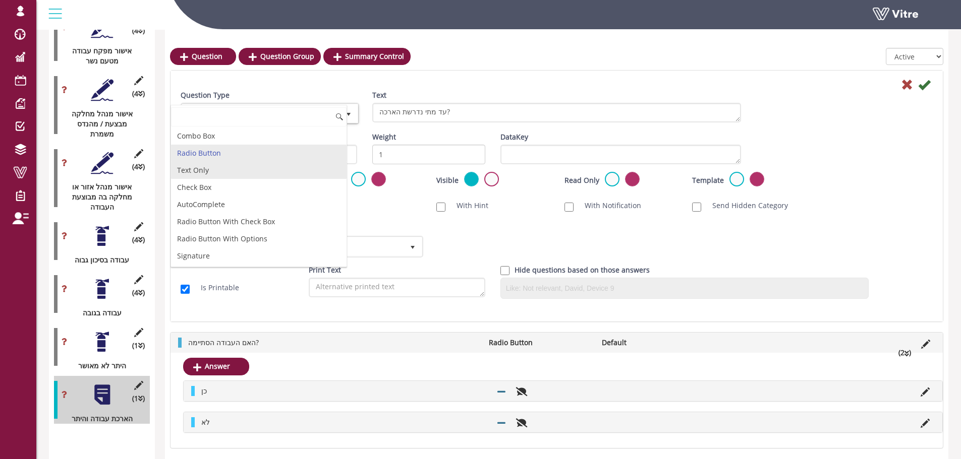
click at [256, 174] on li "Text Only" at bounding box center [258, 170] width 175 height 17
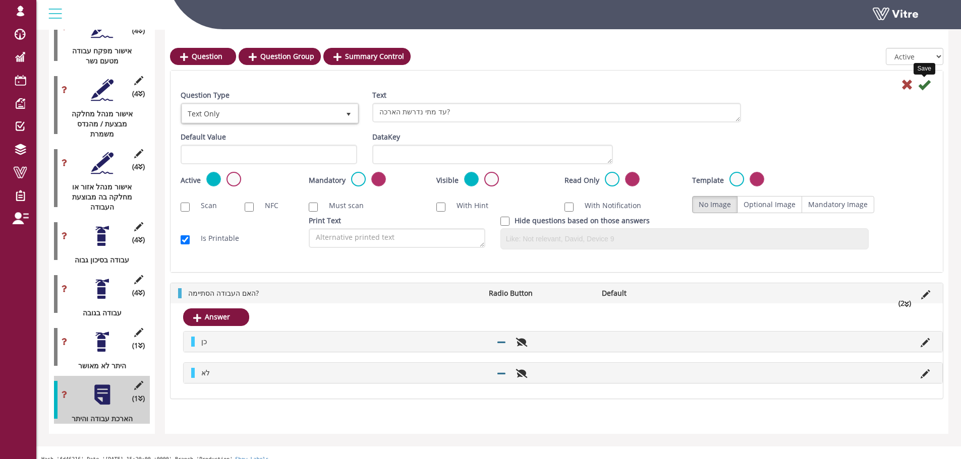
click at [924, 86] on icon at bounding box center [924, 85] width 12 height 12
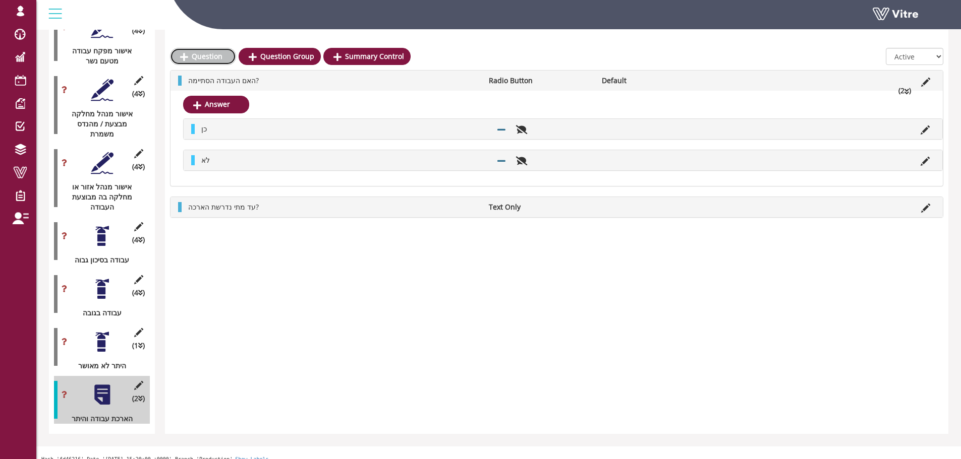
click at [221, 60] on link "Question" at bounding box center [203, 56] width 66 height 17
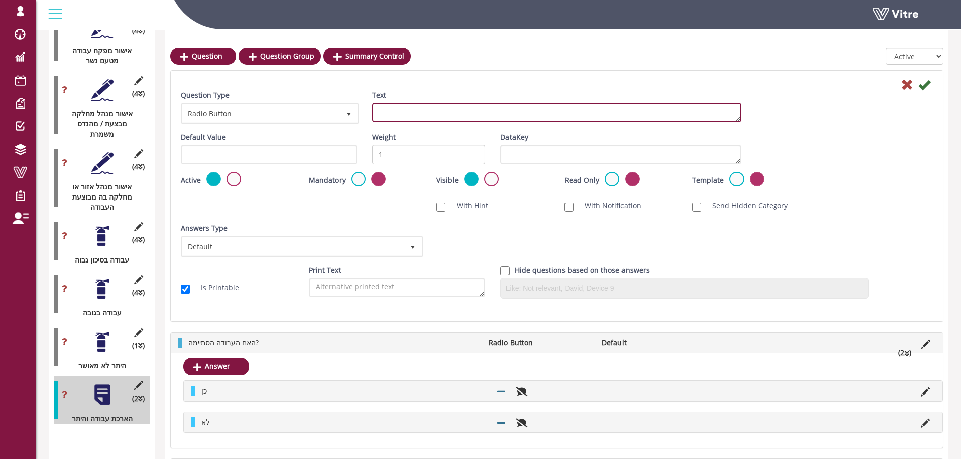
click at [461, 106] on textarea "Text" at bounding box center [556, 113] width 369 height 20
type textarea "שם המצהיר"
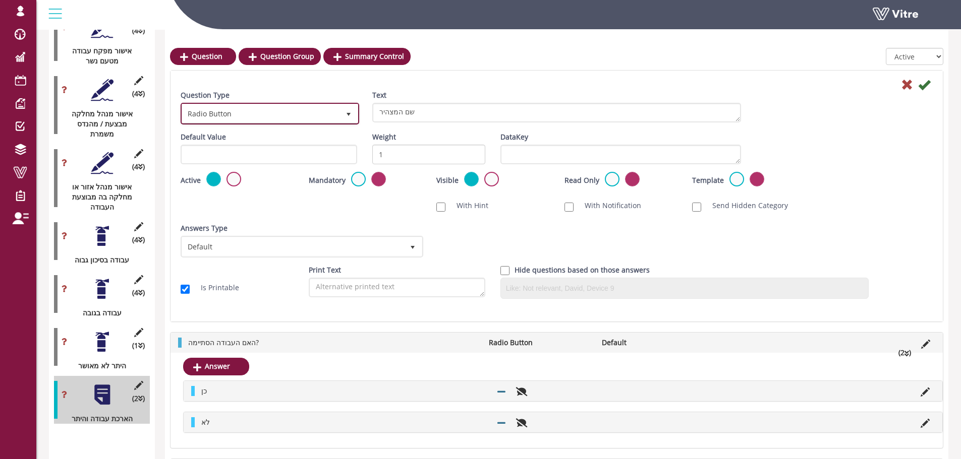
click at [319, 115] on span "Radio Button" at bounding box center [260, 113] width 157 height 18
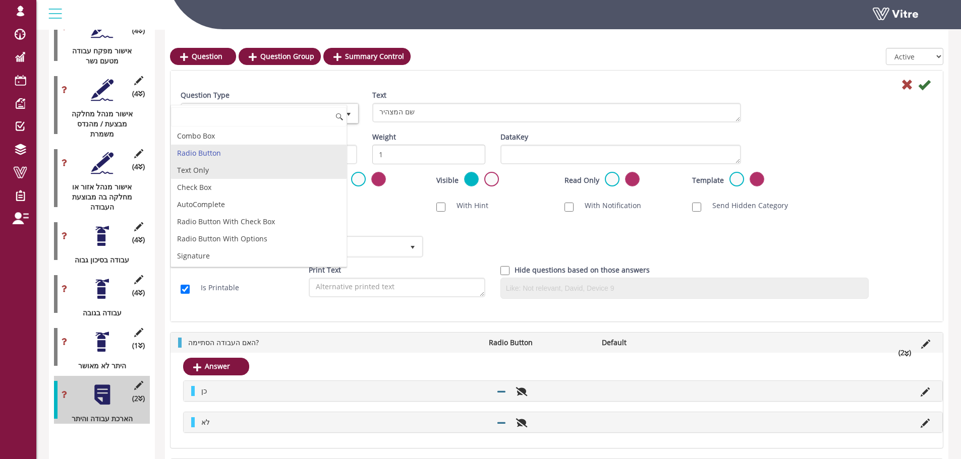
click at [238, 170] on li "Text Only" at bounding box center [258, 170] width 175 height 17
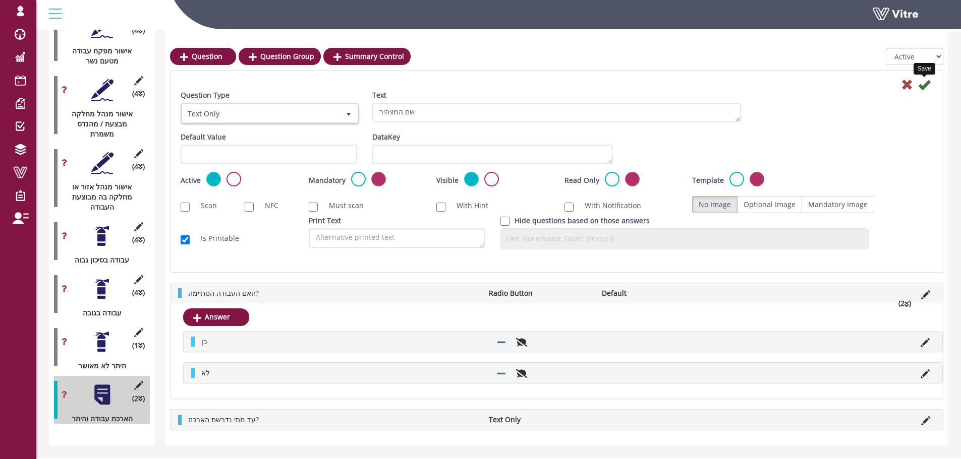
click at [925, 83] on icon at bounding box center [924, 85] width 12 height 12
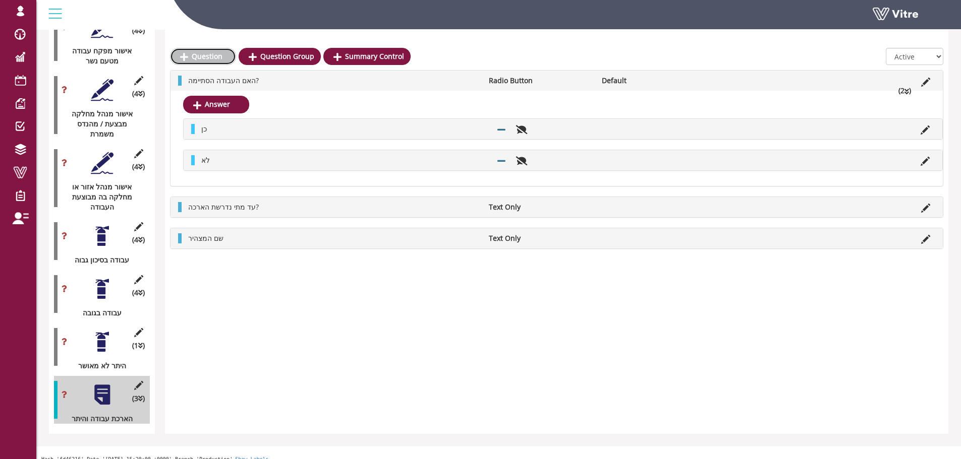
click at [226, 61] on link "Question" at bounding box center [203, 56] width 66 height 17
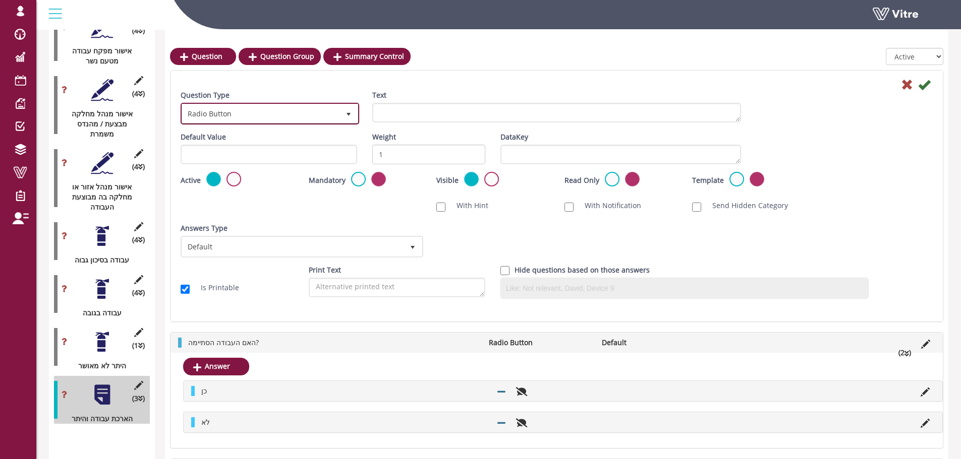
click at [223, 109] on span "Radio Button" at bounding box center [260, 113] width 157 height 18
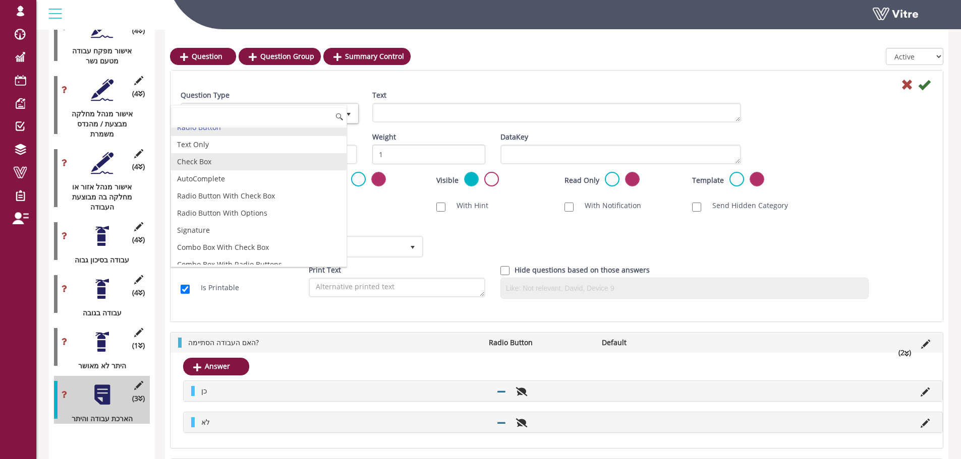
scroll to position [50, 0]
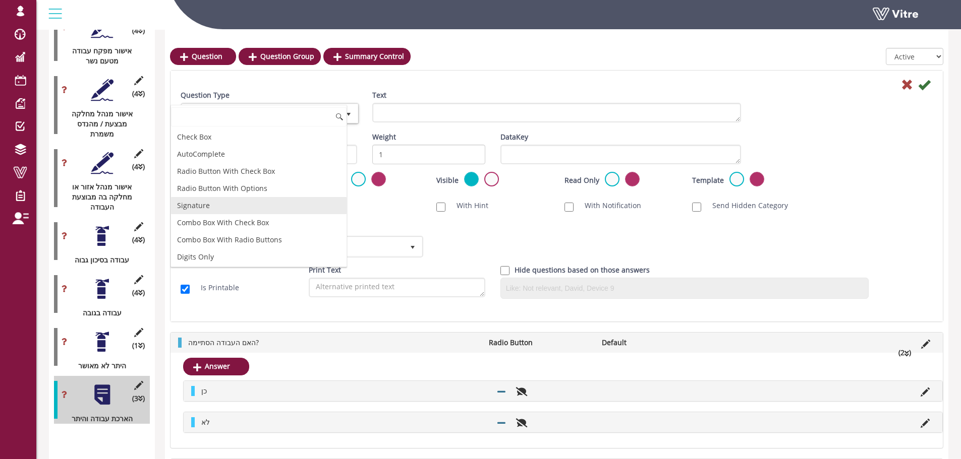
click at [227, 206] on li "Signature" at bounding box center [258, 205] width 175 height 17
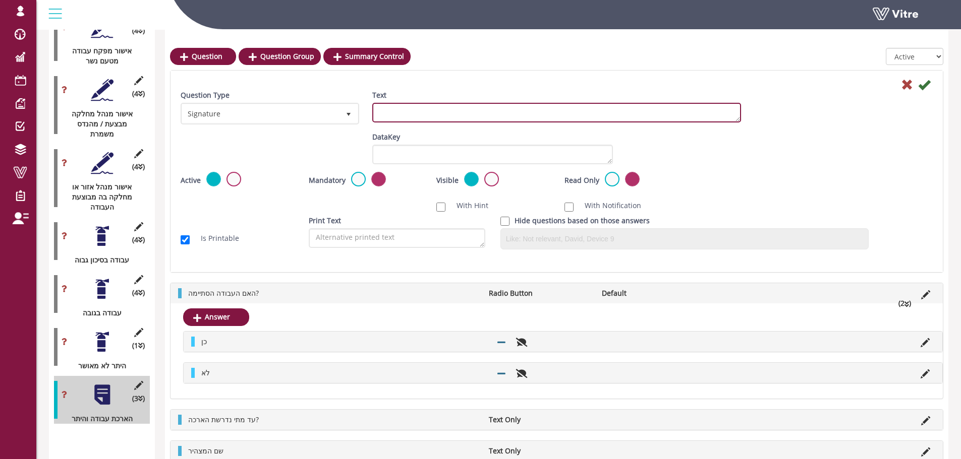
click at [667, 118] on textarea "Text" at bounding box center [556, 113] width 369 height 20
type textarea "חתימה"
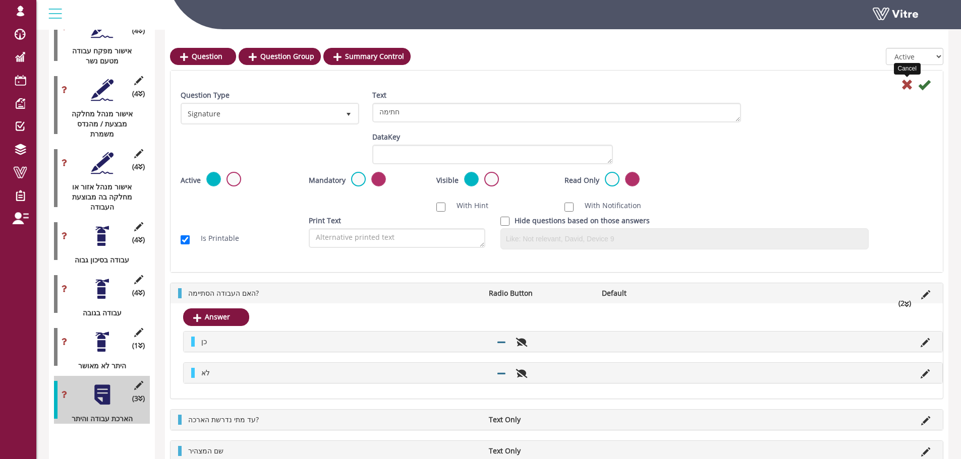
click at [910, 81] on icon at bounding box center [907, 85] width 12 height 12
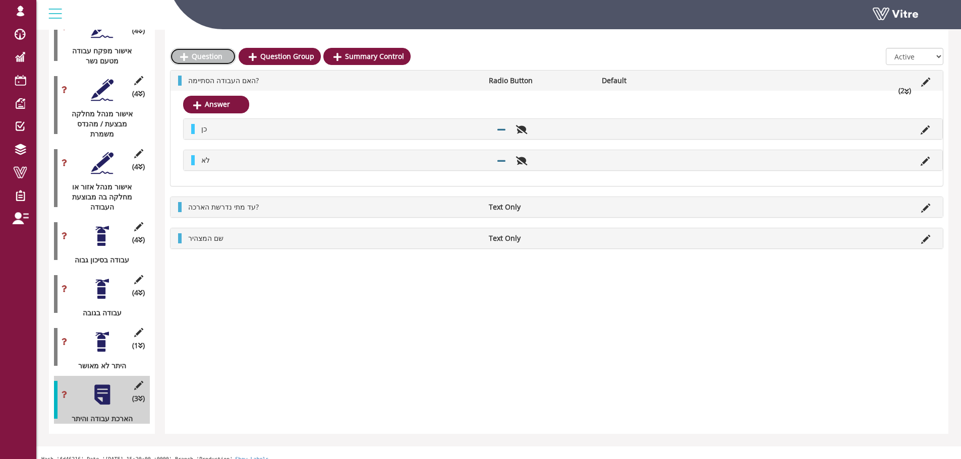
click at [192, 52] on link "Question" at bounding box center [203, 56] width 66 height 17
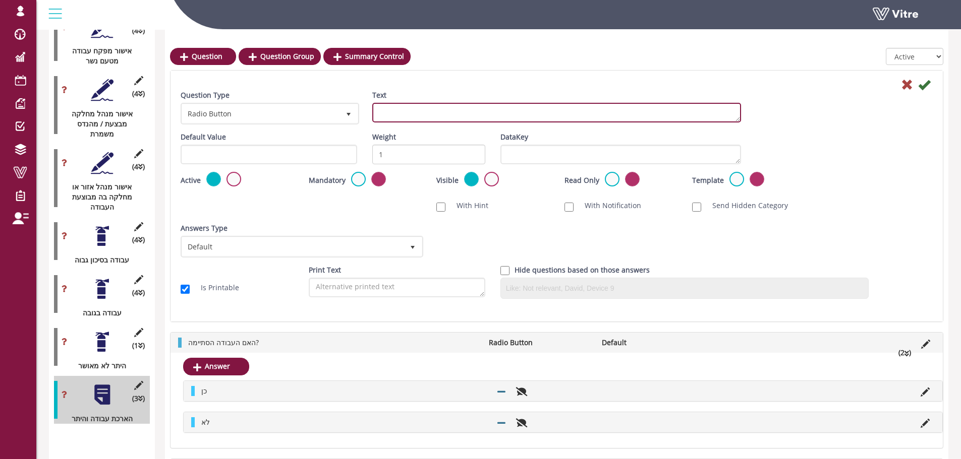
click at [434, 119] on textarea "Text" at bounding box center [556, 113] width 369 height 20
type textarea "חתימה"
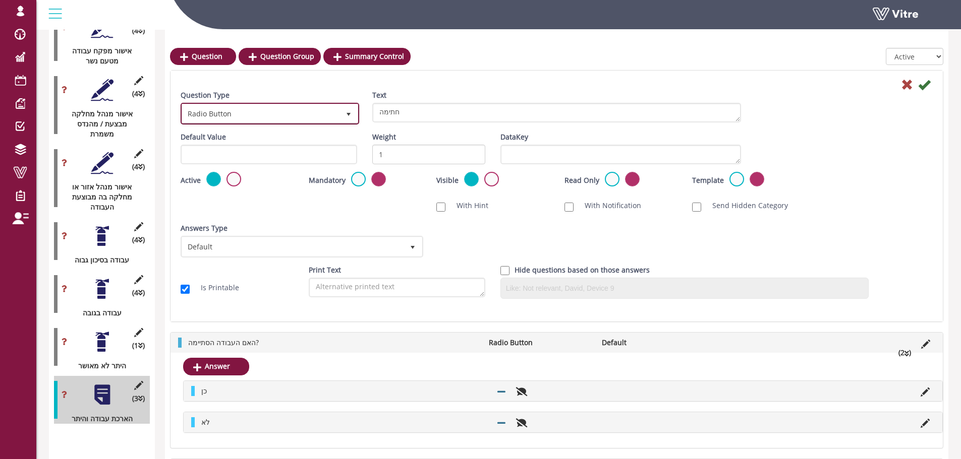
click at [335, 115] on span "Radio Button" at bounding box center [260, 113] width 157 height 18
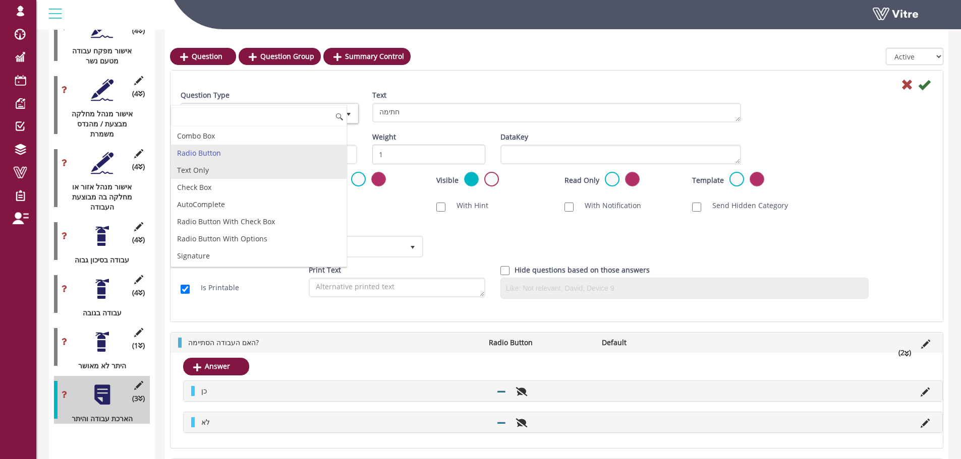
click at [232, 167] on li "Text Only" at bounding box center [258, 170] width 175 height 17
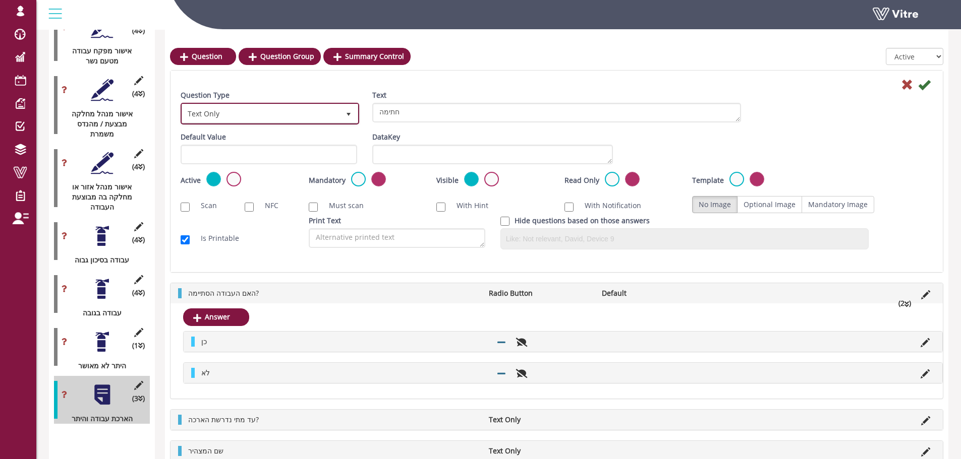
click at [279, 104] on span "Text Only" at bounding box center [270, 113] width 176 height 19
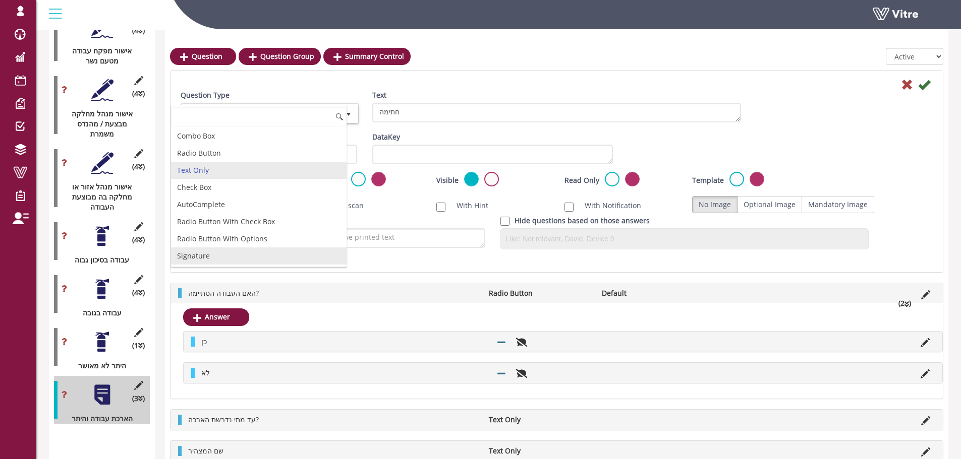
click at [255, 250] on li "Signature" at bounding box center [258, 256] width 175 height 17
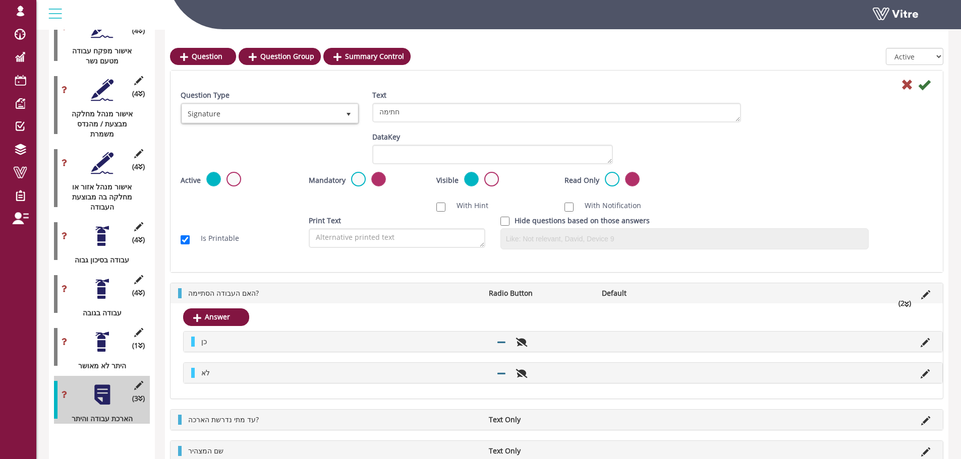
click at [923, 90] on icon at bounding box center [924, 85] width 12 height 12
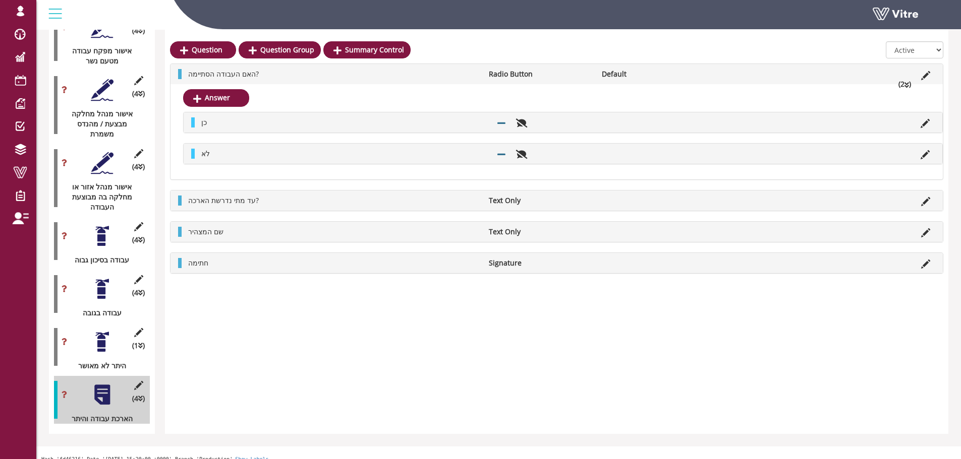
scroll to position [1594, 0]
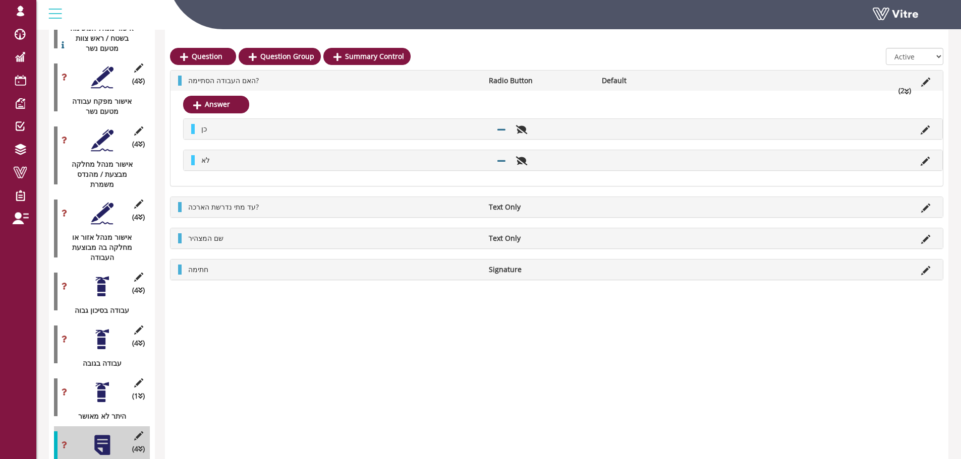
click at [432, 82] on li "האם העבודה הסתיימה?" at bounding box center [333, 81] width 301 height 10
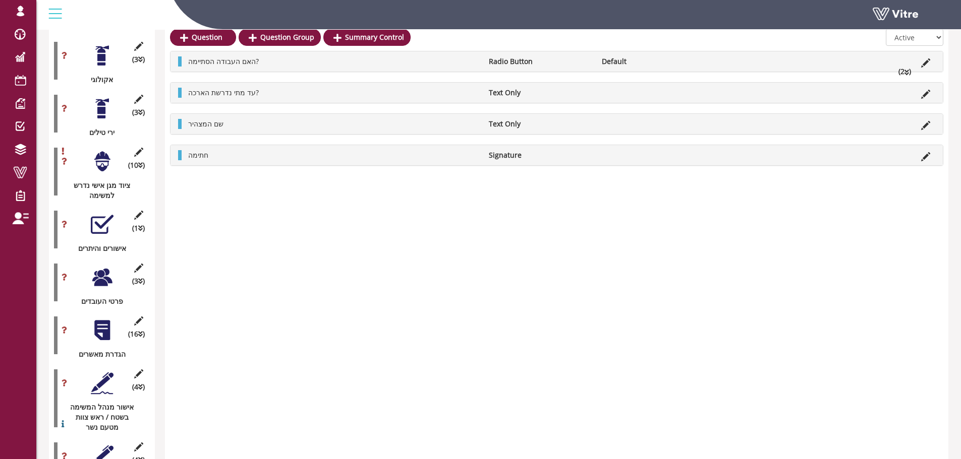
scroll to position [1241, 0]
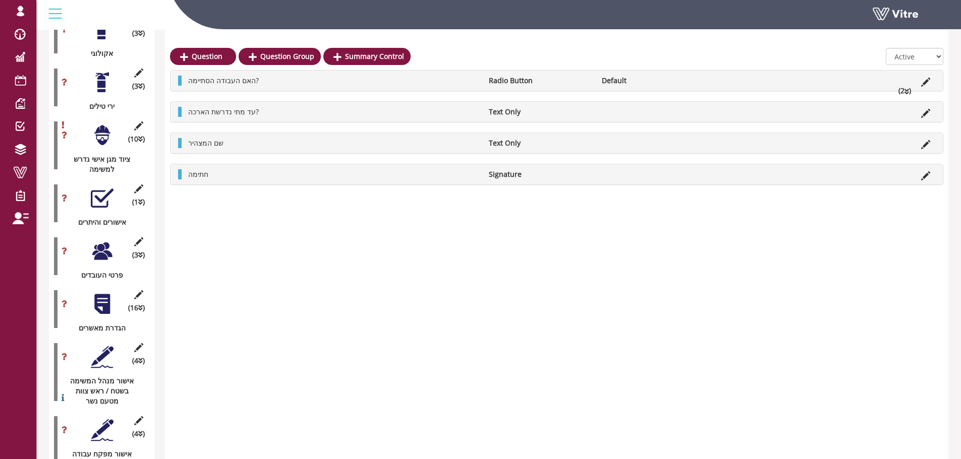
click at [102, 240] on div at bounding box center [102, 251] width 23 height 23
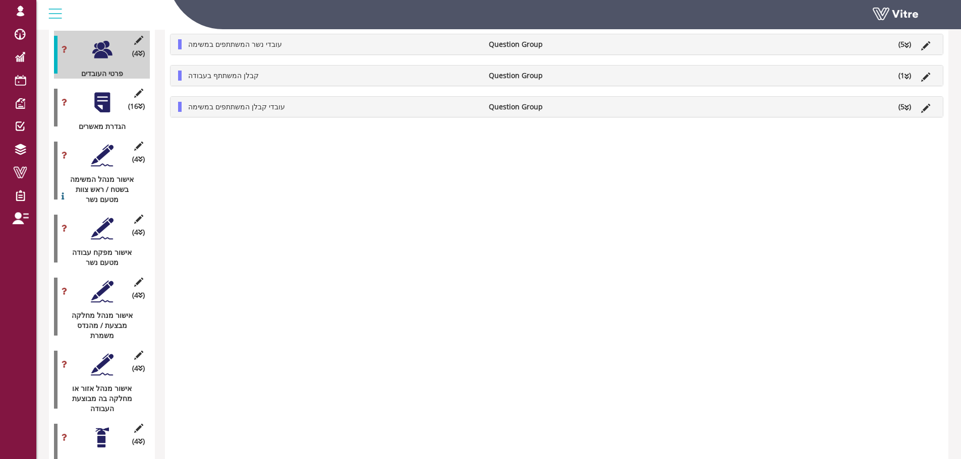
scroll to position [1291, 0]
